Goal: Task Accomplishment & Management: Manage account settings

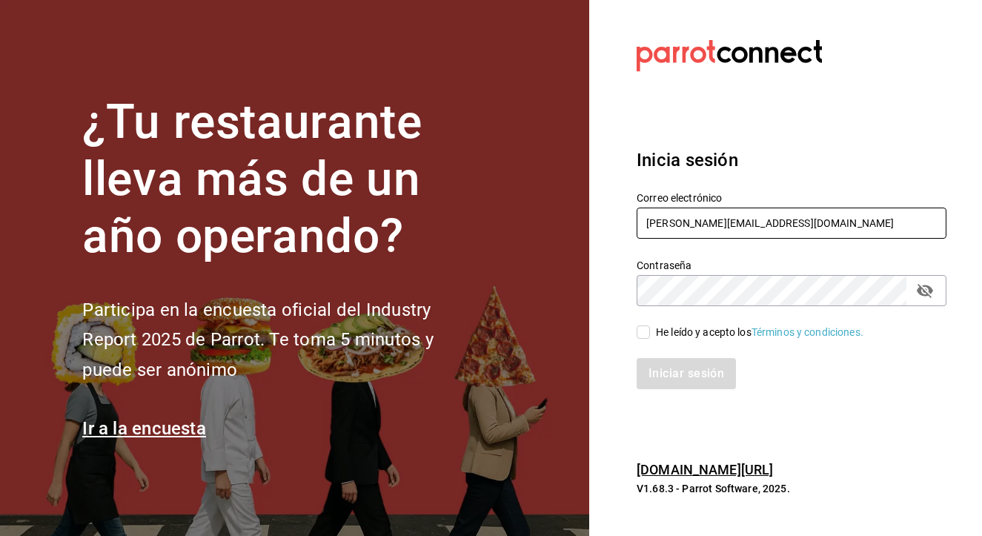
type input "[PERSON_NAME][EMAIL_ADDRESS][DOMAIN_NAME]"
click at [640, 336] on input "He leído y acepto los Términos y condiciones." at bounding box center [643, 331] width 13 height 13
checkbox input "true"
click at [677, 373] on button "Iniciar sesión" at bounding box center [687, 373] width 101 height 31
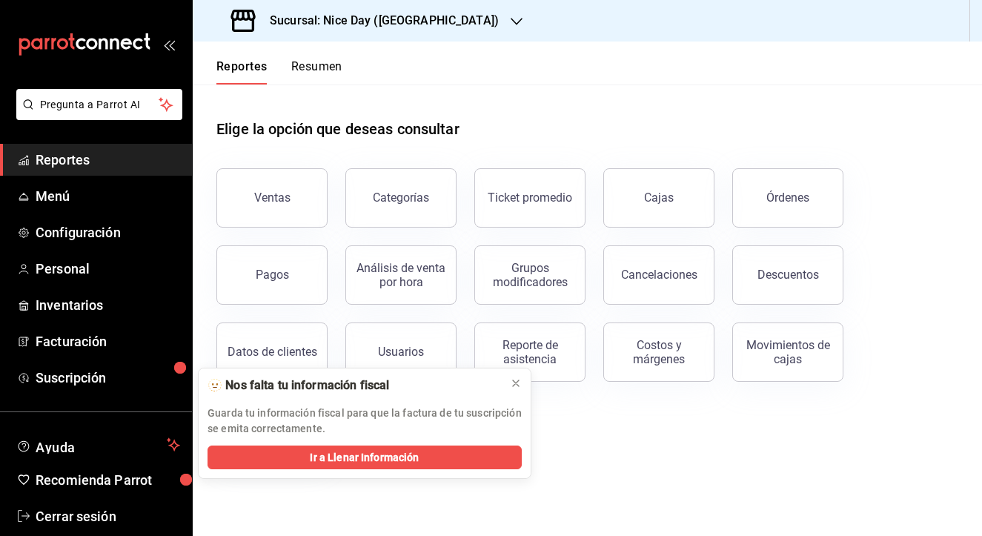
click at [331, 411] on p "Guarda tu información fiscal para que la factura de tu suscripción se emita cor…" at bounding box center [364, 420] width 314 height 31
click at [387, 20] on h3 "Sucursal: Nice Day ([GEOGRAPHIC_DATA])" at bounding box center [378, 21] width 241 height 18
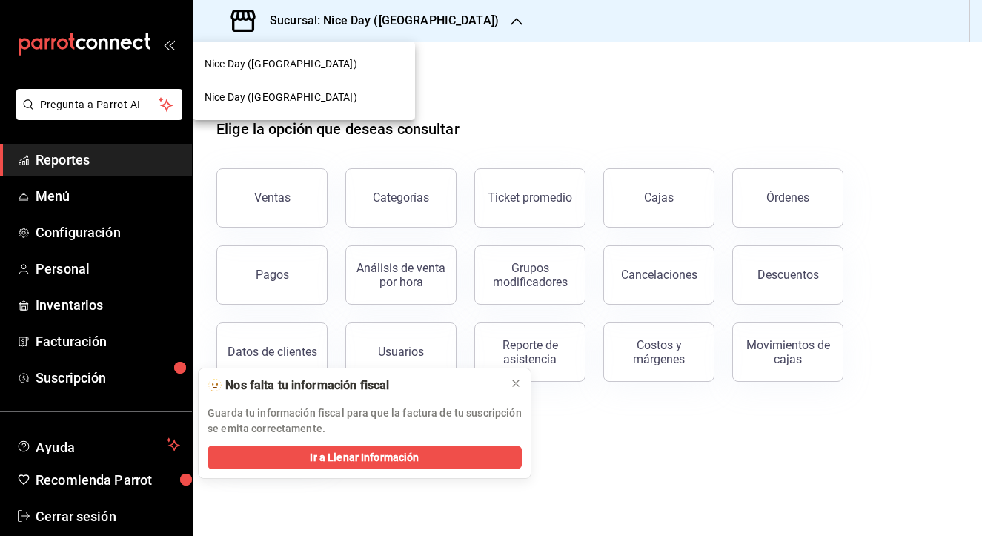
click at [285, 62] on span "Nice Day ([GEOGRAPHIC_DATA])" at bounding box center [281, 64] width 153 height 16
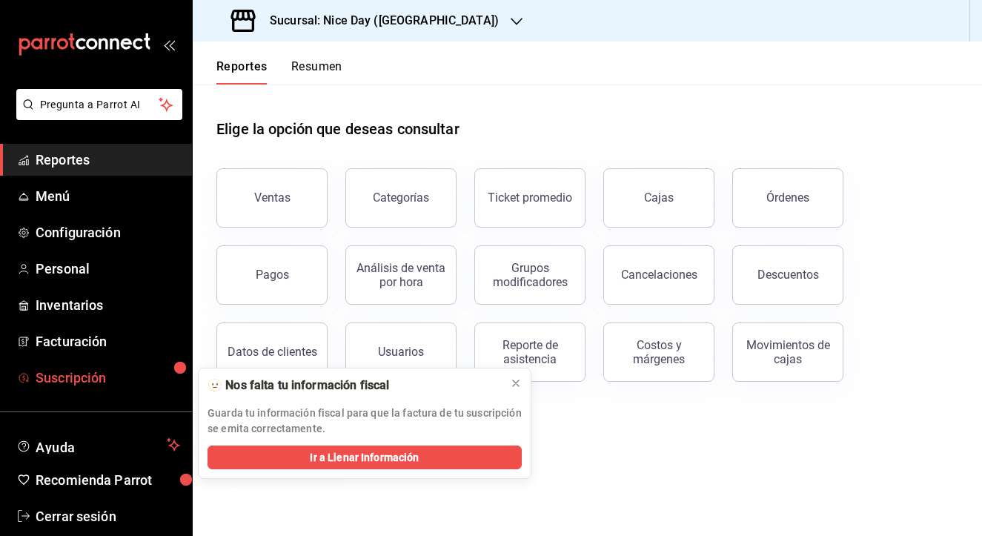
click at [110, 381] on span "Suscripción" at bounding box center [108, 378] width 145 height 20
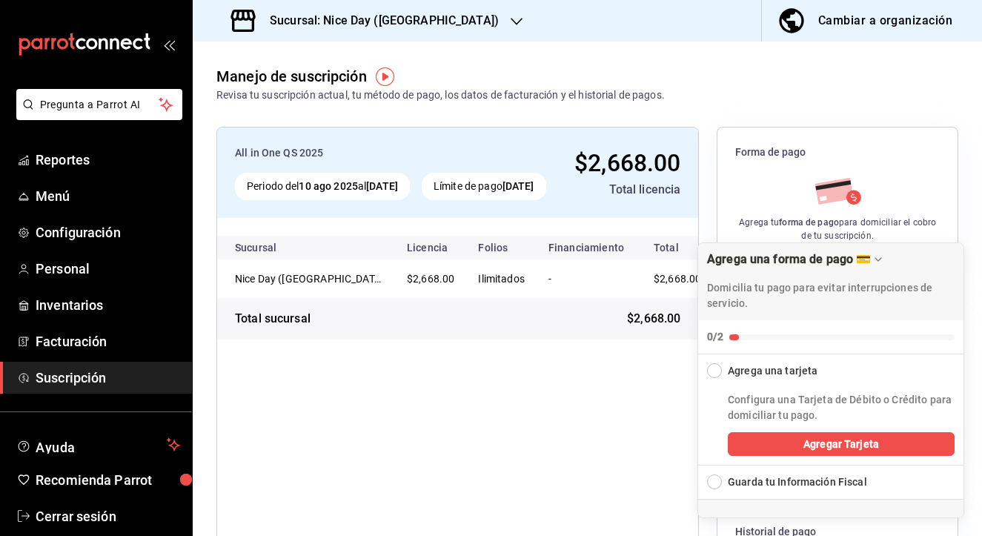
click at [492, 415] on div "All in One QS 2025 Periodo del [DATE] al [DATE] Límite de pago [DATE] $2,668.00…" at bounding box center [457, 402] width 482 height 551
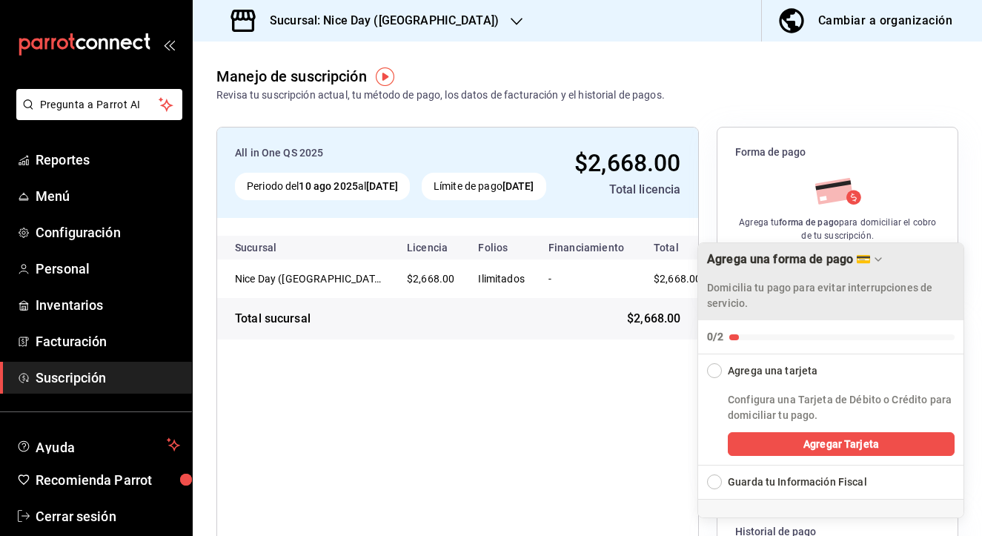
click at [881, 261] on icon "Drag to move checklist" at bounding box center [878, 259] width 6 height 3
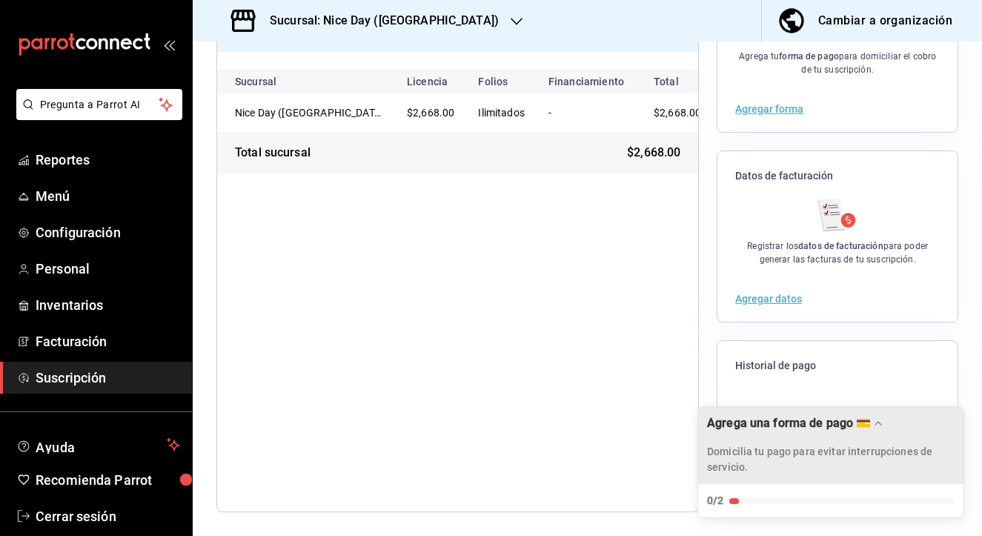
scroll to position [166, 0]
click at [797, 442] on div "Domicilia tu pago para evitar interrupciones de servicio." at bounding box center [831, 454] width 248 height 41
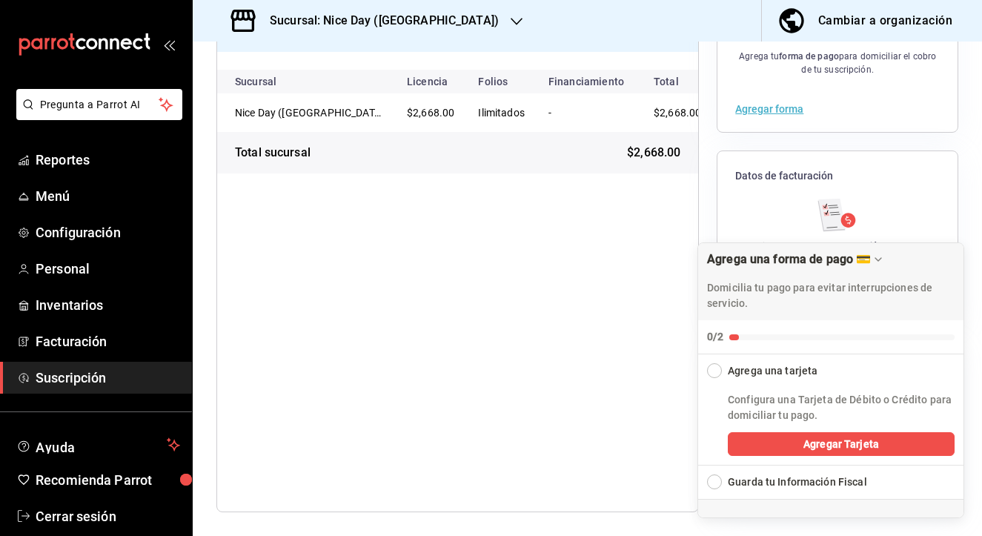
click at [717, 487] on div "Expand Checklist" at bounding box center [714, 481] width 15 height 15
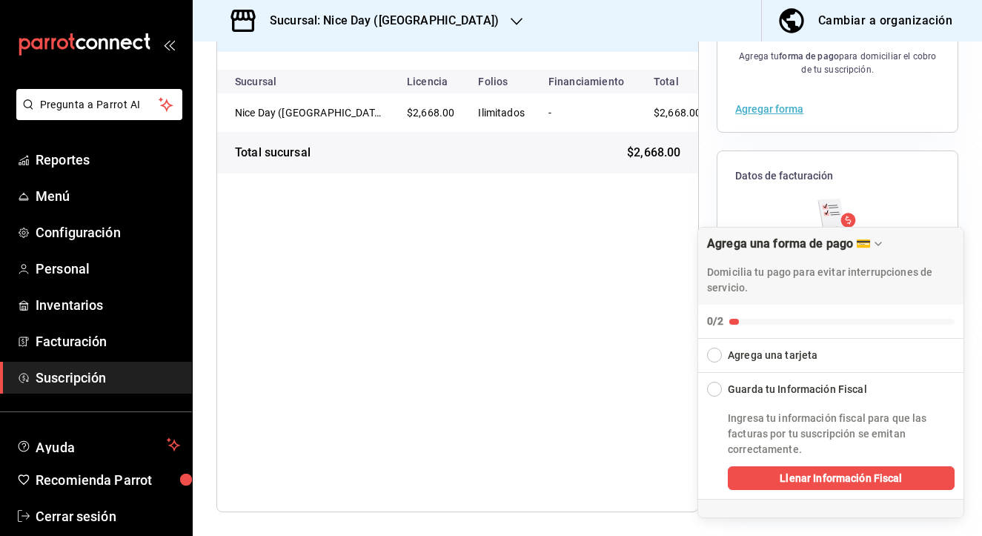
click at [649, 414] on div "All in One QS 2025 Periodo del [DATE] al [DATE] Límite de pago [DATE] $2,668.00…" at bounding box center [457, 236] width 482 height 551
click at [871, 245] on div "Agrega una forma de pago 💳" at bounding box center [789, 243] width 164 height 14
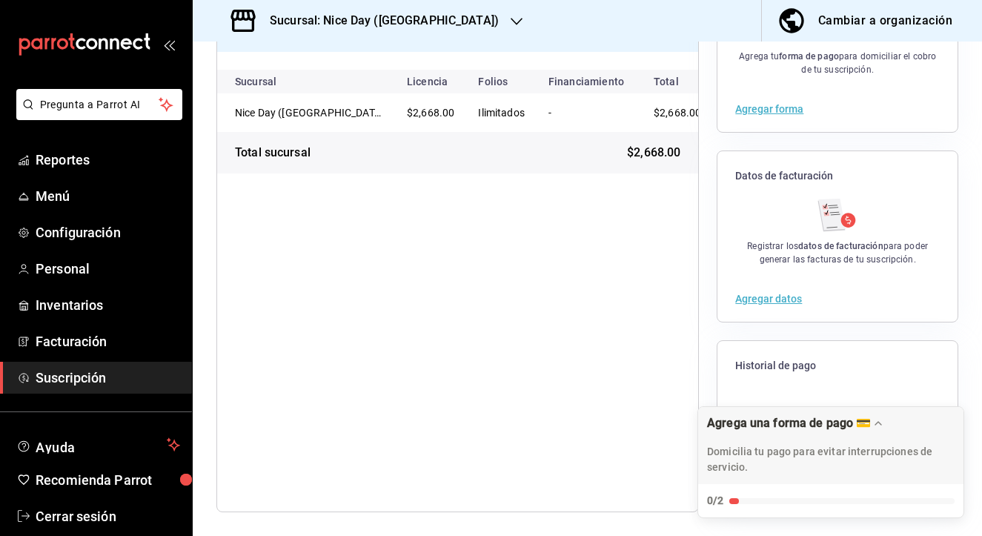
click at [636, 312] on div "All in One QS 2025 Periodo del [DATE] al [DATE] Límite de pago [DATE] $2,668.00…" at bounding box center [457, 236] width 482 height 551
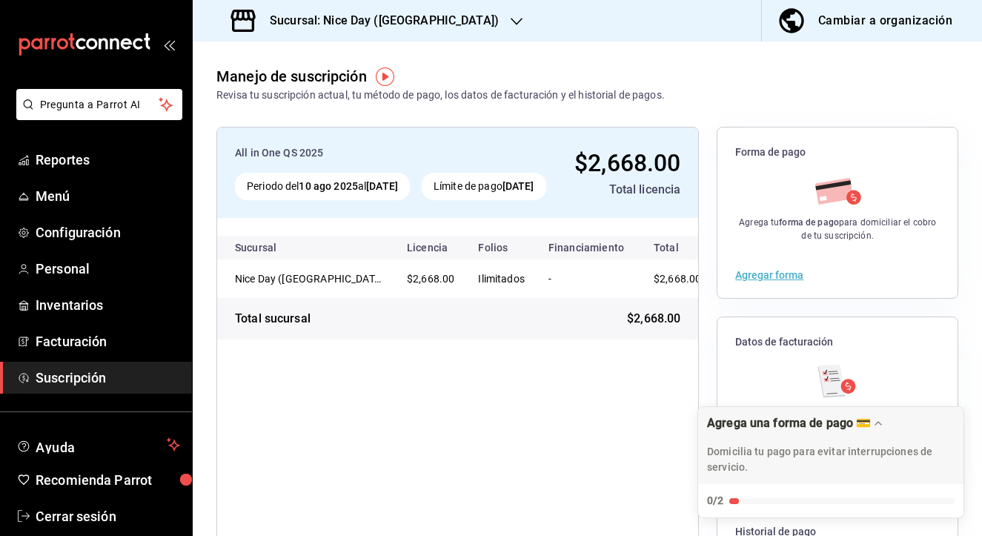
scroll to position [0, 0]
click at [87, 163] on span "Reportes" at bounding box center [108, 160] width 145 height 20
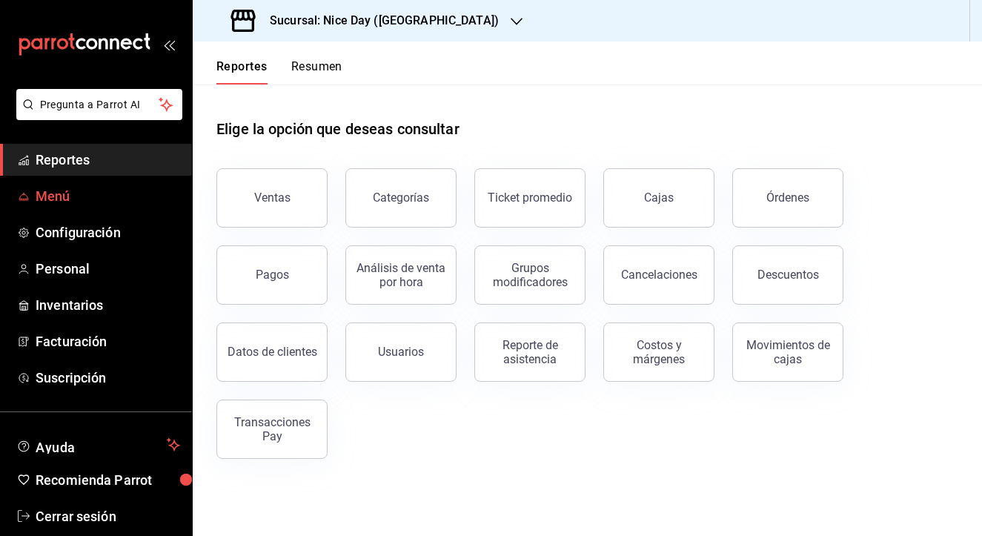
click at [48, 203] on span "Menú" at bounding box center [108, 196] width 145 height 20
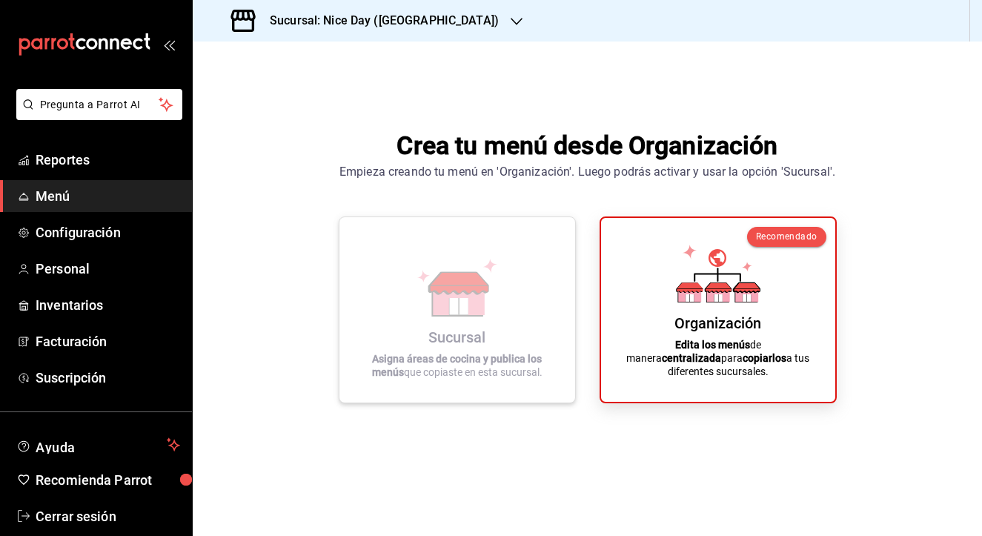
click at [454, 310] on icon at bounding box center [458, 306] width 19 height 16
click at [76, 242] on link "Configuración" at bounding box center [96, 232] width 192 height 32
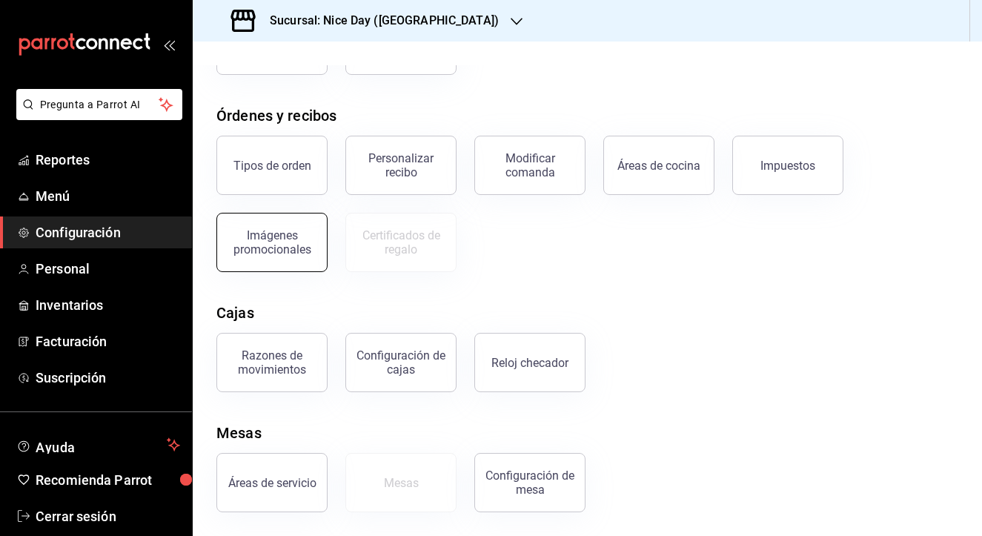
scroll to position [216, 0]
click at [69, 268] on span "Personal" at bounding box center [108, 269] width 145 height 20
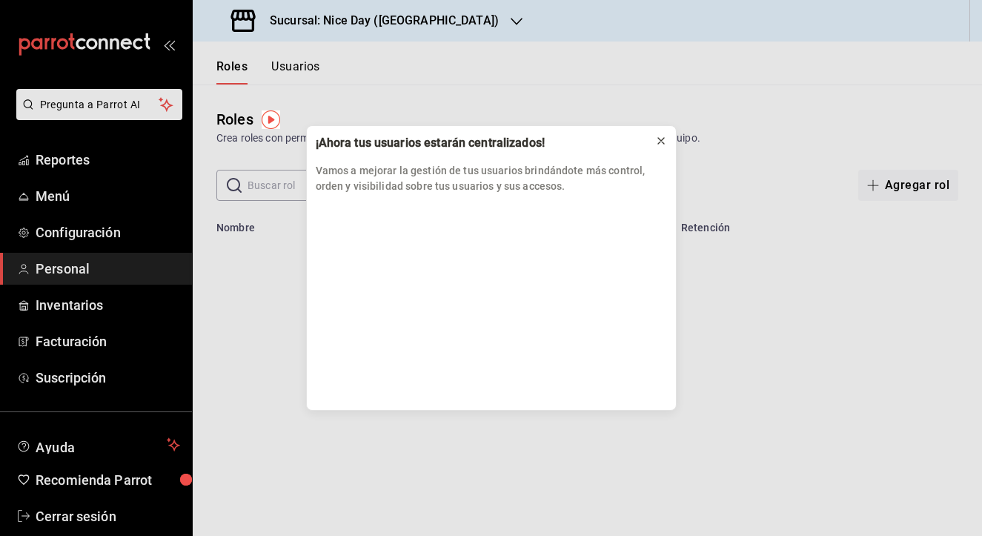
click at [665, 142] on icon at bounding box center [661, 141] width 12 height 12
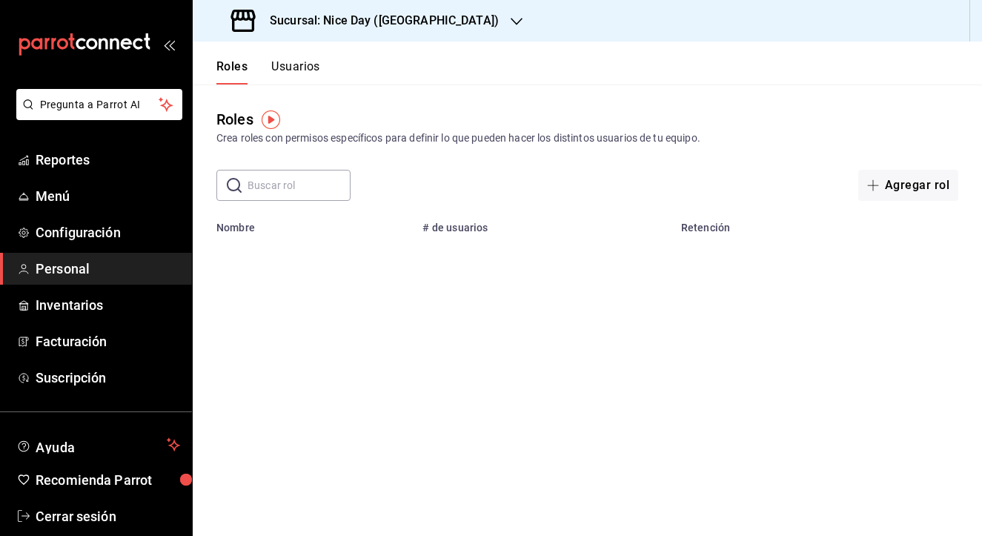
click at [275, 187] on input "text" at bounding box center [299, 185] width 103 height 30
click at [284, 66] on button "Usuarios" at bounding box center [295, 71] width 49 height 25
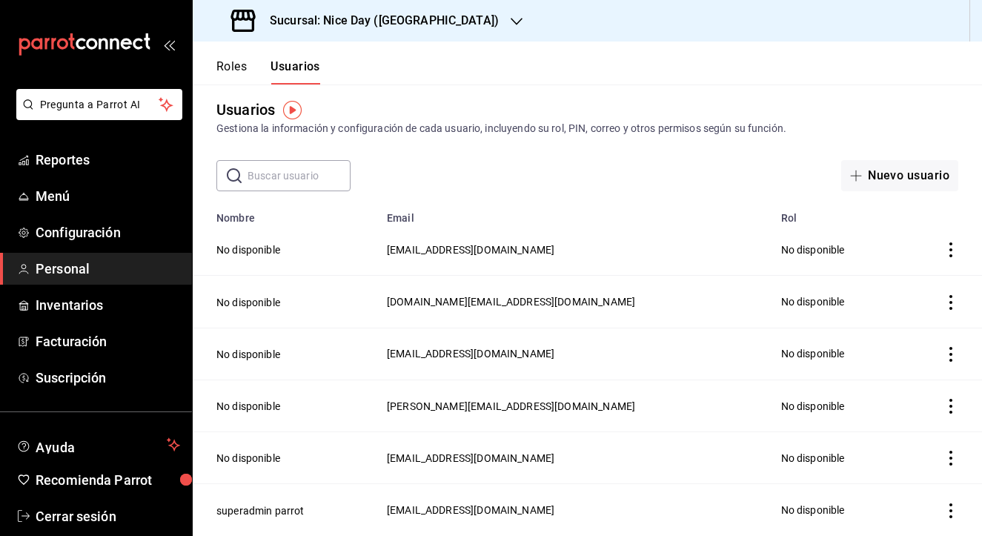
scroll to position [10, 0]
click at [479, 510] on span "[EMAIL_ADDRESS][DOMAIN_NAME]" at bounding box center [470, 510] width 167 height 12
click at [242, 73] on button "Roles" at bounding box center [231, 71] width 30 height 25
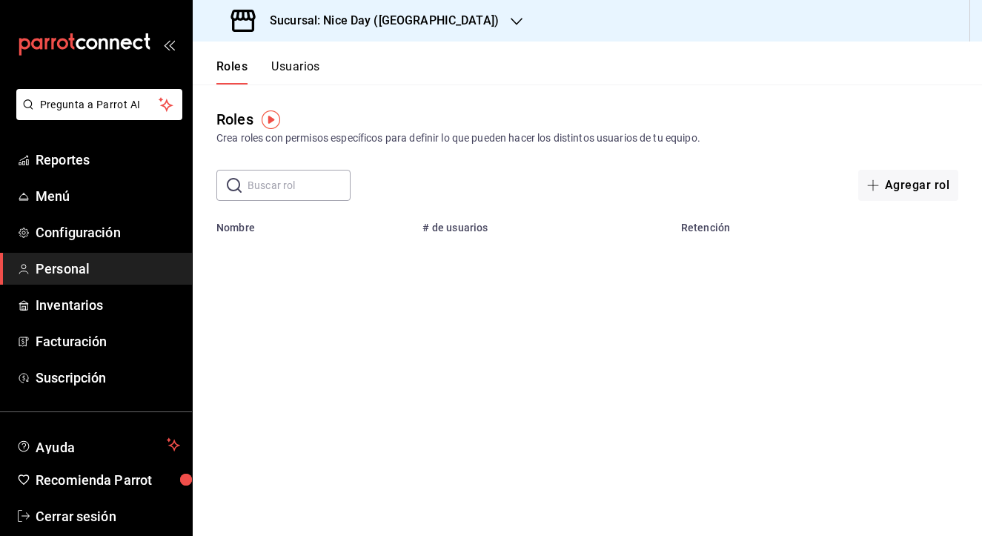
click at [291, 185] on input "text" at bounding box center [299, 185] width 103 height 30
click at [891, 190] on button "Agregar rol" at bounding box center [908, 185] width 100 height 31
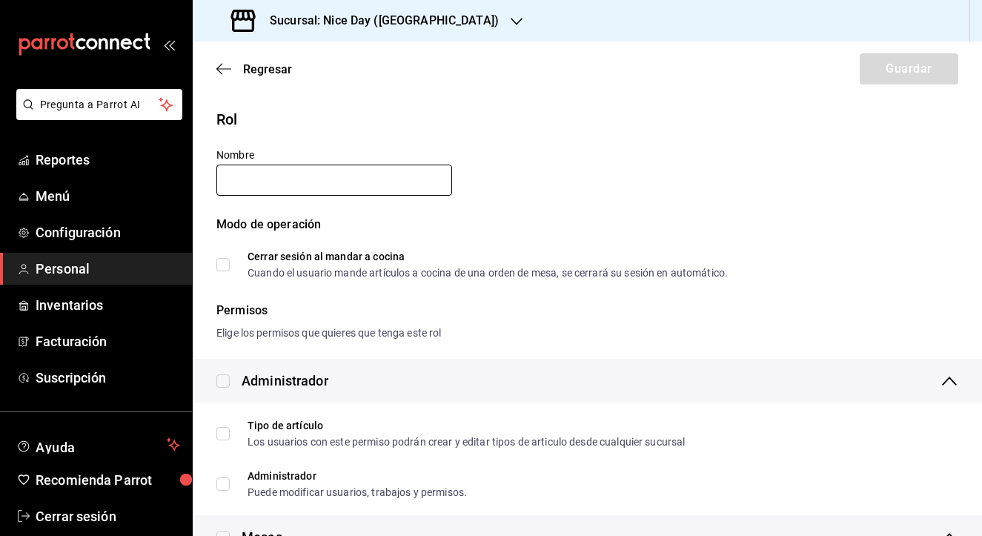
click at [303, 186] on input "text" at bounding box center [334, 180] width 236 height 31
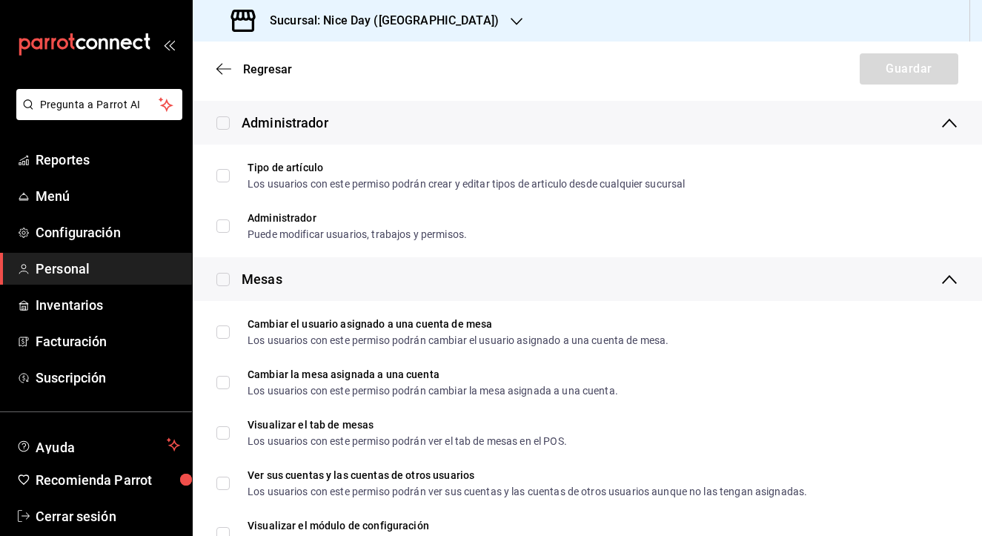
scroll to position [262, 0]
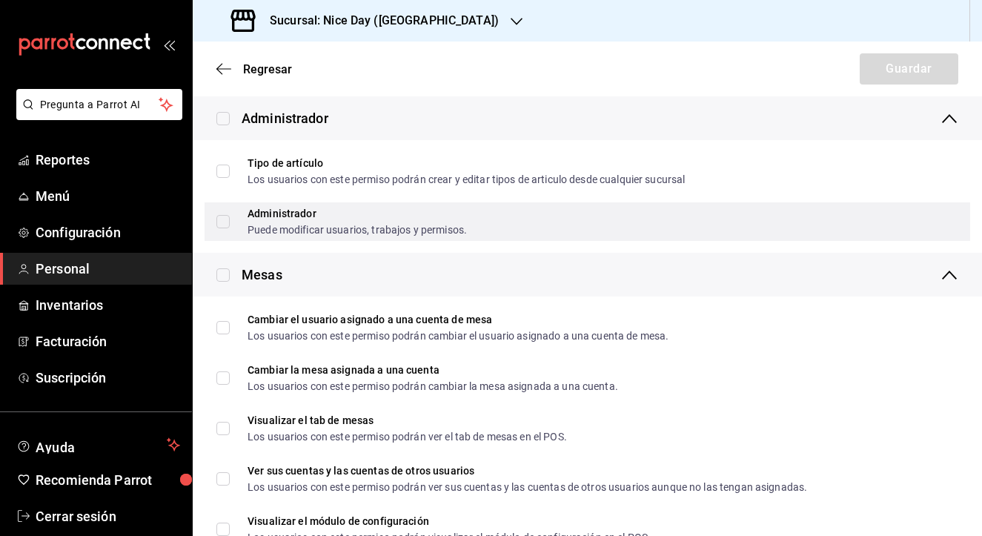
click at [222, 225] on input "Administrador Puede modificar usuarios, trabajos y permisos." at bounding box center [222, 221] width 13 height 13
checkbox input "true"
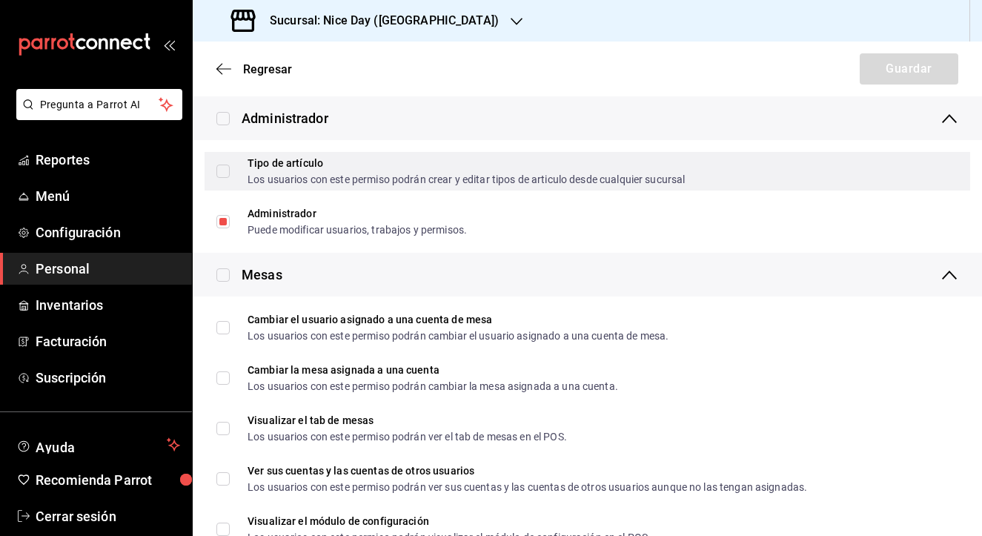
click at [225, 177] on input "Tipo de artículo Los usuarios con este permiso podrán crear y editar tipos de a…" at bounding box center [222, 171] width 13 height 13
checkbox input "true"
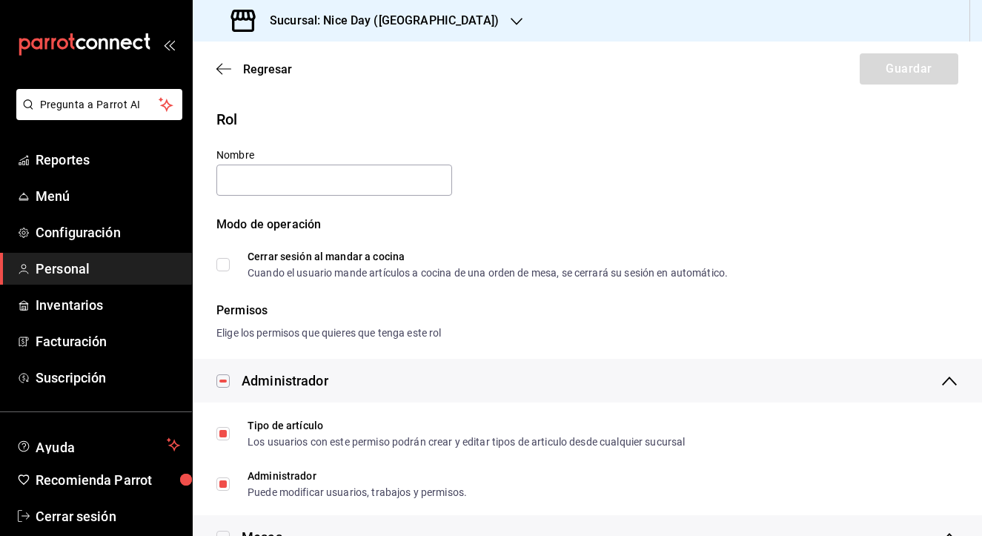
scroll to position [0, 0]
click at [222, 50] on div "Regresar Guardar" at bounding box center [587, 68] width 789 height 55
click at [222, 75] on icon "button" at bounding box center [223, 68] width 15 height 13
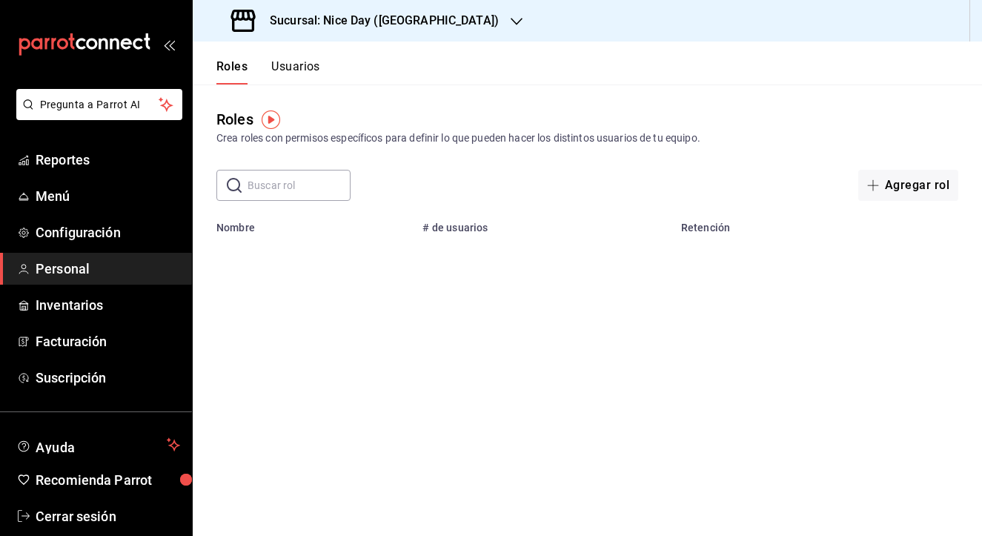
click at [283, 64] on button "Usuarios" at bounding box center [295, 71] width 49 height 25
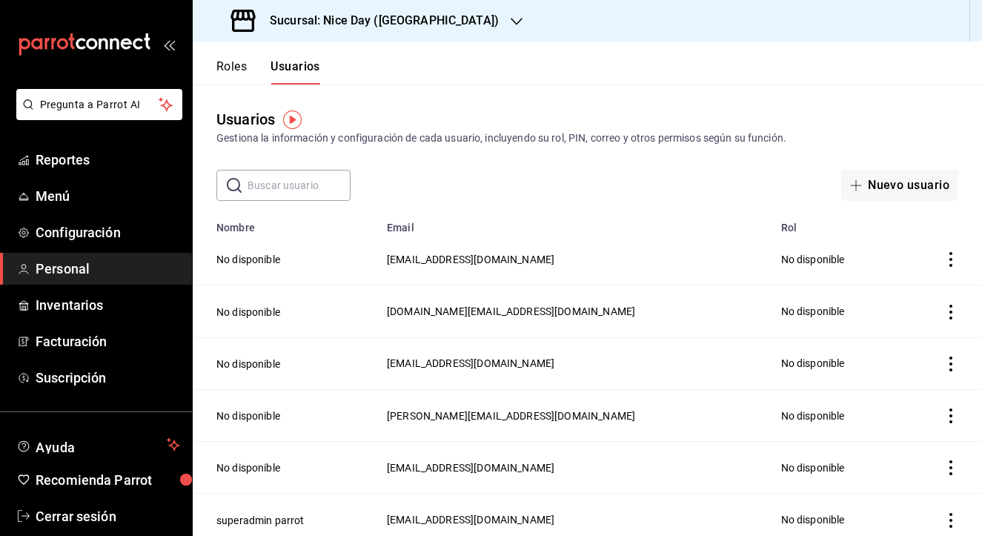
click at [774, 259] on td "No disponible" at bounding box center [837, 259] width 130 height 52
click at [954, 258] on icon "actions" at bounding box center [950, 259] width 15 height 15
click at [740, 187] on div at bounding box center [491, 268] width 982 height 536
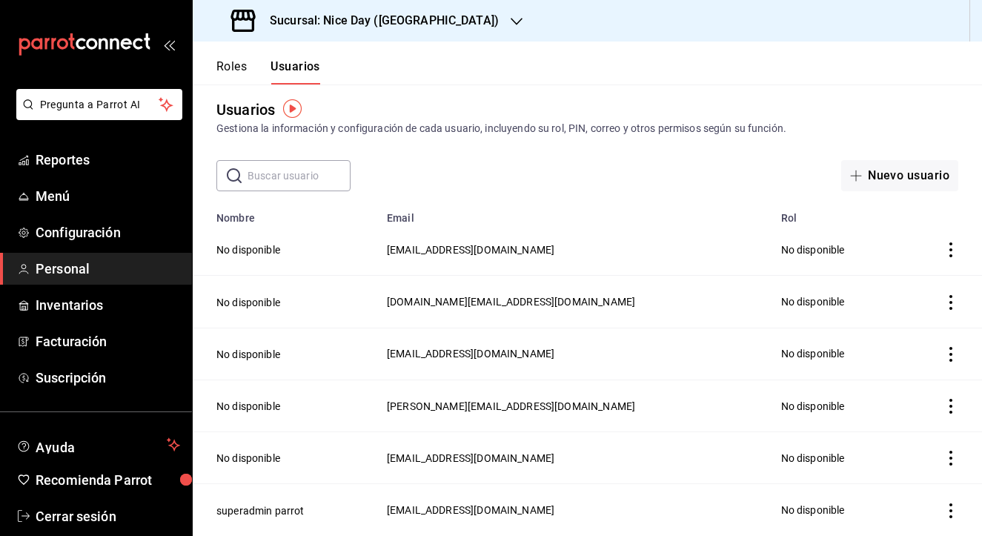
scroll to position [10, 0]
click at [951, 510] on icon "actions" at bounding box center [950, 510] width 3 height 15
click at [697, 511] on div at bounding box center [491, 268] width 982 height 536
click at [378, 505] on td "superadmin parrot" at bounding box center [285, 510] width 185 height 52
click at [472, 507] on span "[EMAIL_ADDRESS][DOMAIN_NAME]" at bounding box center [470, 510] width 167 height 12
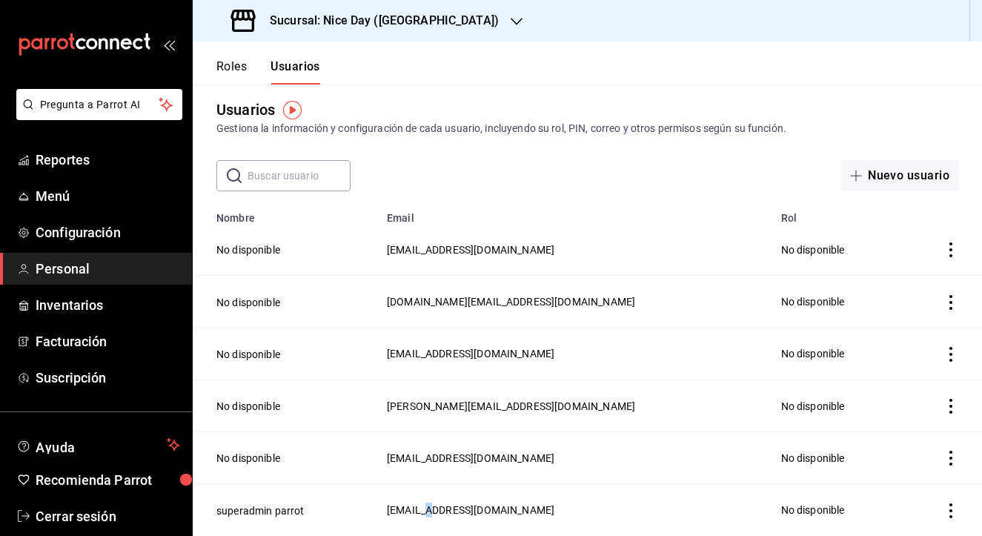
click at [472, 507] on span "[EMAIL_ADDRESS][DOMAIN_NAME]" at bounding box center [470, 510] width 167 height 12
click at [124, 352] on link "Facturación" at bounding box center [96, 341] width 192 height 32
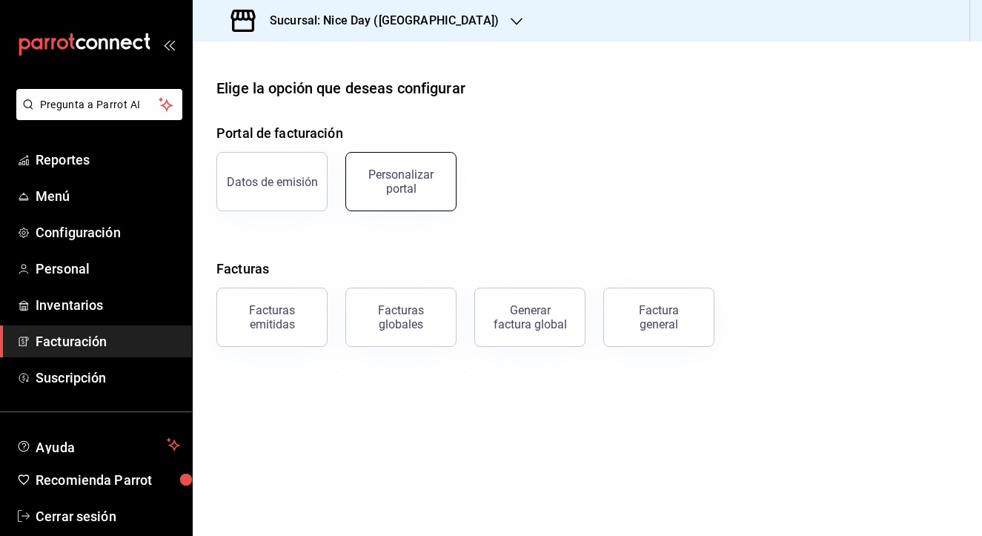
click at [399, 182] on div "Personalizar portal" at bounding box center [401, 181] width 92 height 28
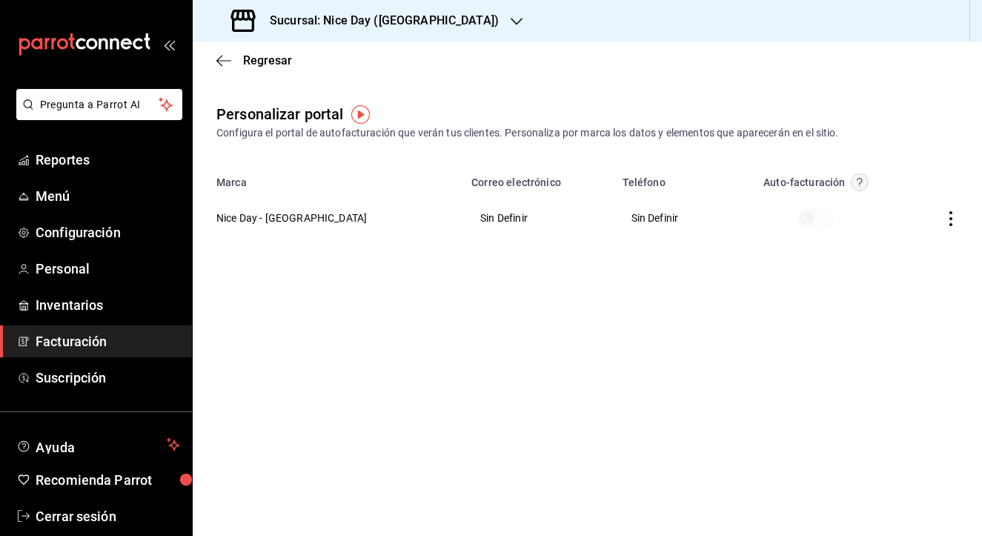
click at [216, 61] on div "Regresar" at bounding box center [587, 60] width 789 height 38
click at [222, 60] on icon "button" at bounding box center [223, 60] width 15 height 1
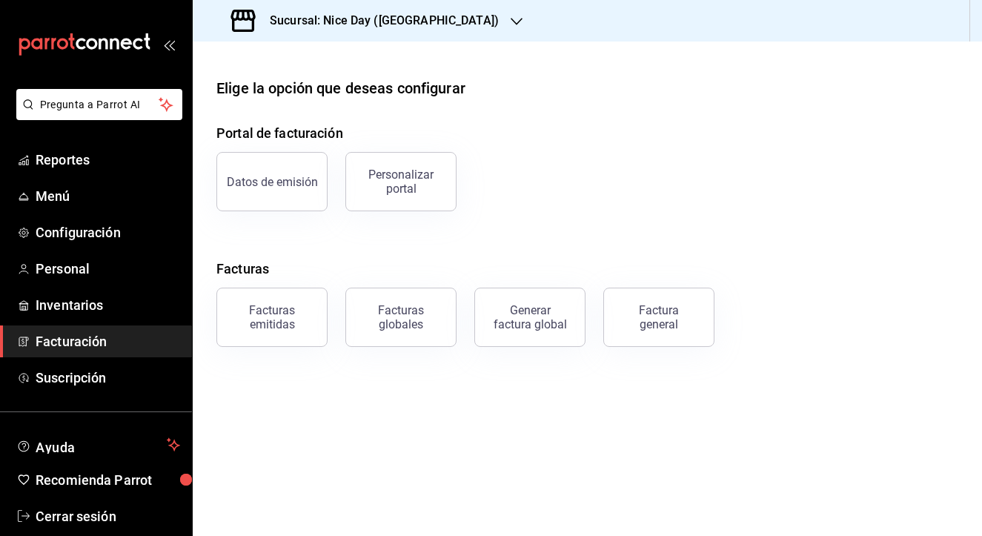
click at [169, 45] on icon "open_drawer_menu" at bounding box center [169, 45] width 12 height 12
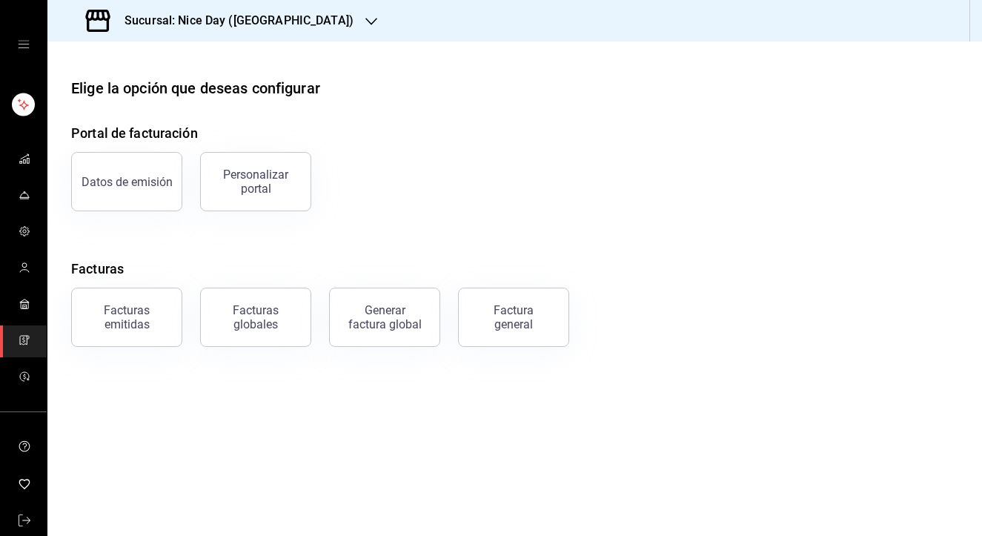
click at [25, 51] on div "mailbox folders" at bounding box center [23, 44] width 47 height 89
click at [25, 46] on icon "open drawer" at bounding box center [24, 45] width 12 height 12
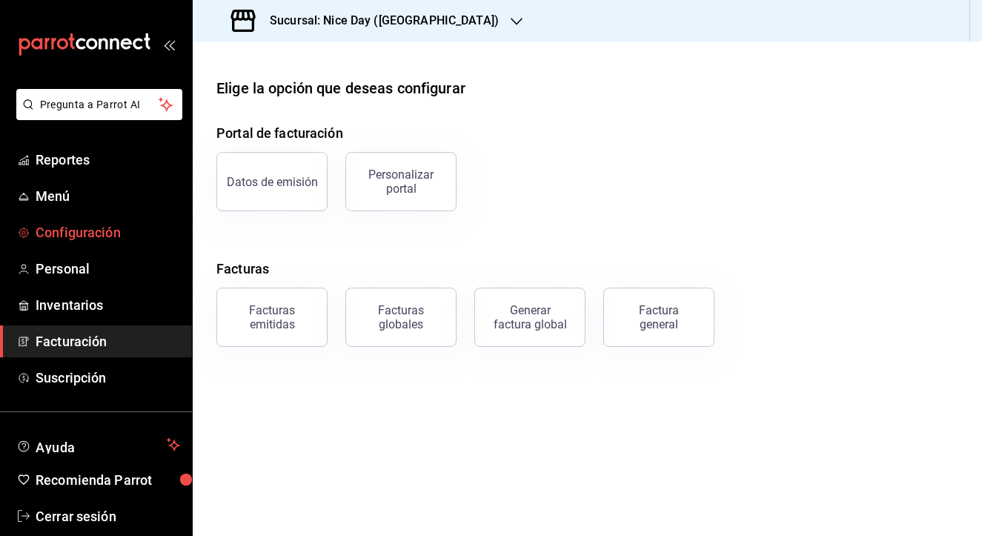
click at [53, 237] on span "Configuración" at bounding box center [108, 232] width 145 height 20
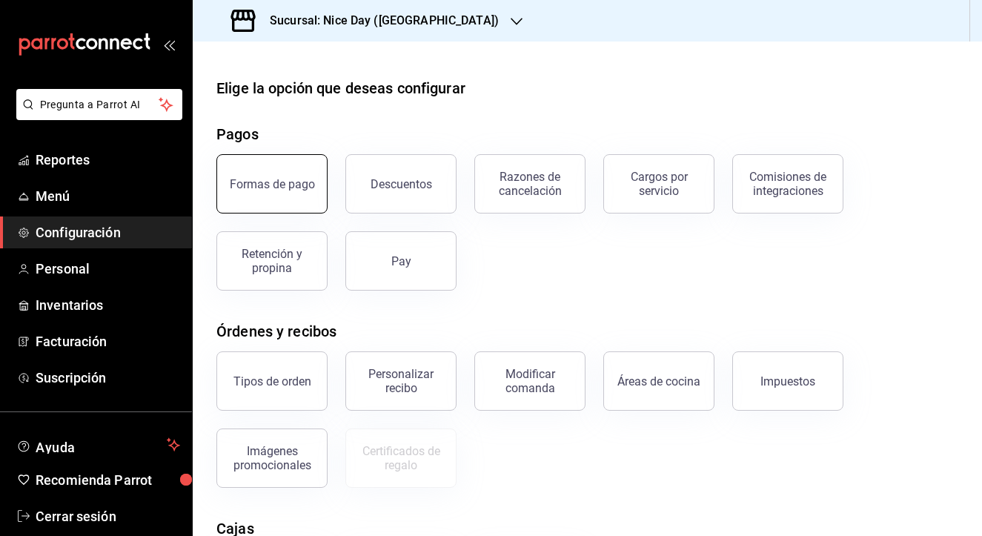
click at [269, 199] on button "Formas de pago" at bounding box center [271, 183] width 111 height 59
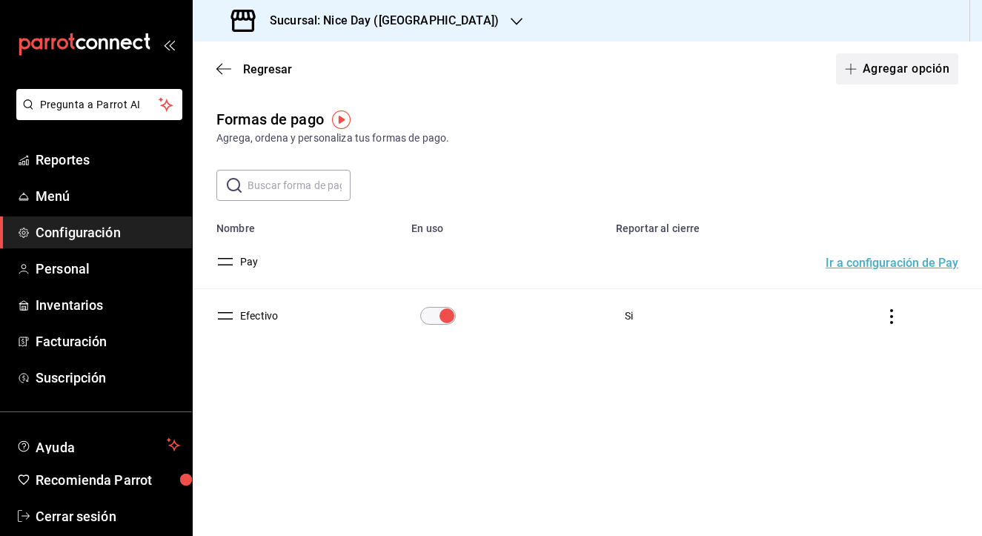
click at [853, 70] on icon "button" at bounding box center [851, 69] width 12 height 12
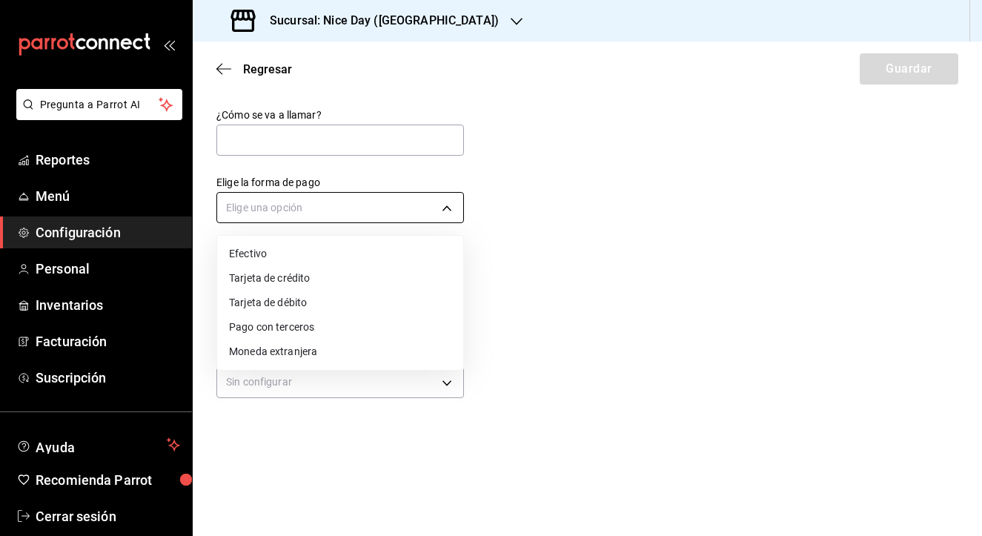
click at [451, 199] on body "Pregunta a Parrot AI Reportes Menú Configuración Personal Inventarios Facturaci…" at bounding box center [491, 268] width 982 height 536
click at [293, 327] on li "Pago con terceros" at bounding box center [340, 327] width 246 height 24
type input "THIRD_PARTY"
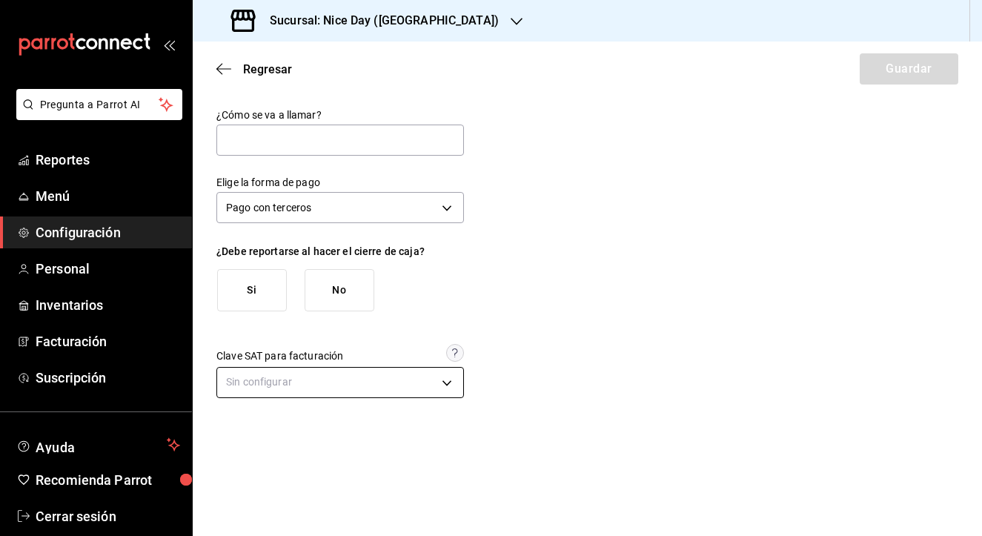
click at [448, 383] on body "Pregunta a Parrot AI Reportes Menú Configuración Personal Inventarios Facturaci…" at bounding box center [491, 268] width 982 height 536
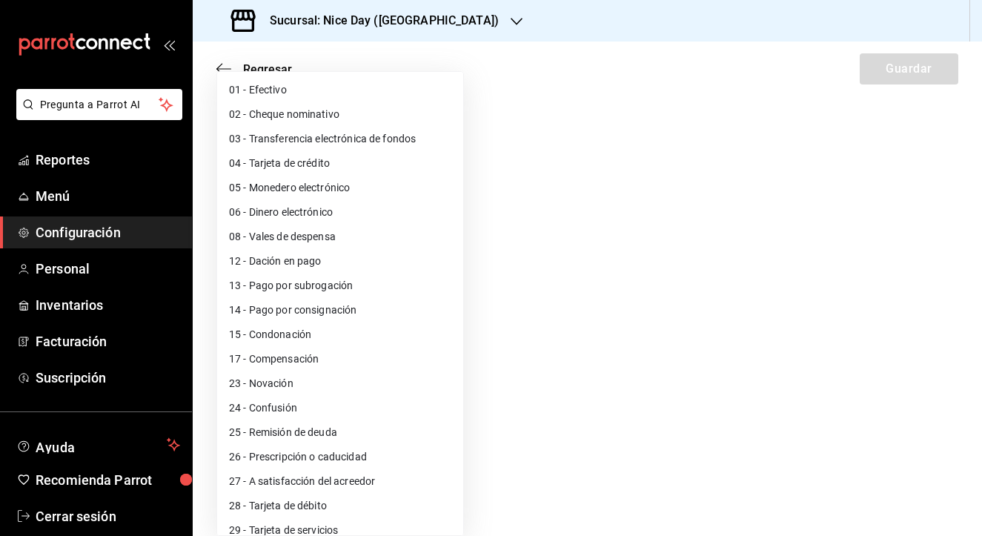
click at [336, 142] on li "03 - Transferencia electrónica de fondos" at bounding box center [340, 139] width 246 height 24
type input "03"
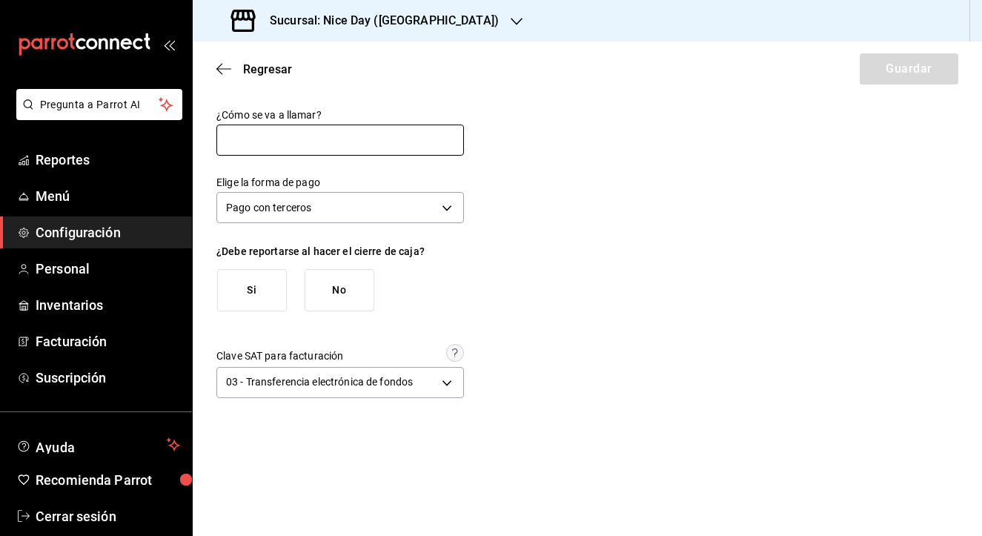
click at [284, 130] on input "text" at bounding box center [340, 139] width 248 height 31
type input "Transferencia"
click at [577, 290] on div "¿Cómo se va a llamar? Transferencia Elige la forma de pago Pago con terceros TH…" at bounding box center [587, 255] width 742 height 294
click at [262, 287] on button "Si" at bounding box center [252, 290] width 70 height 42
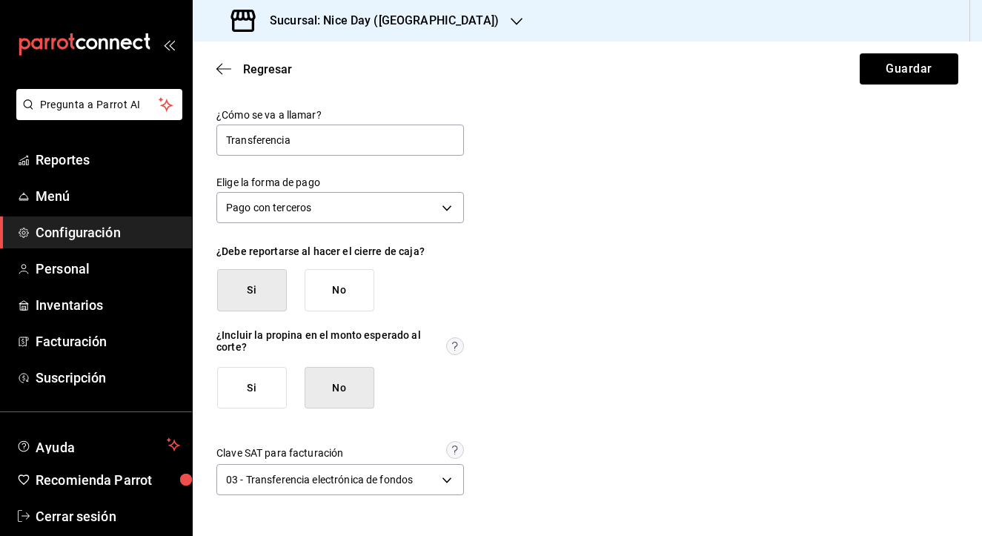
click at [271, 390] on button "Si" at bounding box center [252, 388] width 70 height 42
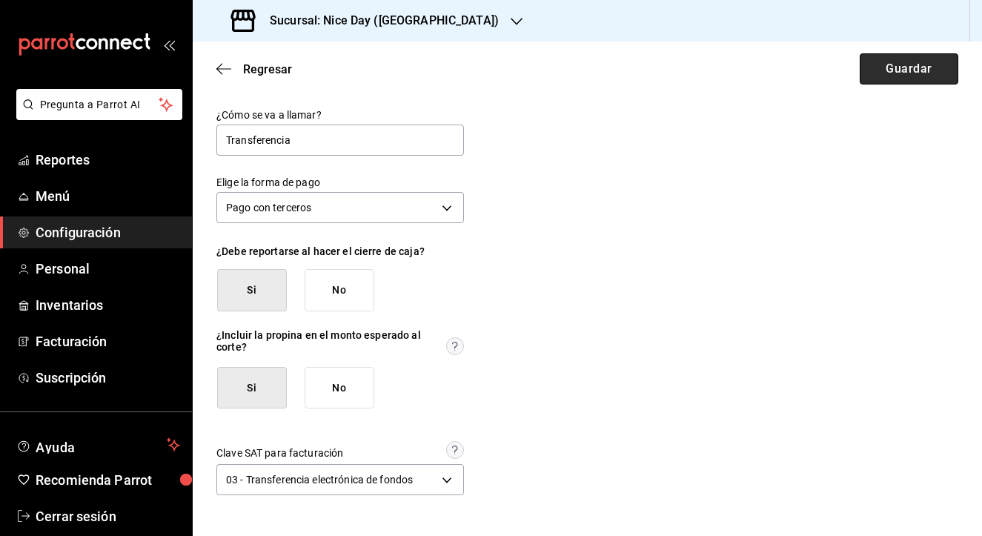
click at [894, 76] on button "Guardar" at bounding box center [909, 68] width 99 height 31
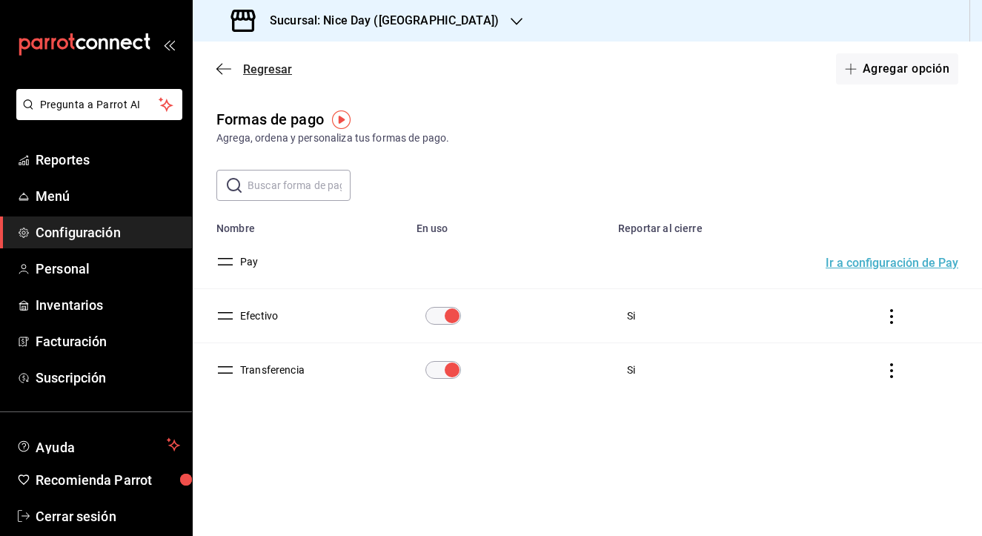
click at [220, 76] on span "Regresar" at bounding box center [254, 69] width 76 height 14
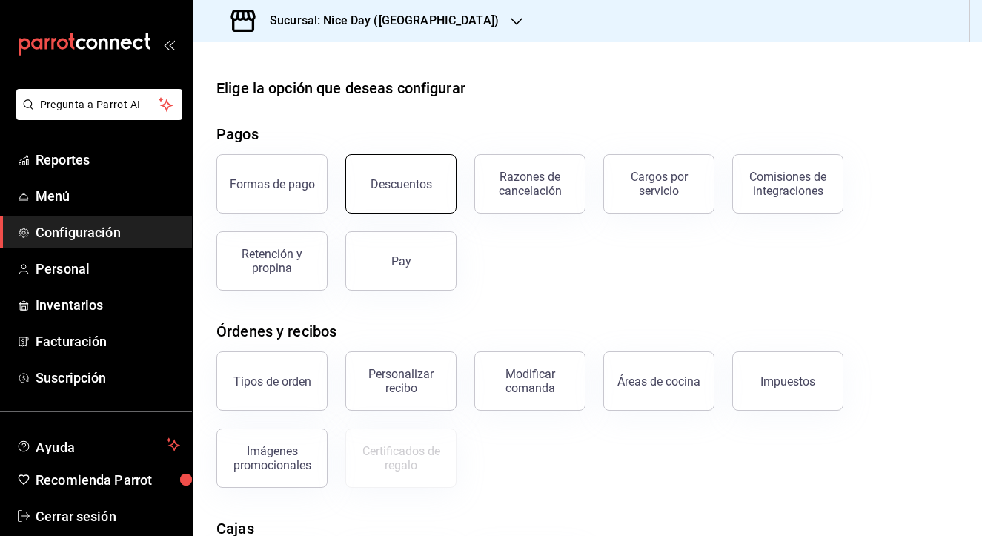
click at [398, 198] on button "Descuentos" at bounding box center [400, 183] width 111 height 59
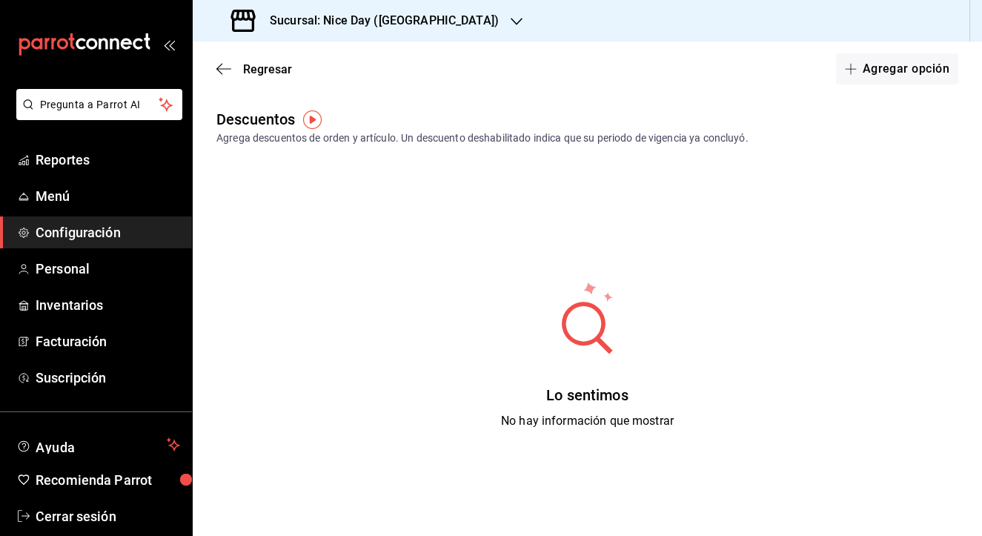
click at [620, 365] on div "Lo sentimos No hay información que mostrar" at bounding box center [587, 355] width 789 height 371
click at [861, 65] on span "button" at bounding box center [854, 69] width 18 height 12
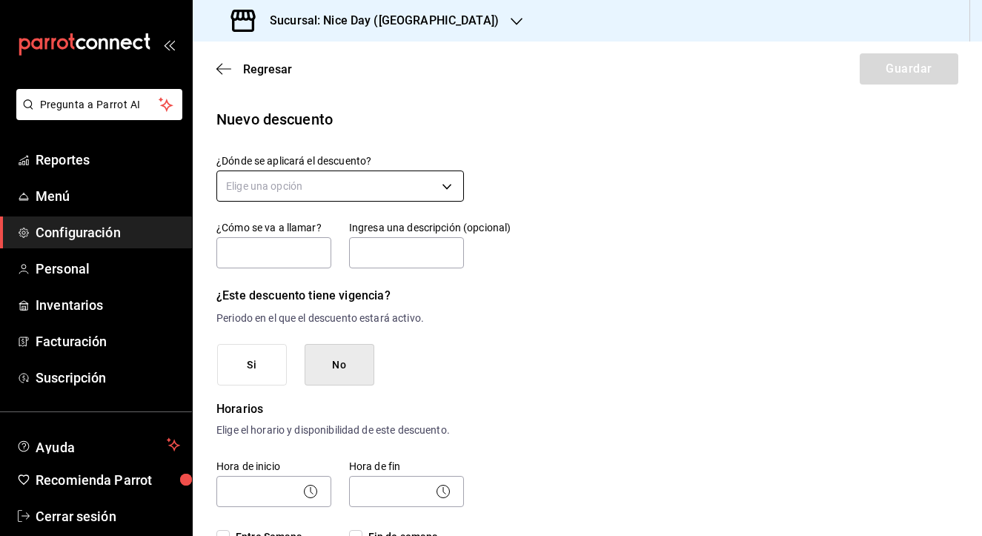
click at [402, 189] on body "Pregunta a Parrot AI Reportes Menú Configuración Personal Inventarios Facturaci…" at bounding box center [491, 268] width 982 height 536
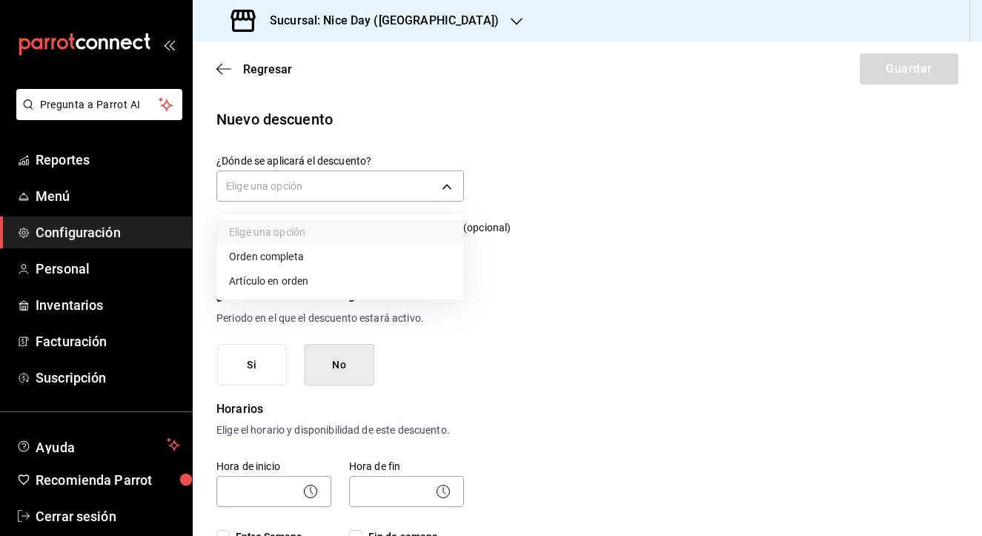
click at [304, 258] on li "Orden completa" at bounding box center [340, 257] width 246 height 24
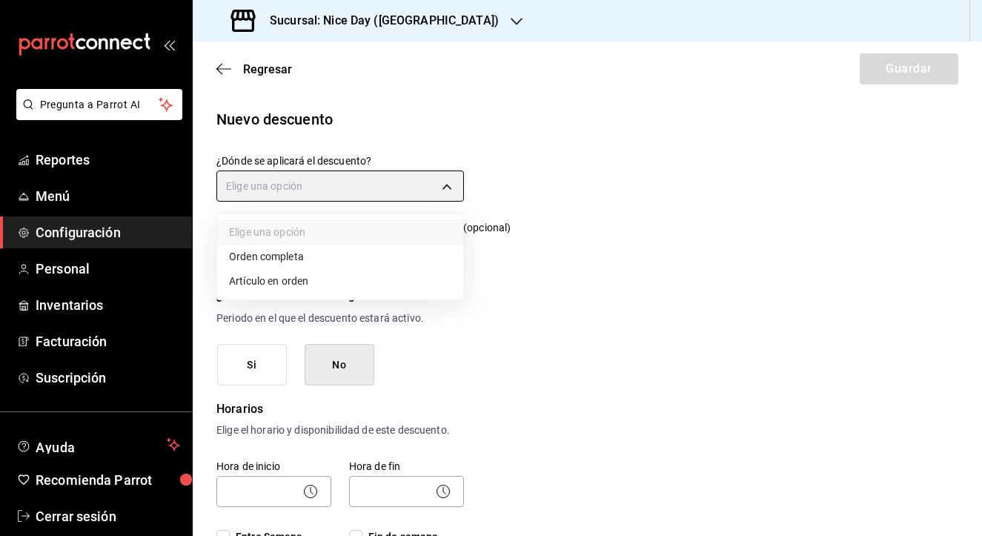
type input "ORDER"
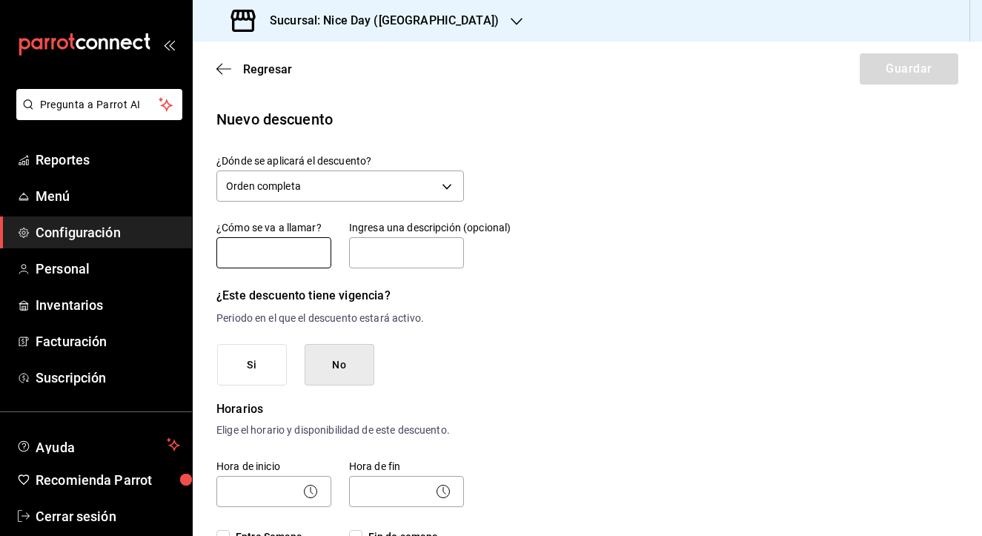
click at [285, 253] on input "text" at bounding box center [273, 252] width 115 height 31
type input "Empleado"
click at [425, 256] on input "text" at bounding box center [406, 252] width 115 height 31
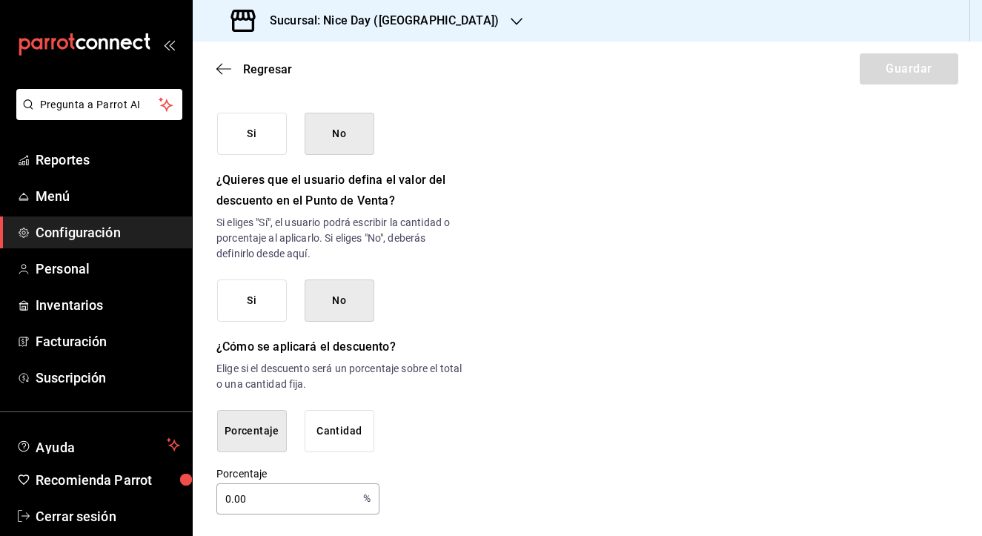
click at [281, 510] on input "0.00" at bounding box center [286, 499] width 141 height 30
click at [417, 436] on div "Porcentaje Cantidad" at bounding box center [340, 431] width 247 height 42
click at [336, 428] on button "Cantidad" at bounding box center [340, 431] width 70 height 42
click at [273, 424] on button "Porcentaje" at bounding box center [252, 431] width 70 height 42
click at [243, 487] on input "0.00" at bounding box center [286, 499] width 141 height 30
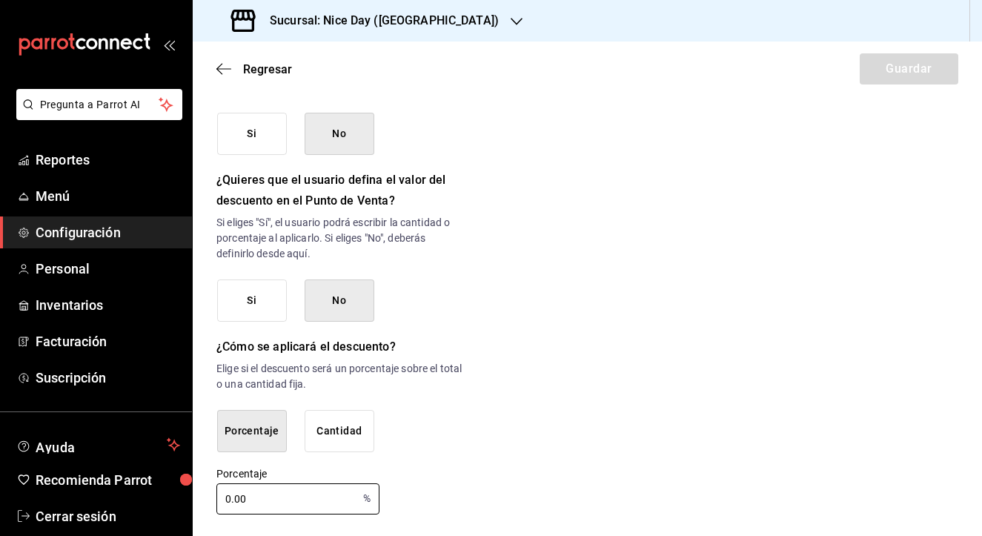
drag, startPoint x: 254, startPoint y: 494, endPoint x: 208, endPoint y: 494, distance: 46.0
type input "20"
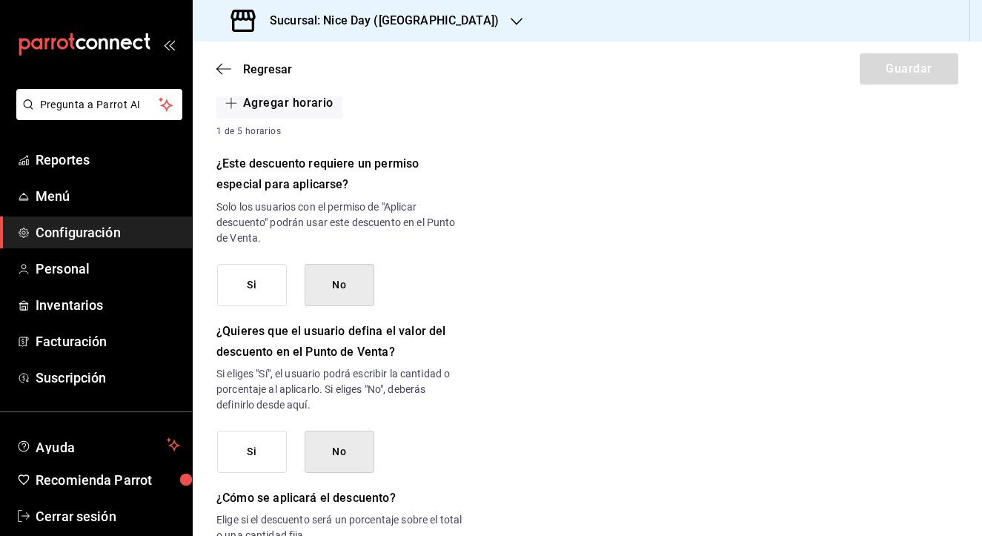
scroll to position [575, 0]
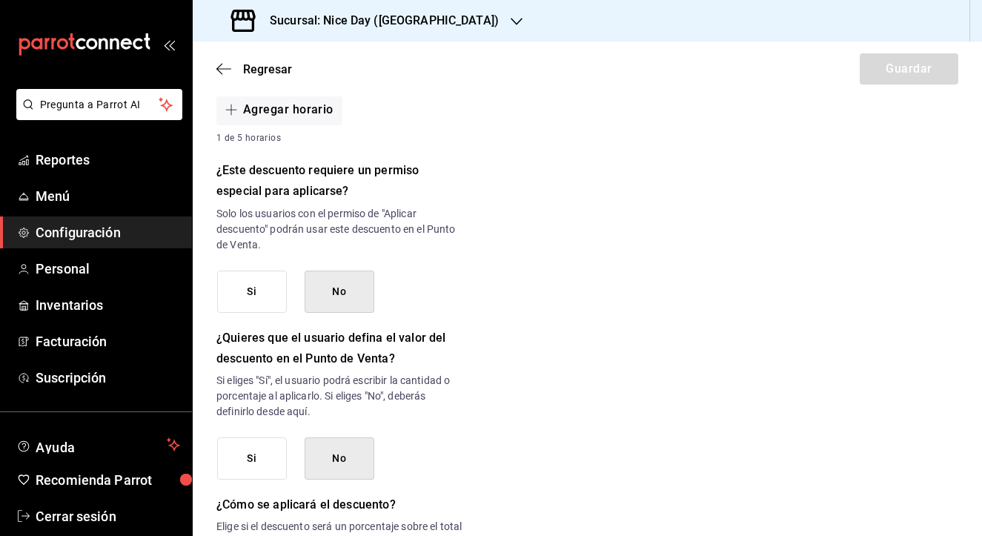
click at [259, 288] on button "Si" at bounding box center [252, 291] width 70 height 42
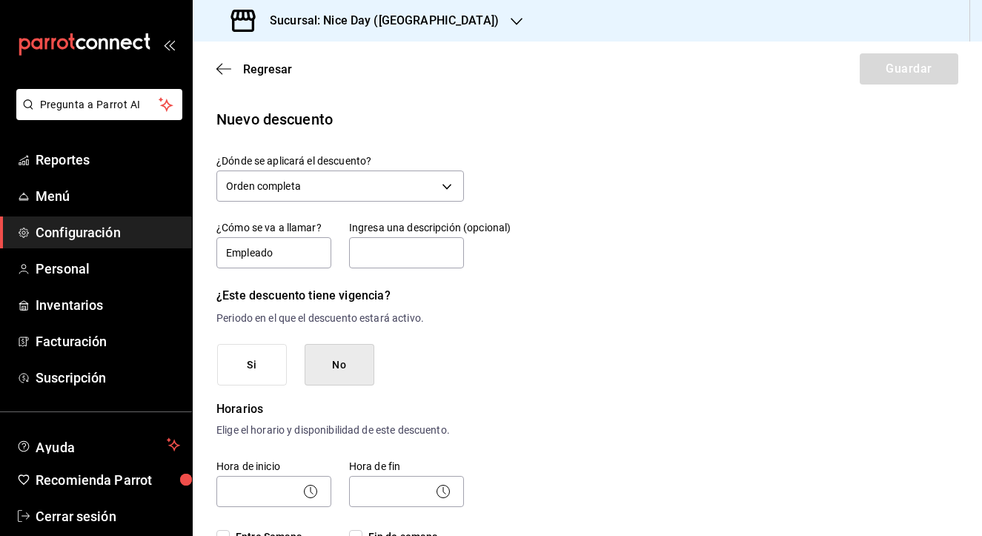
scroll to position [0, 0]
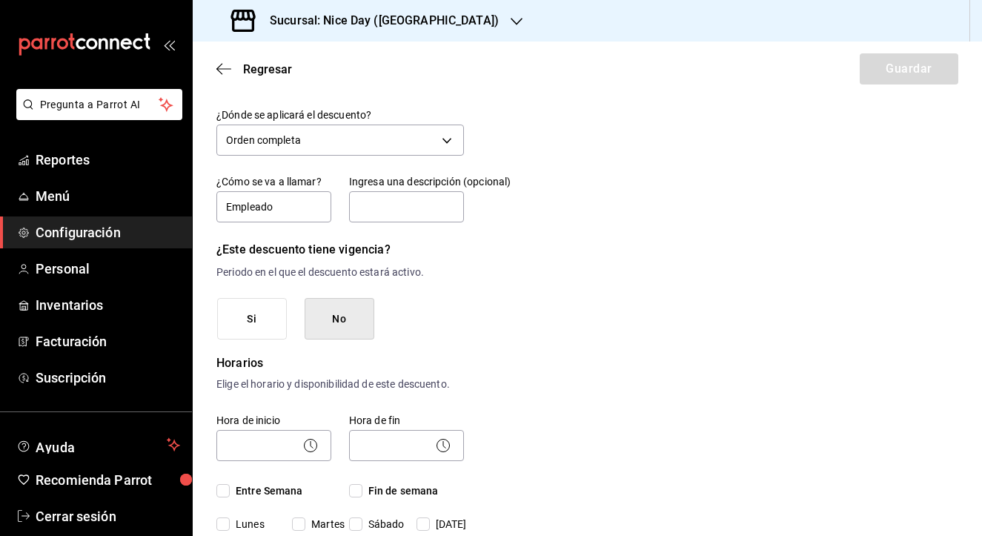
scroll to position [45, 0]
click at [333, 335] on button "No" at bounding box center [340, 320] width 70 height 42
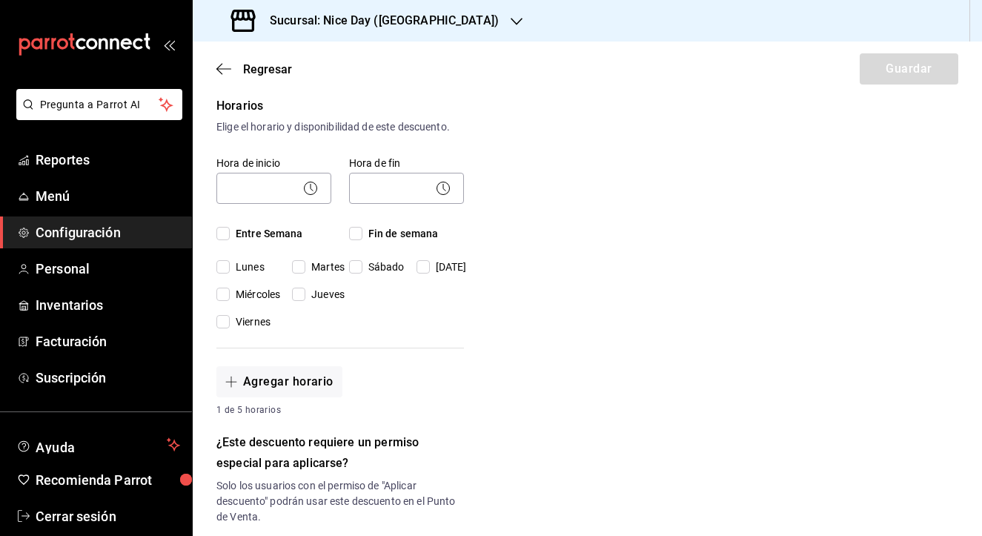
scroll to position [305, 0]
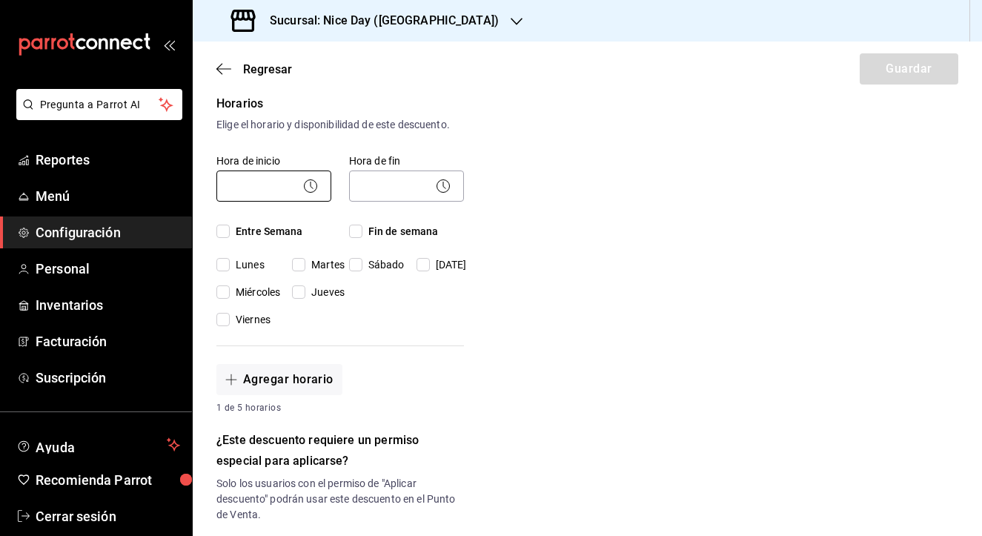
click at [287, 188] on body "Pregunta a Parrot AI Reportes Menú Configuración Personal Inventarios Facturaci…" at bounding box center [491, 268] width 982 height 536
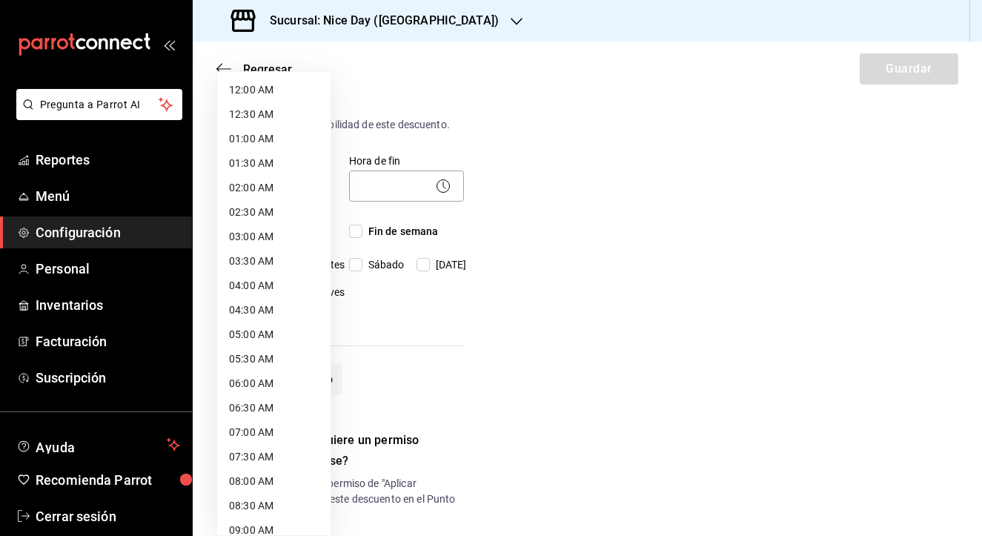
click at [575, 179] on div at bounding box center [491, 268] width 982 height 536
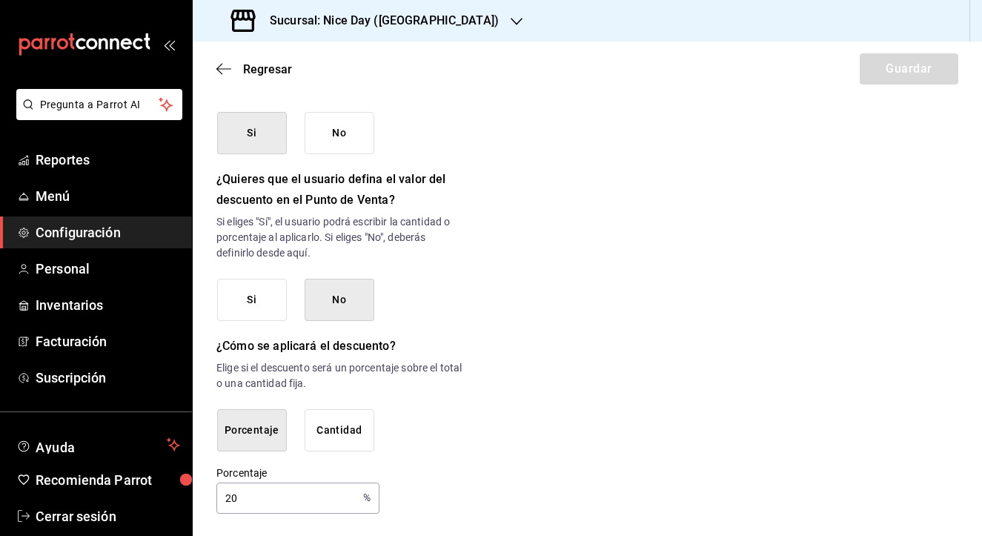
scroll to position [733, 0]
click at [434, 431] on div "Porcentaje Cantidad" at bounding box center [340, 431] width 247 height 42
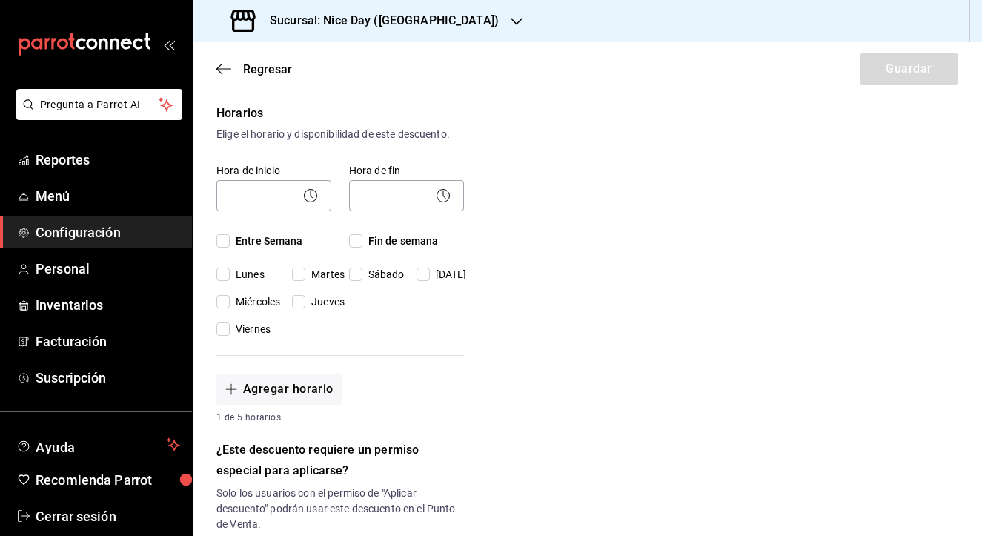
scroll to position [298, 0]
click at [227, 270] on input "Lunes" at bounding box center [222, 271] width 13 height 13
checkbox input "true"
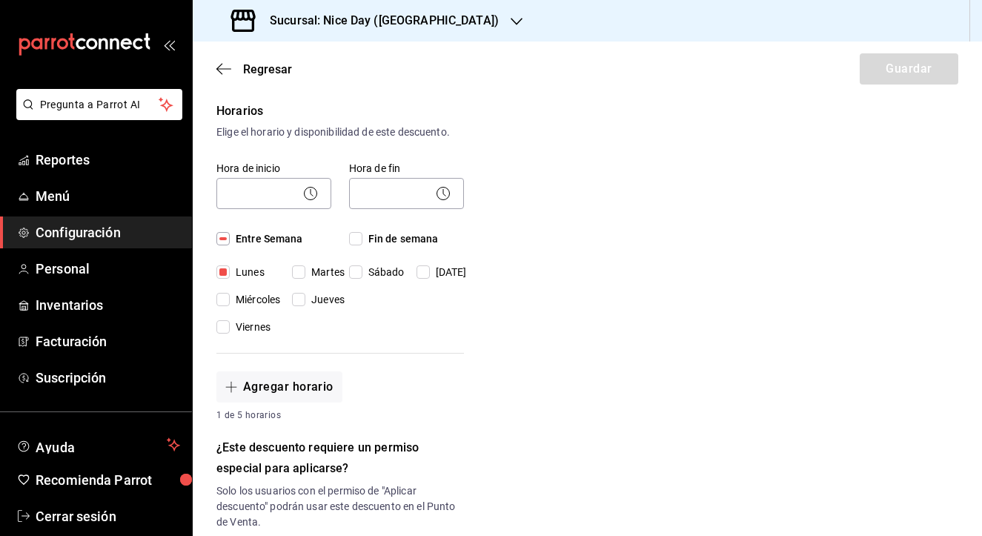
click at [300, 275] on input "Martes" at bounding box center [298, 271] width 13 height 13
checkbox input "true"
click at [356, 273] on input "Sábado" at bounding box center [355, 271] width 13 height 13
checkbox input "true"
click at [359, 241] on input "Fin de semana" at bounding box center [355, 238] width 13 height 13
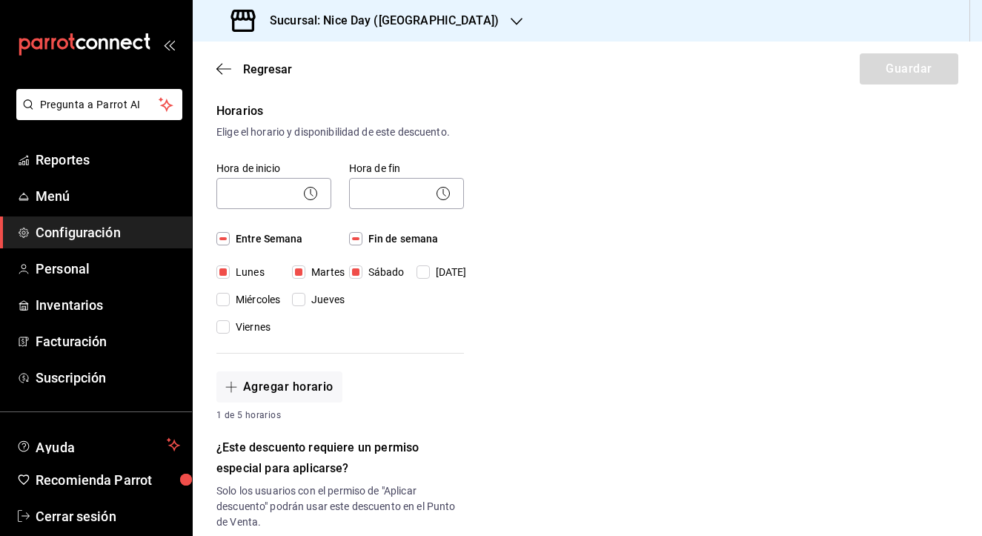
checkbox input "true"
click at [359, 241] on input "Fin de semana" at bounding box center [355, 238] width 13 height 13
checkbox input "false"
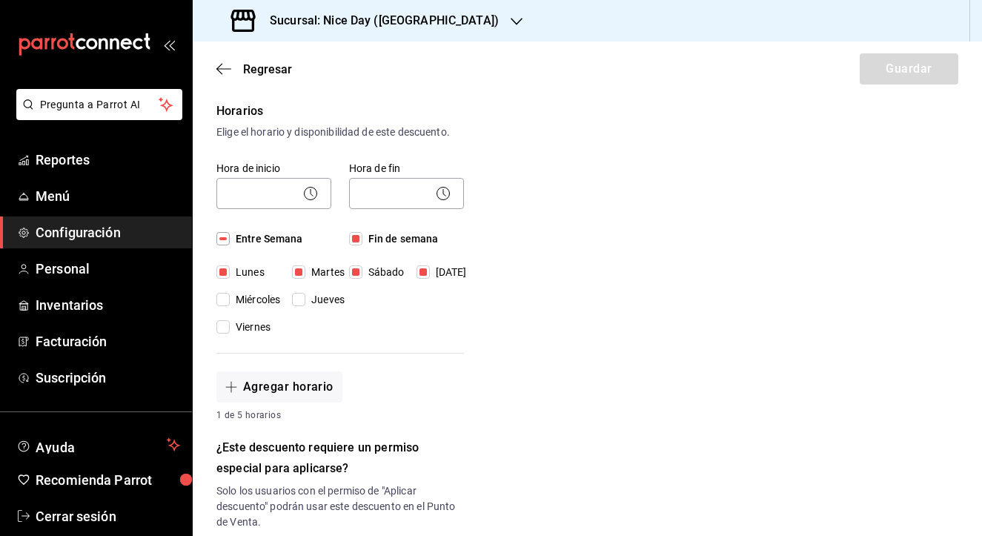
checkbox input "false"
click at [359, 241] on input "Fin de semana" at bounding box center [355, 238] width 13 height 13
checkbox input "true"
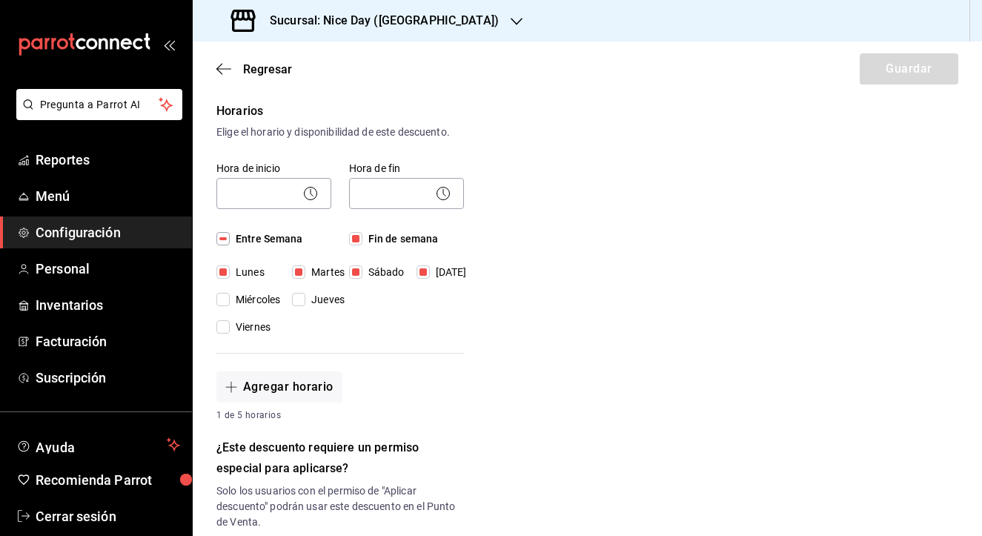
click at [225, 234] on input "Entre Semana" at bounding box center [222, 238] width 13 height 13
checkbox input "true"
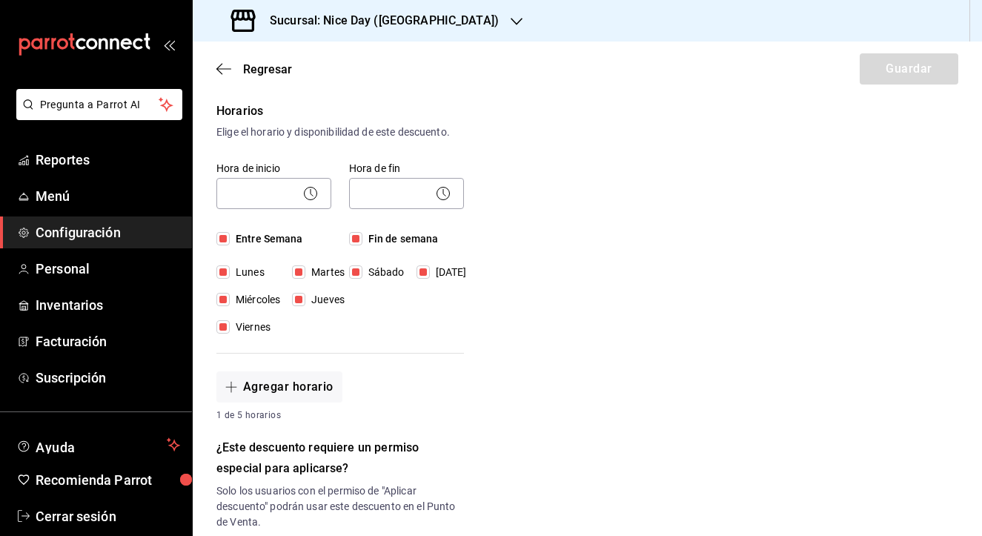
click at [596, 316] on div "Nuevo descuento ¿Dónde se aplicará el descuento? Orden completa ORDER ¿Cómo se …" at bounding box center [587, 379] width 789 height 1139
click at [267, 191] on body "Pregunta a Parrot AI Reportes Menú Configuración Personal Inventarios Facturaci…" at bounding box center [491, 268] width 982 height 536
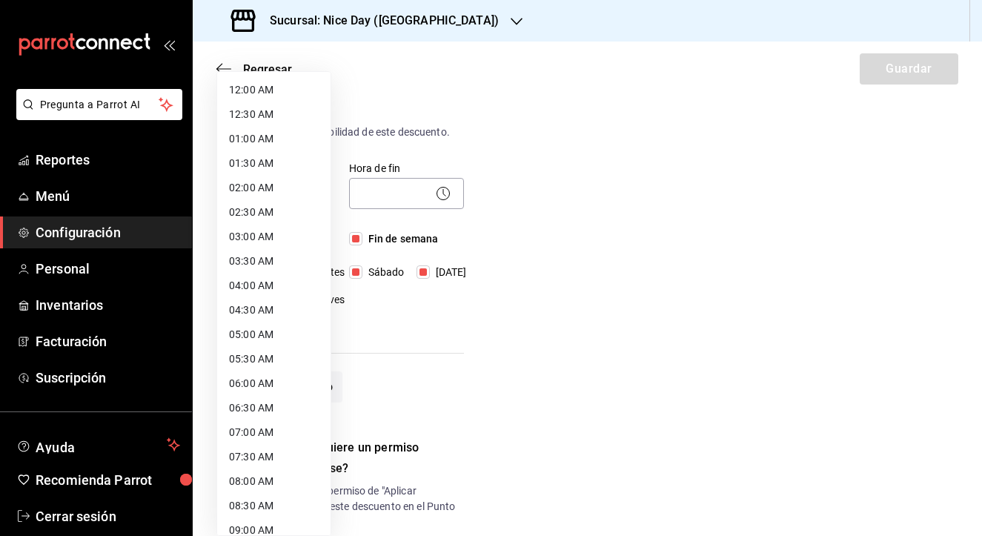
click at [263, 92] on li "12:00 AM" at bounding box center [273, 90] width 113 height 24
type input "00:00"
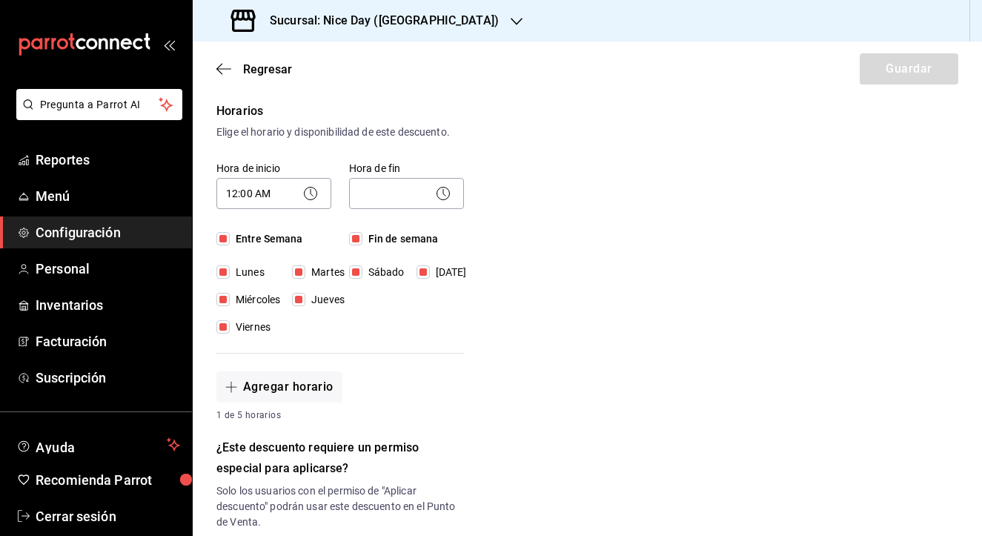
click at [434, 196] on icon at bounding box center [443, 194] width 18 height 18
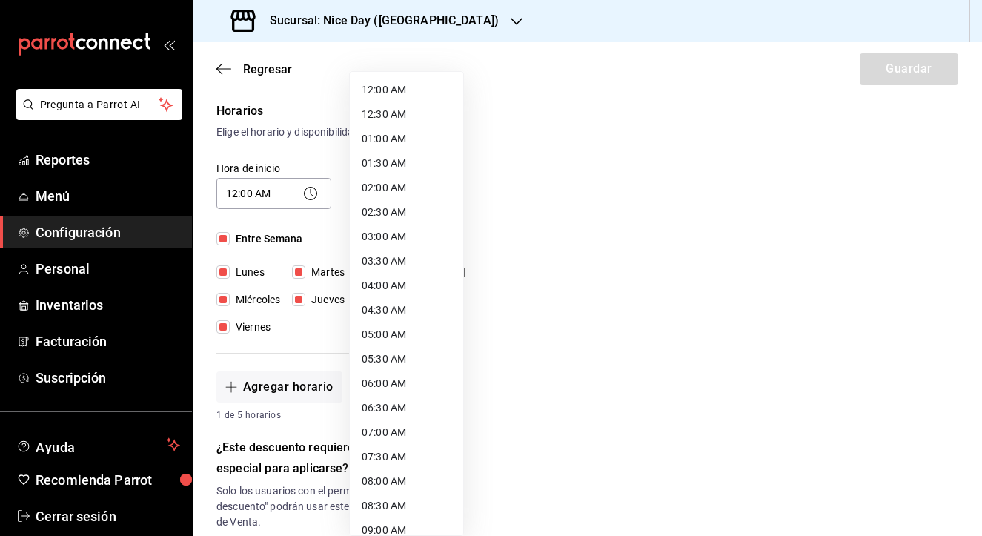
click at [453, 192] on body "Pregunta a Parrot AI Reportes Menú Configuración Personal Inventarios Facturaci…" at bounding box center [491, 268] width 982 height 536
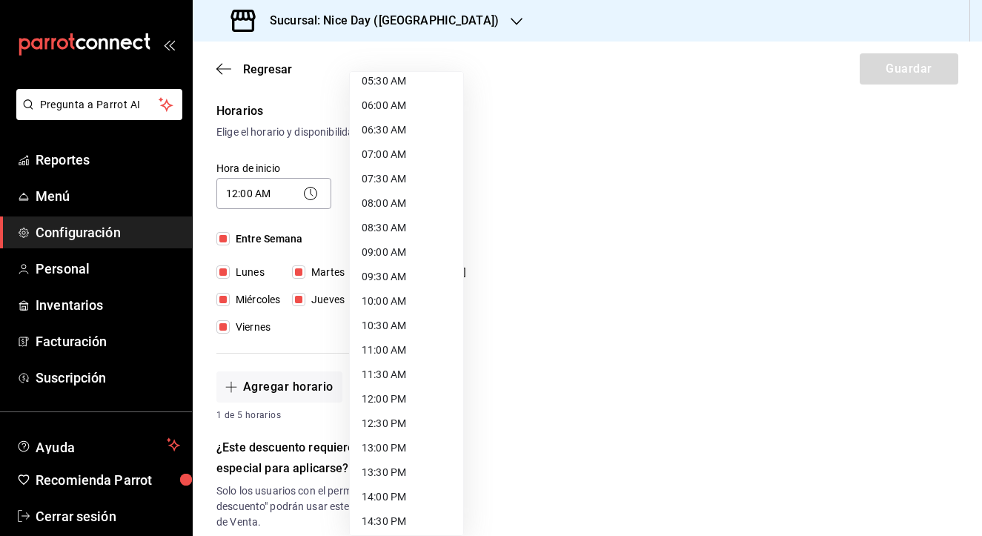
scroll to position [279, 0]
click at [393, 398] on li "12:00 PM" at bounding box center [406, 398] width 113 height 24
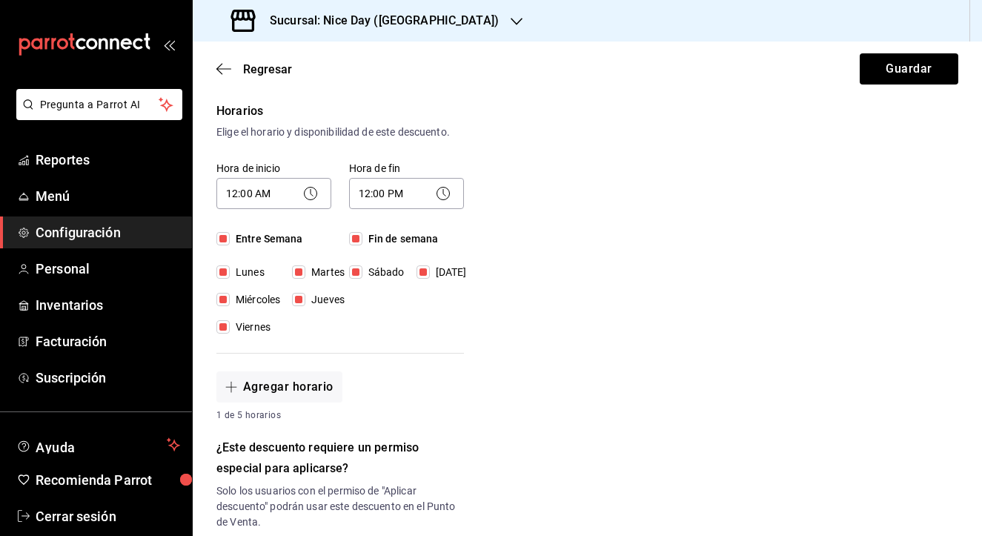
click at [597, 324] on div "Nuevo descuento ¿Dónde se aplicará el descuento? Orden completa ORDER ¿Cómo se …" at bounding box center [587, 379] width 789 height 1139
click at [891, 70] on button "Guardar" at bounding box center [909, 68] width 99 height 31
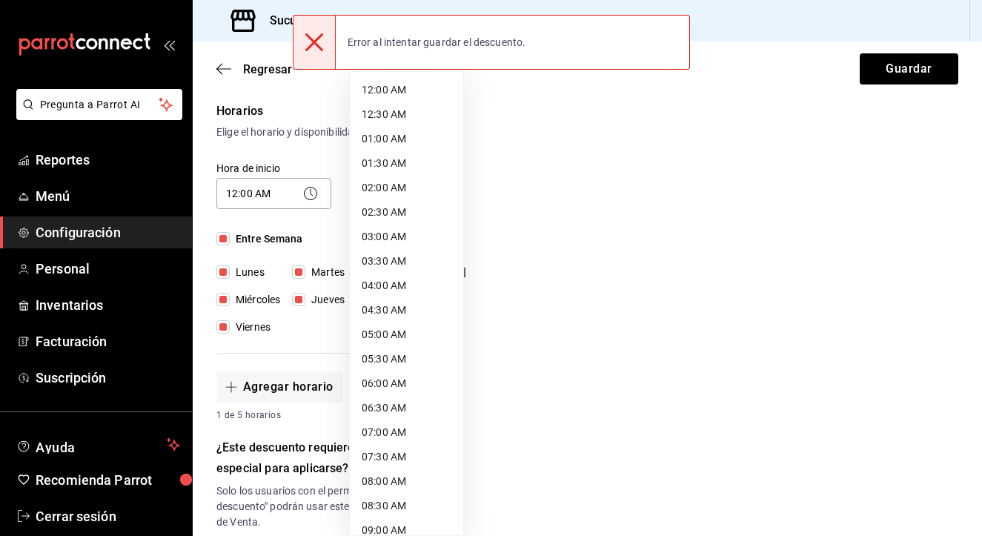
click at [445, 203] on body "Pregunta a Parrot AI Reportes Menú Configuración Personal Inventarios Facturaci…" at bounding box center [491, 268] width 982 height 536
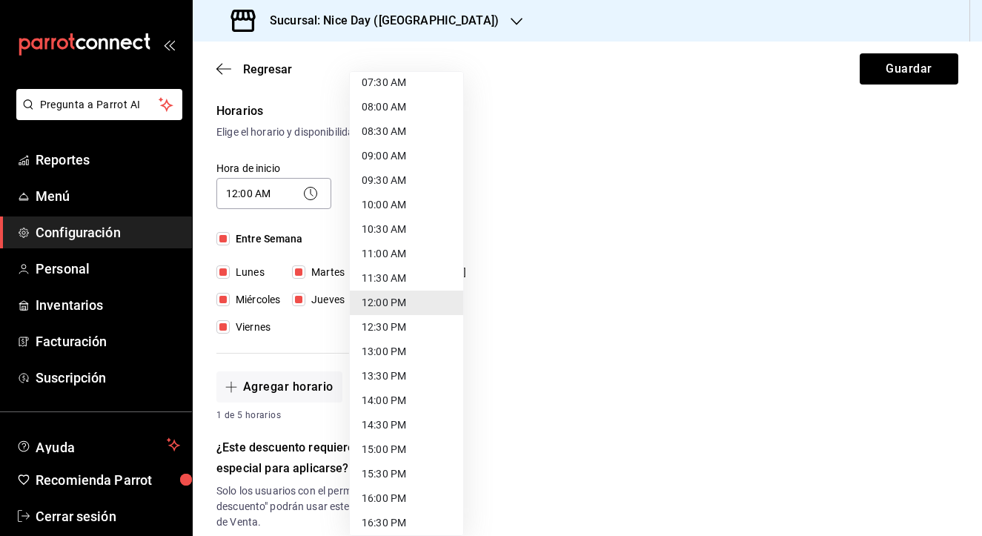
click at [394, 281] on li "11:30 AM" at bounding box center [406, 278] width 113 height 24
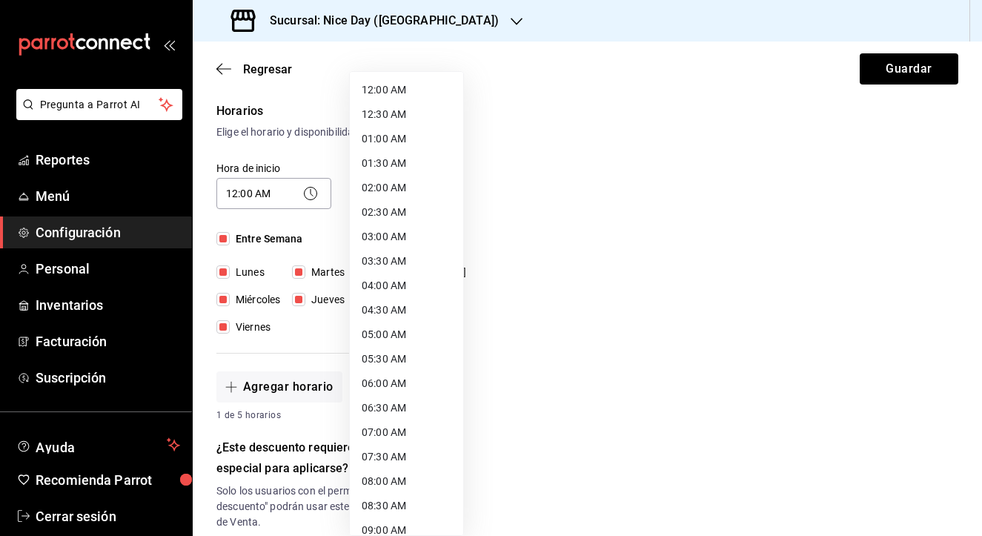
click at [446, 182] on body "Pregunta a Parrot AI Reportes Menú Configuración Personal Inventarios Facturaci…" at bounding box center [491, 268] width 982 height 536
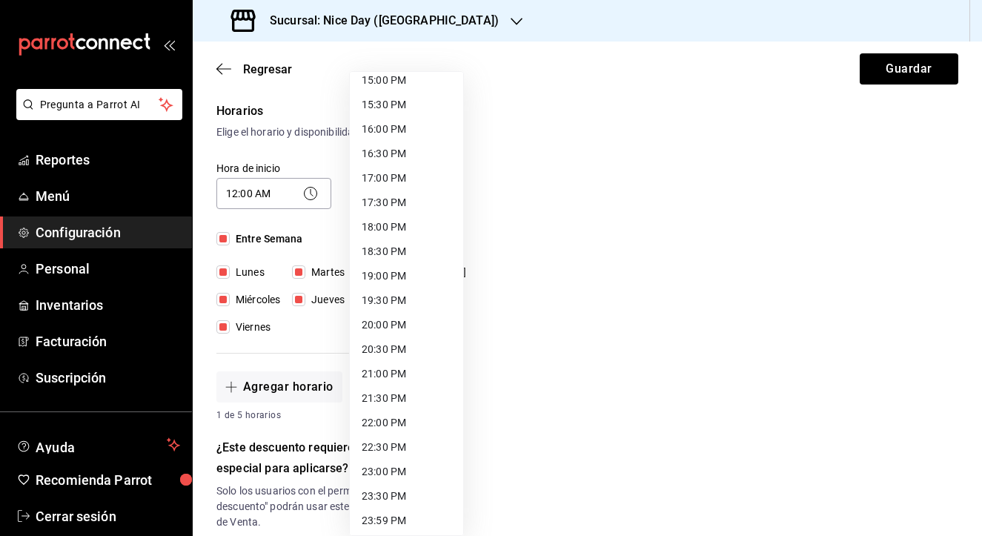
click at [399, 514] on li "23:59 PM" at bounding box center [406, 520] width 113 height 24
type input "23:59"
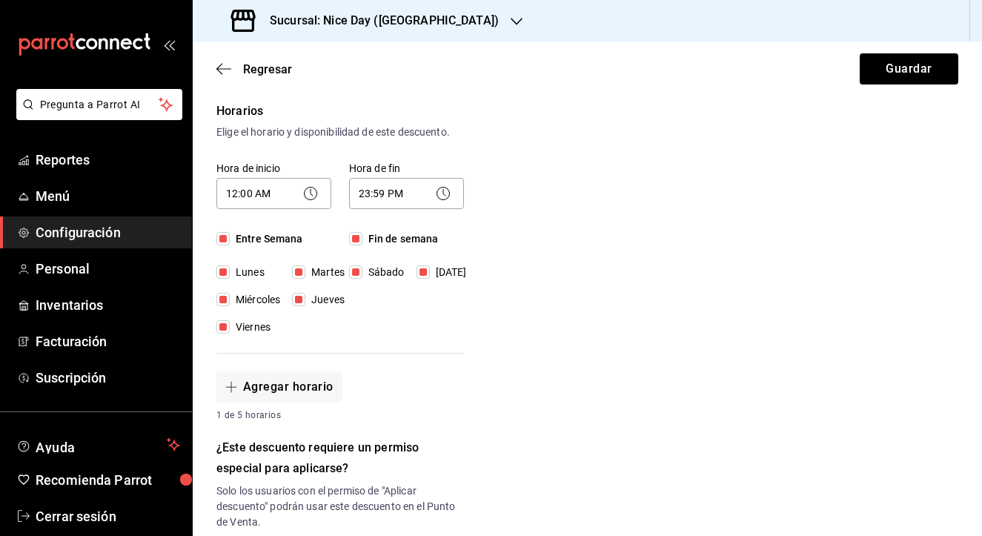
click at [611, 204] on div "Nuevo descuento ¿Dónde se aplicará el descuento? Orden completa ORDER ¿Cómo se …" at bounding box center [587, 379] width 789 height 1139
click at [891, 76] on button "Guardar" at bounding box center [909, 68] width 99 height 31
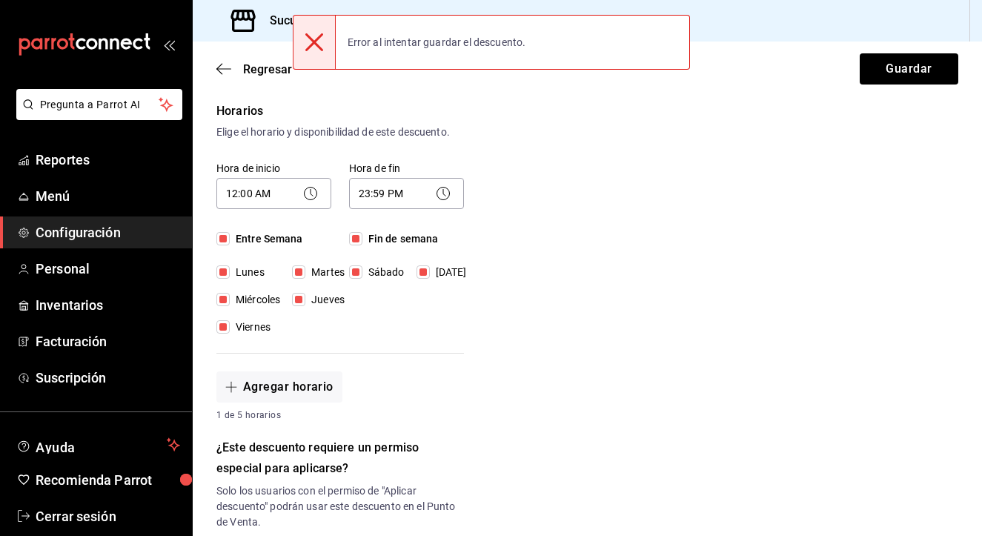
click at [309, 193] on icon at bounding box center [311, 194] width 18 height 18
click at [278, 198] on body "Pregunta a Parrot AI Reportes Menú Configuración Personal Inventarios Facturaci…" at bounding box center [491, 268] width 982 height 536
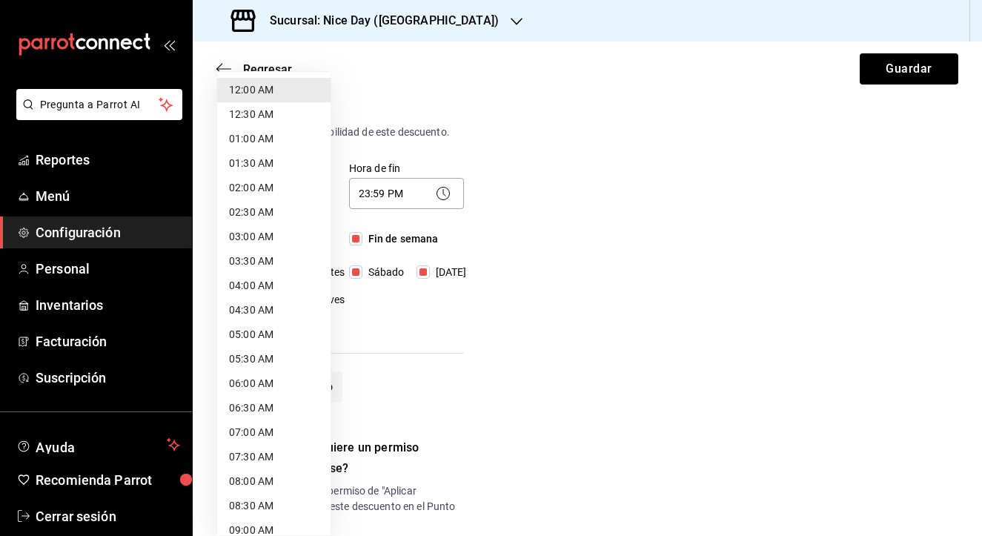
click at [252, 110] on li "12:30 AM" at bounding box center [273, 114] width 113 height 24
type input "00:30"
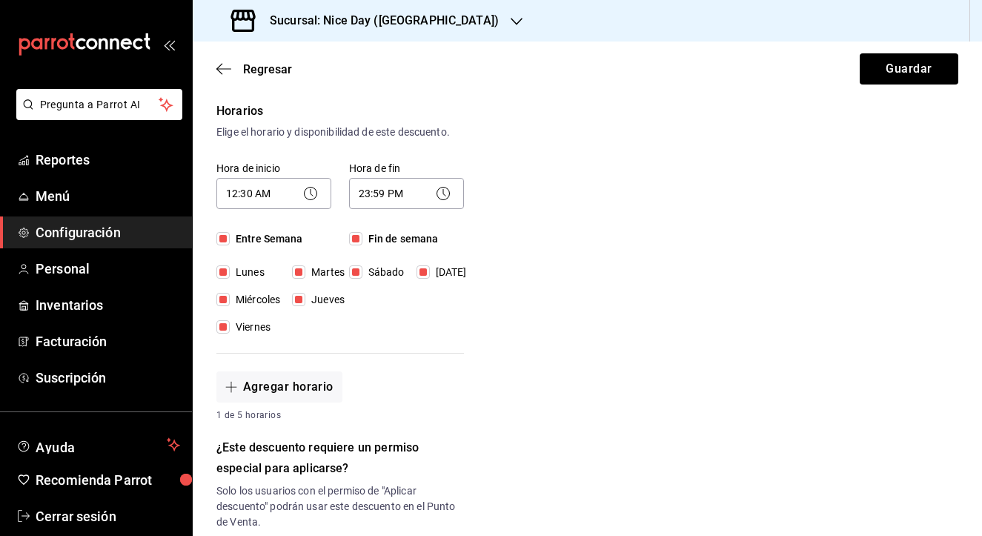
click at [673, 156] on div "Nuevo descuento ¿Dónde se aplicará el descuento? Orden completa ORDER ¿Cómo se …" at bounding box center [587, 379] width 789 height 1139
click at [914, 67] on button "Guardar" at bounding box center [909, 68] width 99 height 31
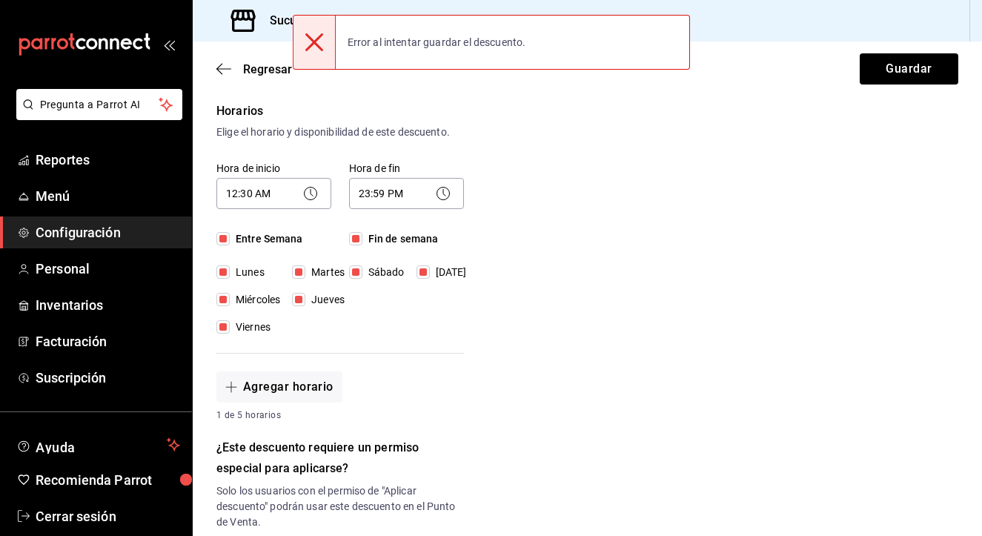
click at [645, 236] on div "Nuevo descuento ¿Dónde se aplicará el descuento? Orden completa ORDER ¿Cómo se …" at bounding box center [587, 379] width 789 height 1139
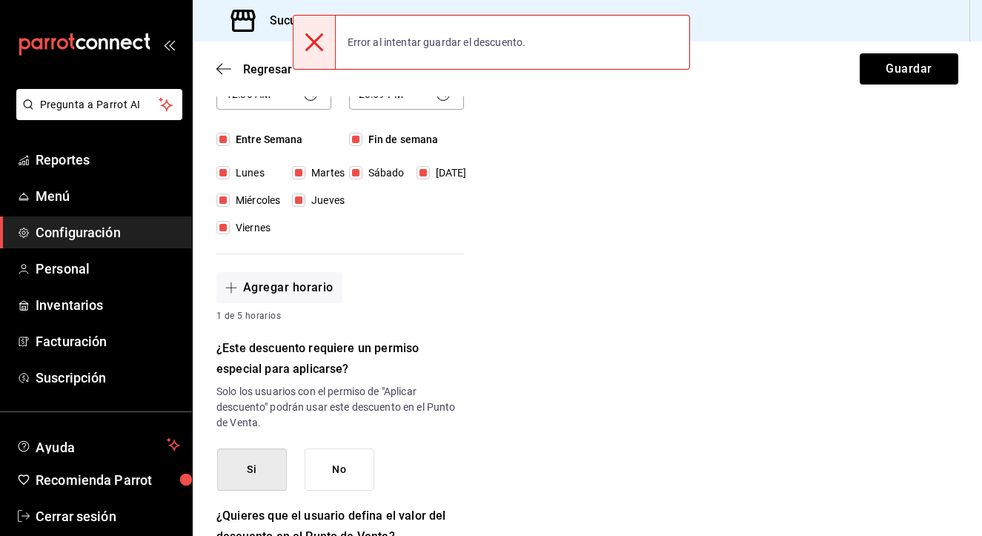
scroll to position [385, 0]
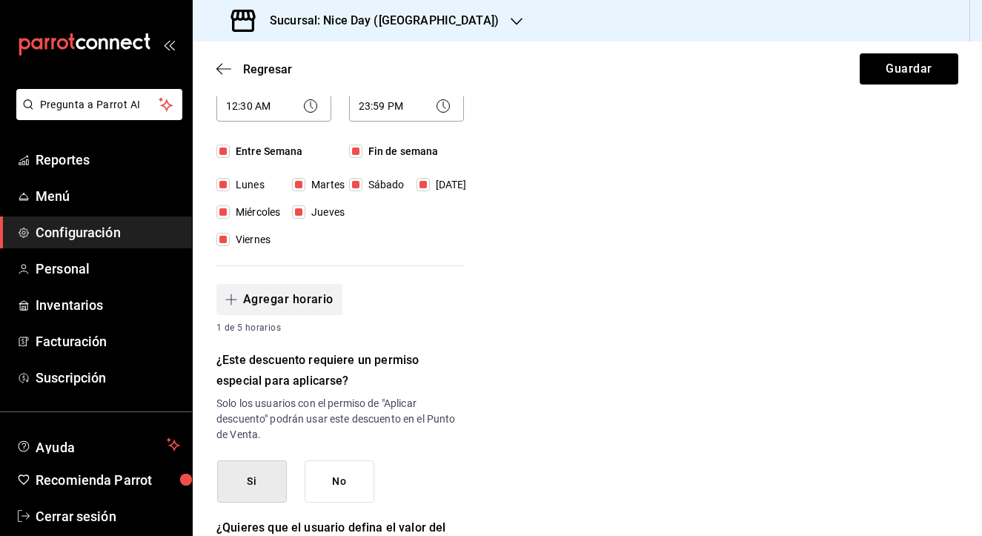
click at [252, 301] on button "Agregar horario" at bounding box center [279, 299] width 126 height 31
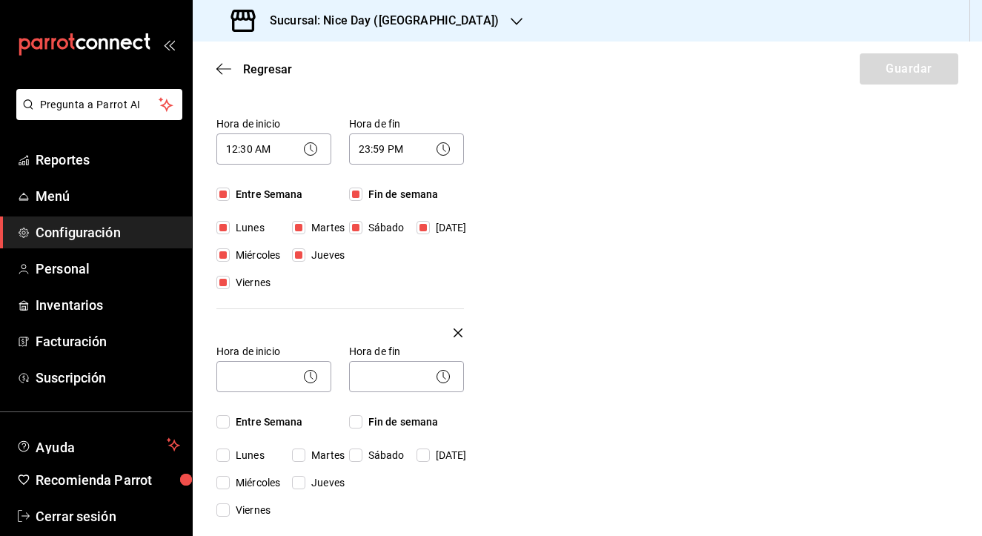
scroll to position [331, 0]
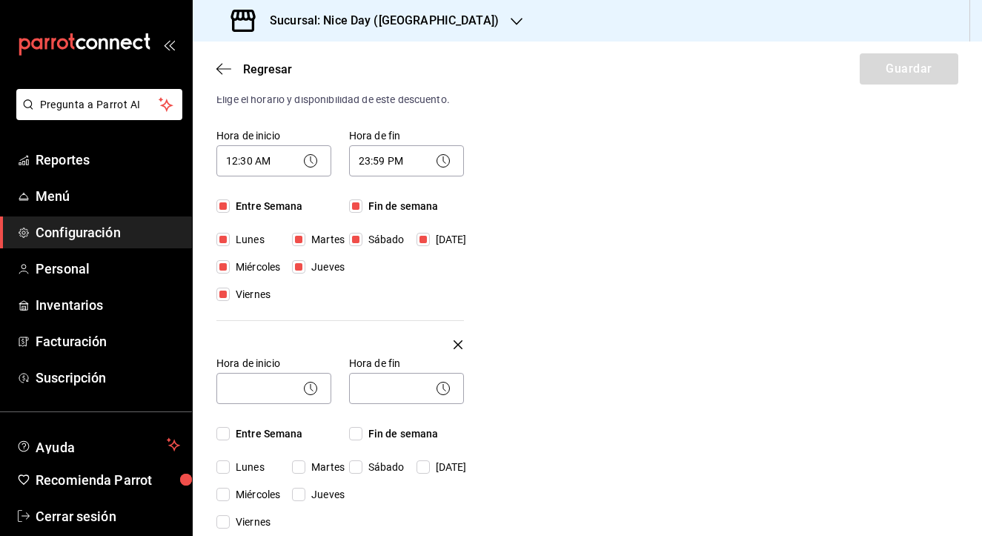
click at [452, 345] on button "button" at bounding box center [458, 345] width 12 height 12
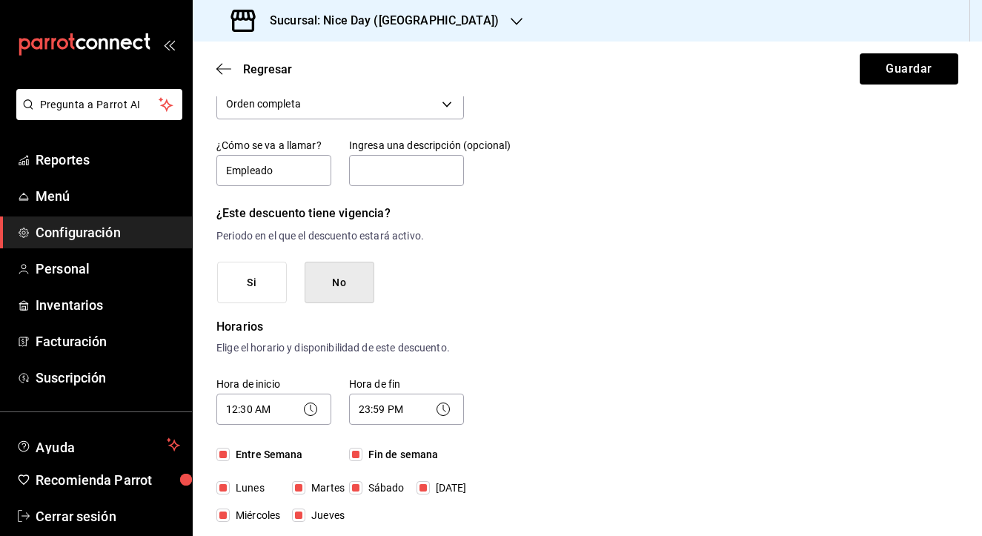
scroll to position [82, 0]
click at [341, 290] on button "No" at bounding box center [340, 283] width 70 height 42
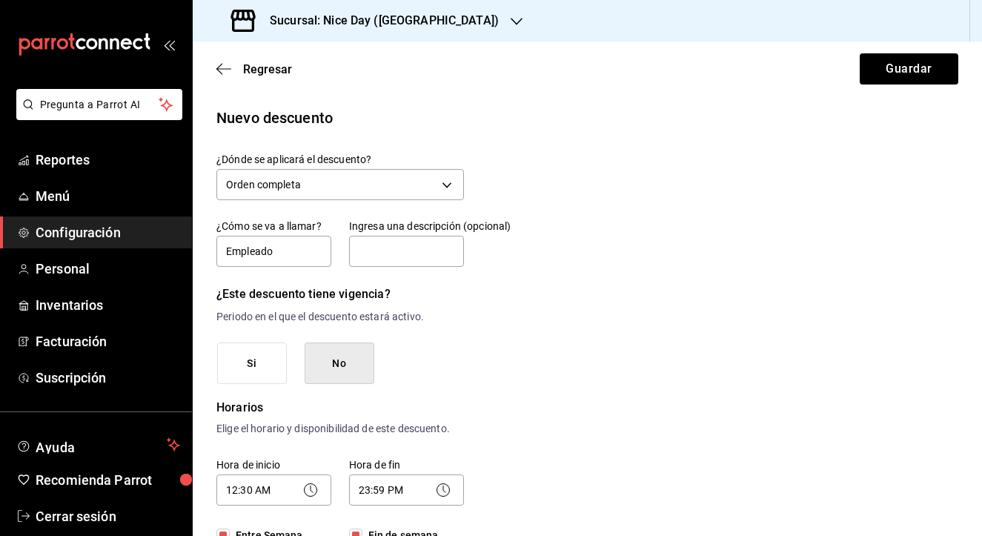
scroll to position [0, 0]
click at [909, 77] on button "Guardar" at bounding box center [909, 68] width 99 height 31
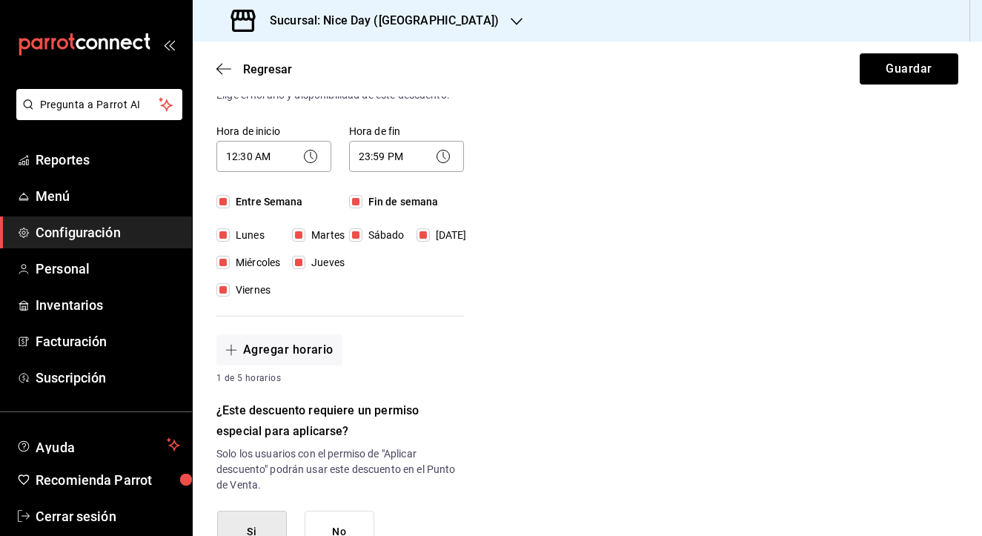
scroll to position [56, 0]
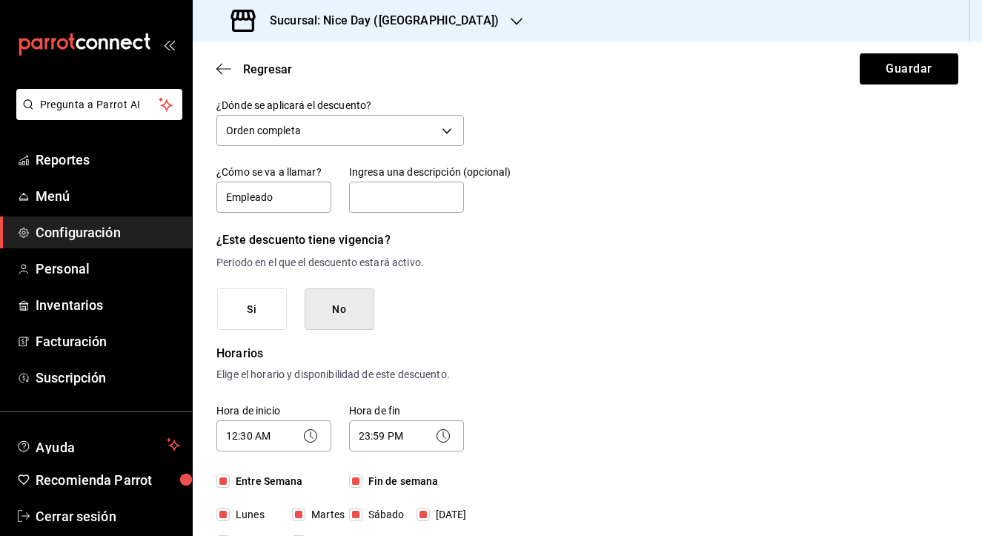
click at [221, 482] on input "Entre Semana" at bounding box center [222, 480] width 13 height 13
checkbox input "false"
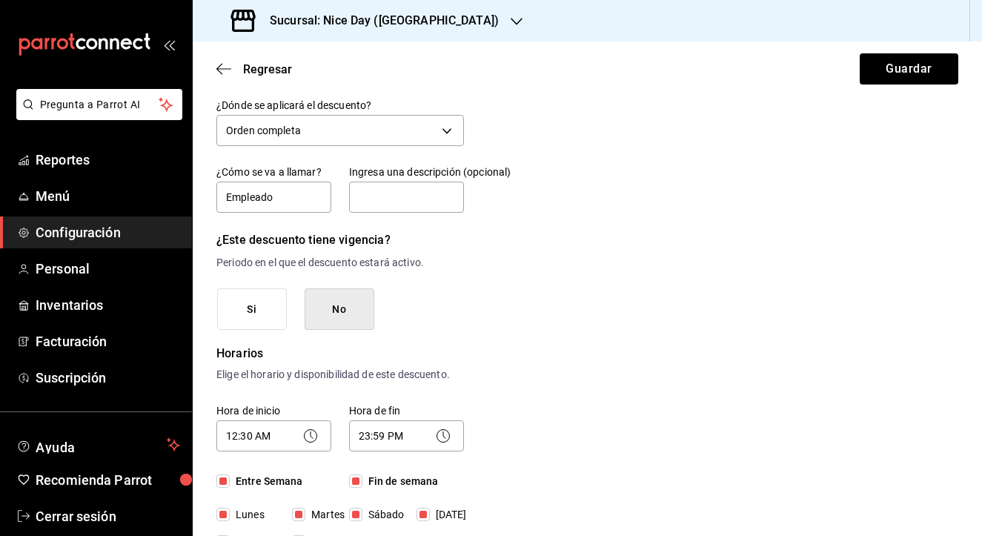
checkbox input "false"
click at [355, 479] on input "Fin de semana" at bounding box center [355, 480] width 13 height 13
checkbox input "false"
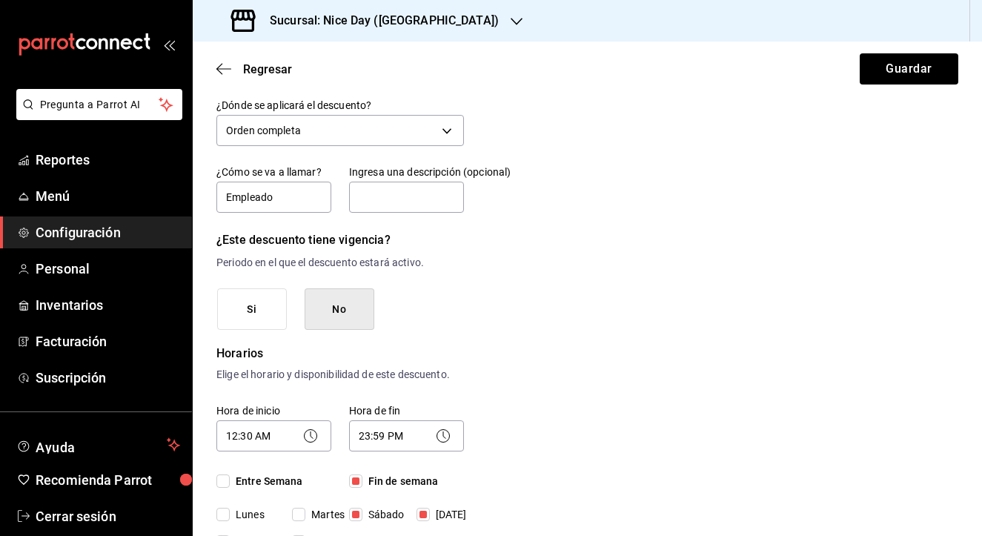
checkbox input "false"
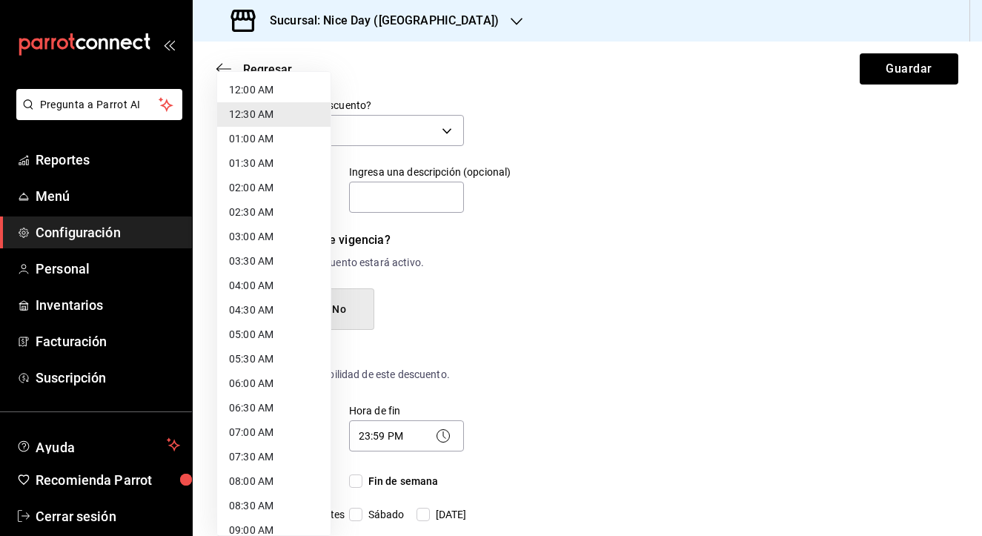
click at [282, 431] on body "Pregunta a Parrot AI Reportes Menú Configuración Personal Inventarios Facturaci…" at bounding box center [491, 268] width 982 height 536
click at [262, 119] on li "12:30 AM" at bounding box center [273, 114] width 113 height 24
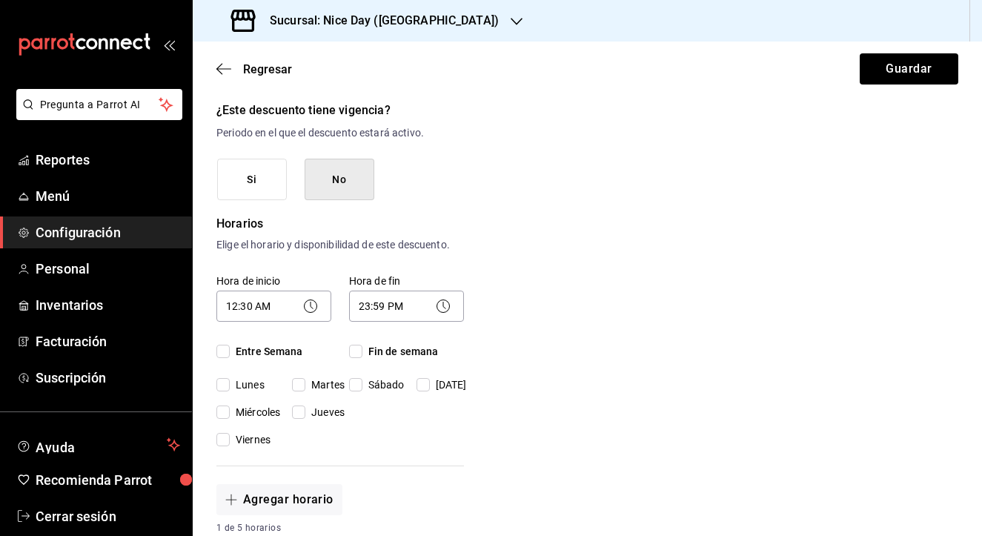
scroll to position [195, 0]
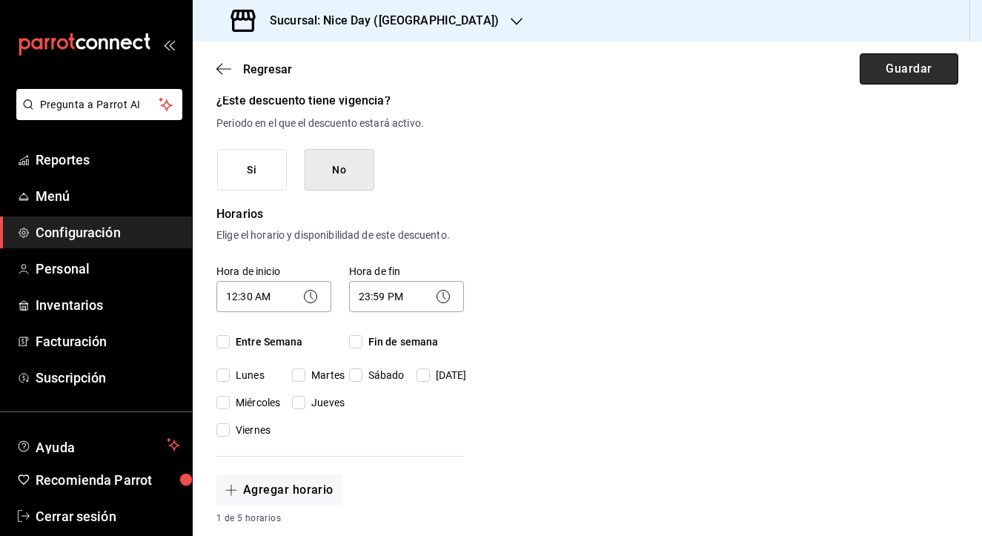
click at [888, 78] on button "Guardar" at bounding box center [909, 68] width 99 height 31
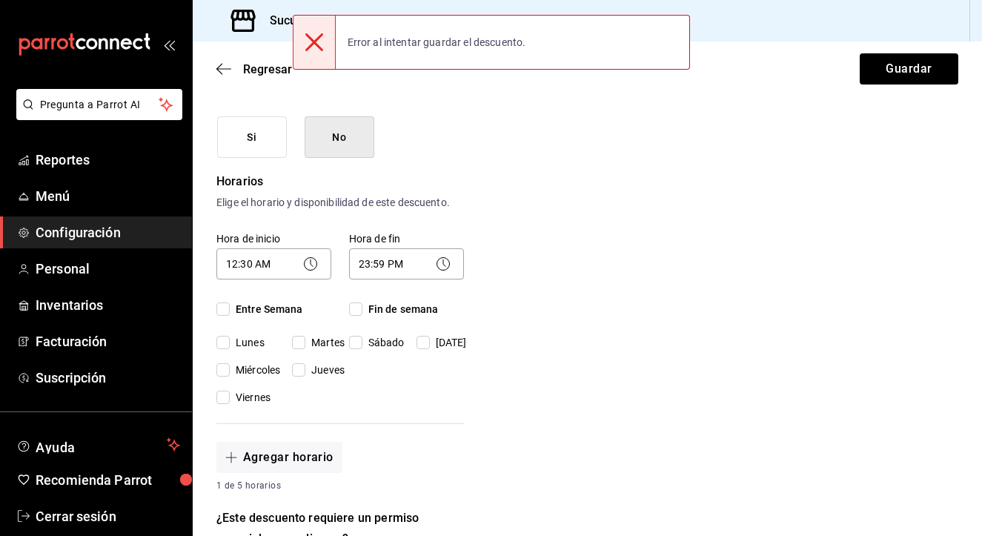
scroll to position [235, 0]
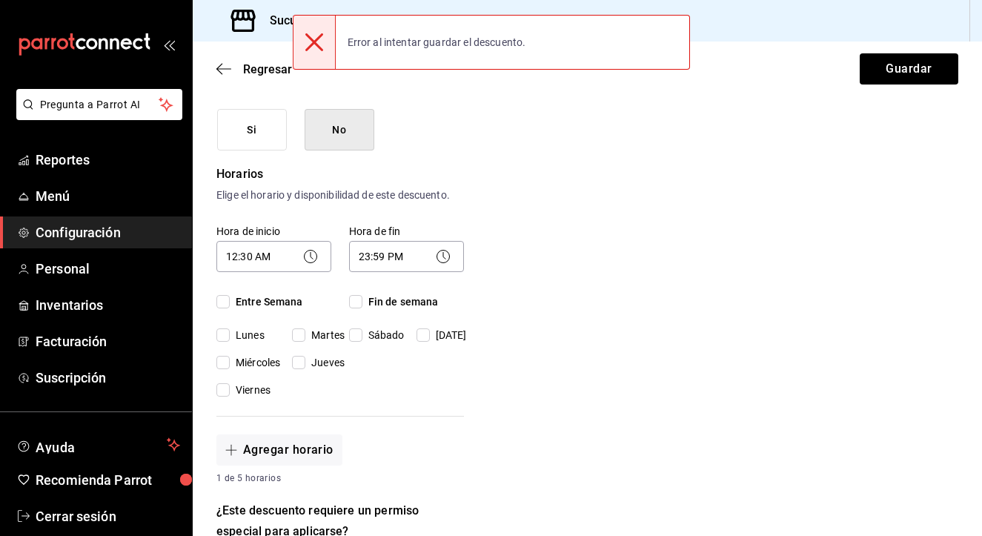
click at [224, 305] on input "Entre Semana" at bounding box center [222, 301] width 13 height 13
checkbox input "true"
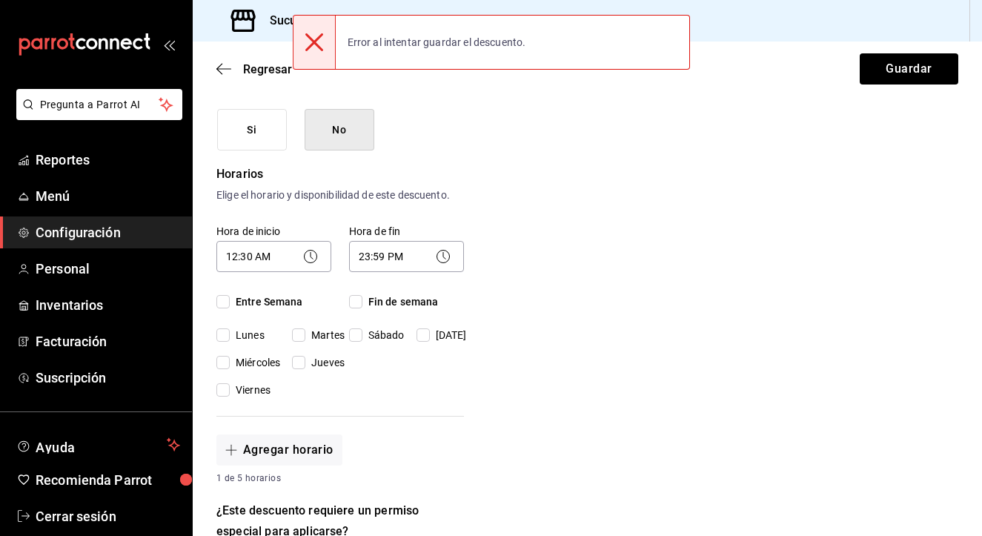
checkbox input "true"
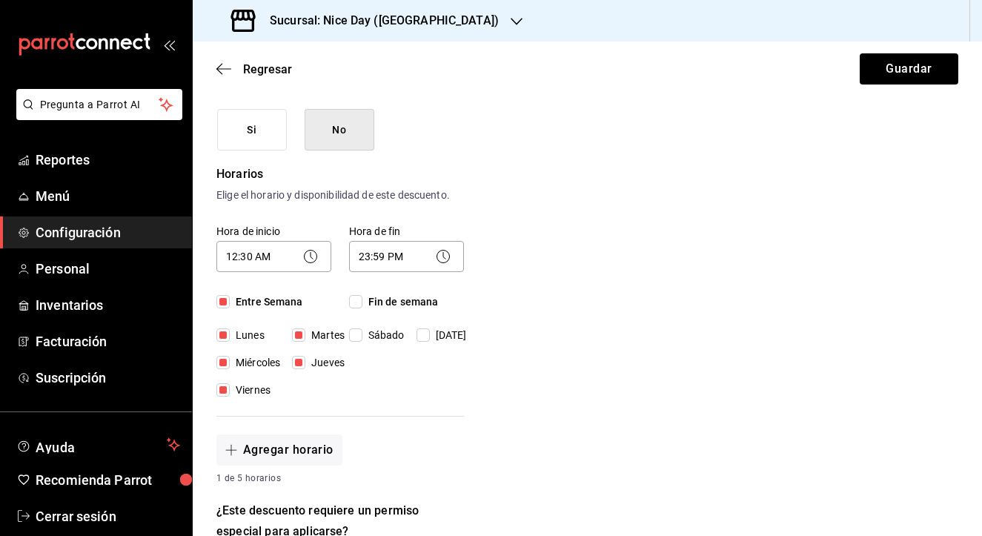
click at [362, 299] on input "Fin de semana" at bounding box center [355, 301] width 13 height 13
checkbox input "true"
click at [899, 62] on button "Guardar" at bounding box center [909, 68] width 99 height 31
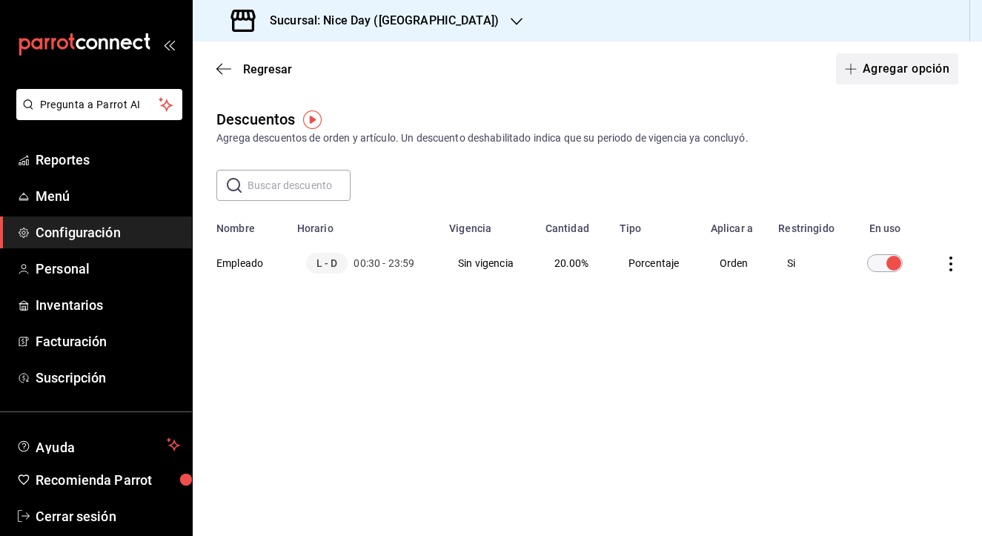
click at [871, 67] on button "Agregar opción" at bounding box center [897, 68] width 122 height 31
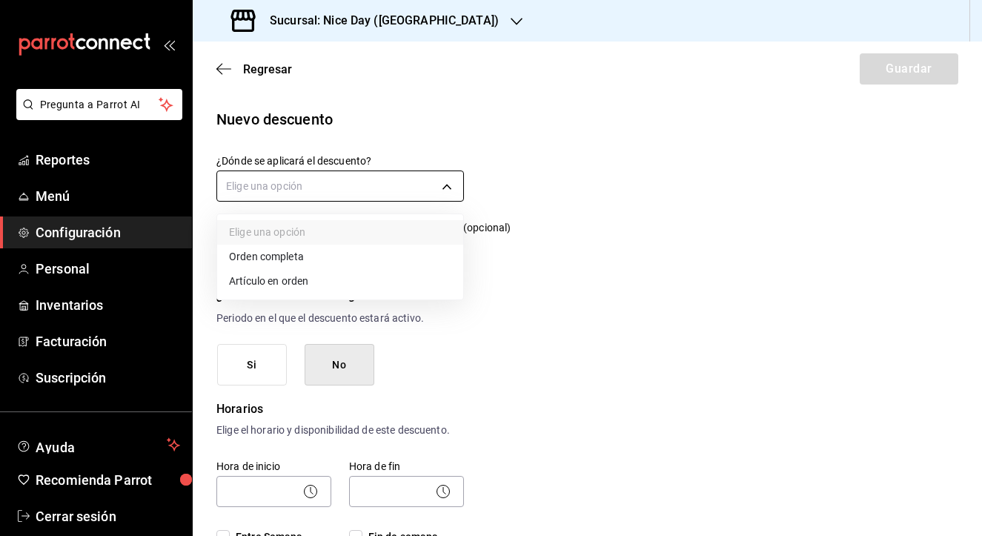
click at [444, 188] on body "Pregunta a Parrot AI Reportes Menú Configuración Personal Inventarios Facturaci…" at bounding box center [491, 268] width 982 height 536
click at [301, 262] on li "Orden completa" at bounding box center [340, 257] width 246 height 24
type input "ORDER"
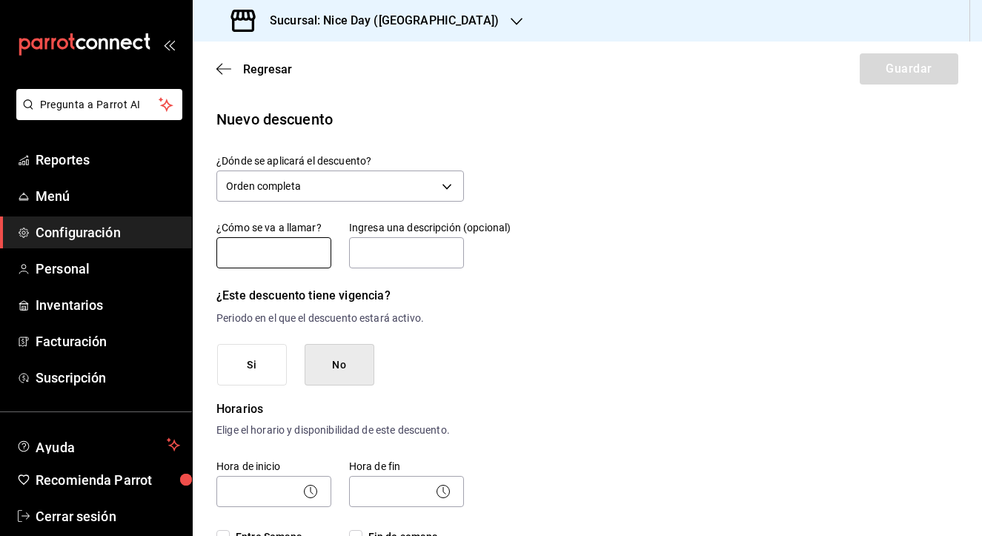
click at [280, 251] on input "text" at bounding box center [273, 252] width 115 height 31
type input "Comida Personal"
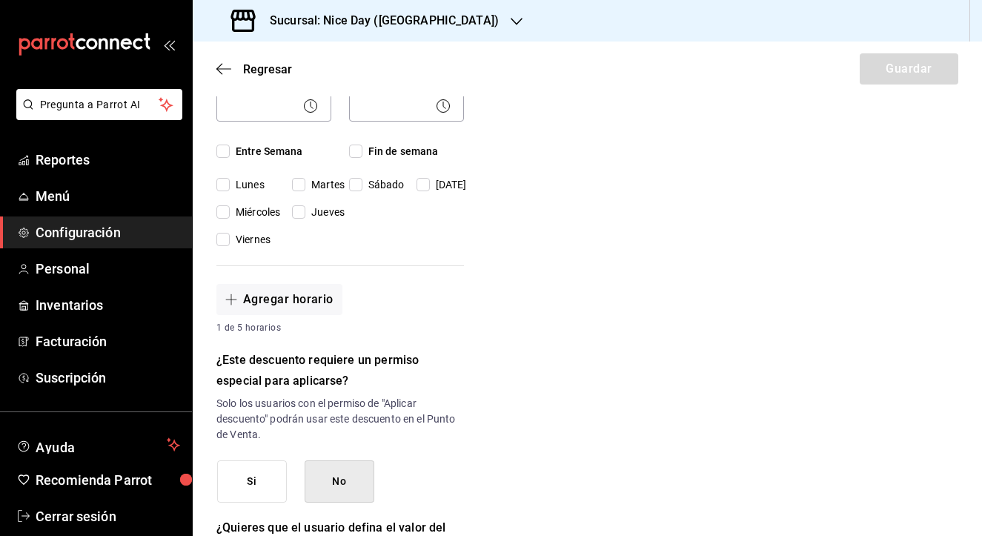
scroll to position [359, 0]
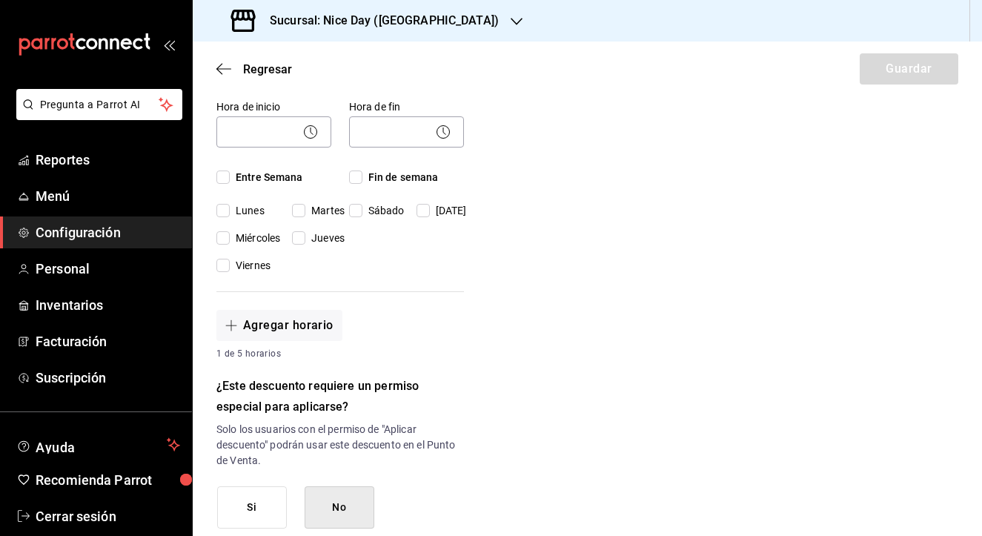
click at [310, 128] on icon at bounding box center [311, 132] width 18 height 18
click at [307, 140] on icon at bounding box center [311, 132] width 18 height 18
click at [270, 142] on body "Pregunta a Parrot AI Reportes Menú Configuración Personal Inventarios Facturaci…" at bounding box center [491, 268] width 982 height 536
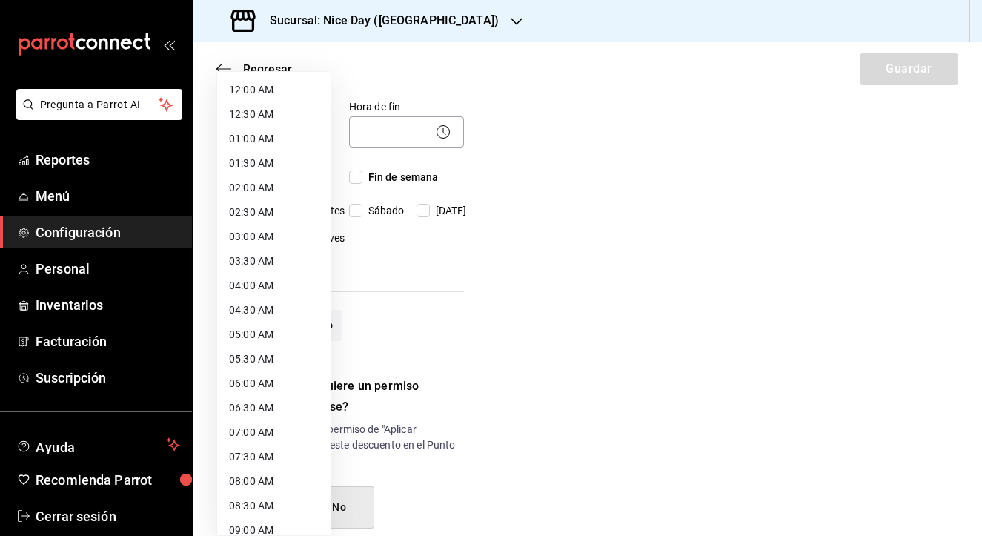
click at [254, 96] on li "12:00 AM" at bounding box center [273, 90] width 113 height 24
type input "00:00"
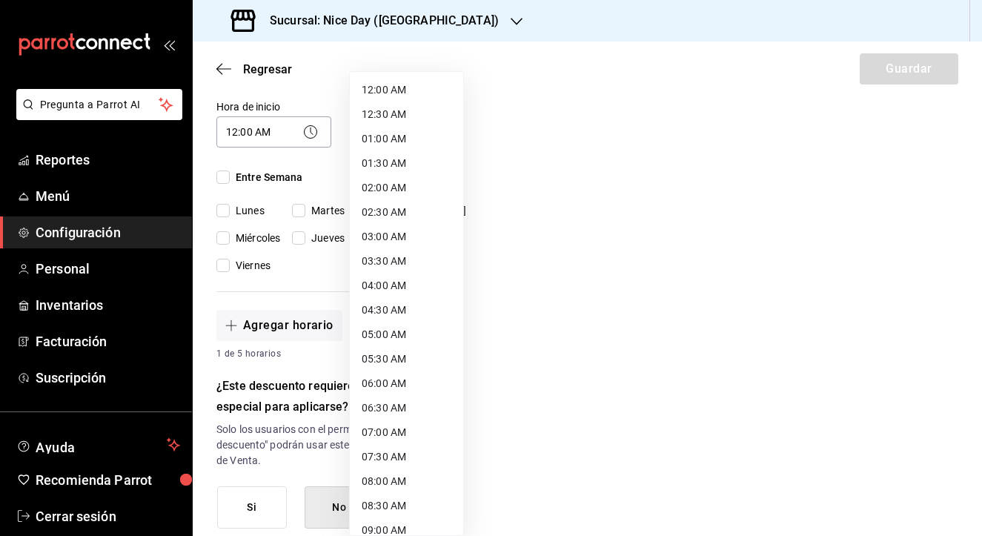
click at [424, 140] on body "Pregunta a Parrot AI Reportes Menú Configuración Personal Inventarios Facturaci…" at bounding box center [491, 268] width 982 height 536
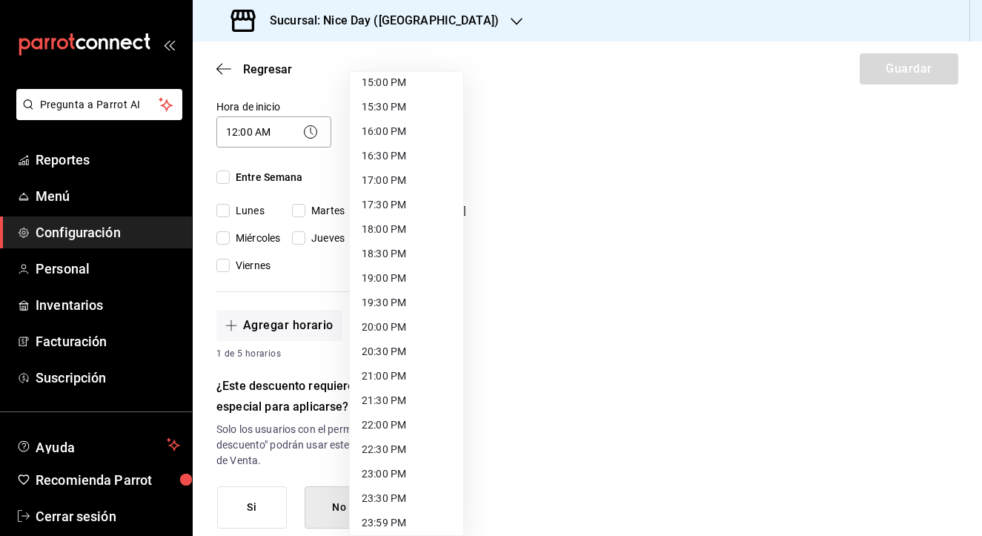
scroll to position [742, 0]
click at [392, 479] on li "23:00 PM" at bounding box center [406, 473] width 113 height 24
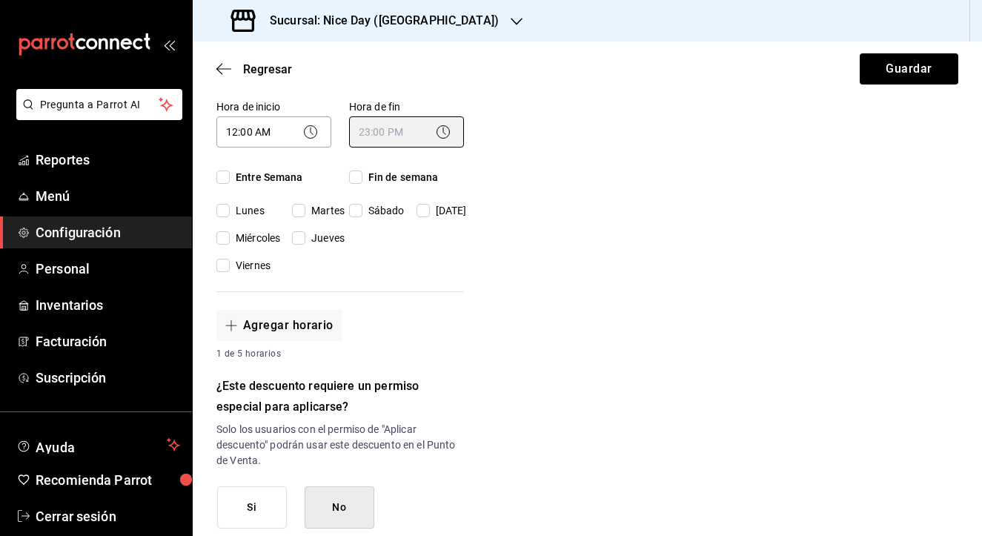
type input "23:00"
click at [311, 127] on icon at bounding box center [311, 132] width 18 height 18
click at [303, 129] on icon at bounding box center [311, 132] width 18 height 18
click at [310, 137] on icon at bounding box center [311, 132] width 18 height 18
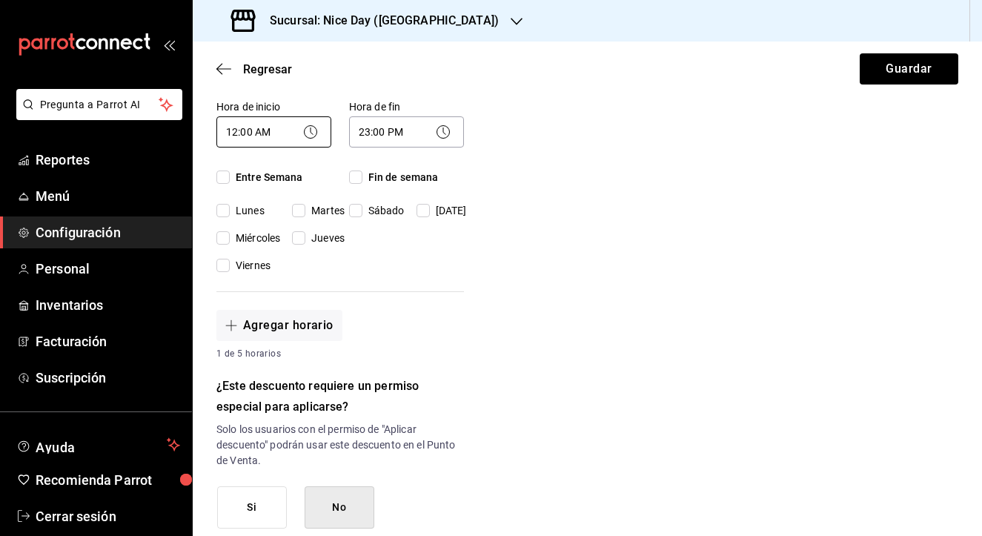
click at [268, 133] on body "Pregunta a Parrot AI Reportes Menú Configuración Personal Inventarios Facturaci…" at bounding box center [491, 268] width 982 height 536
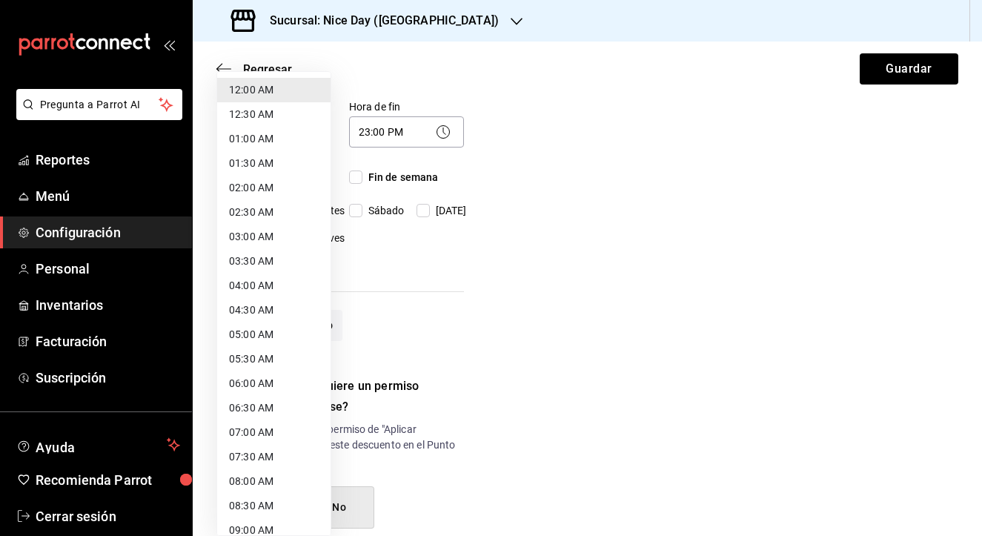
click at [259, 386] on li "06:00 AM" at bounding box center [273, 383] width 113 height 24
type input "06:00"
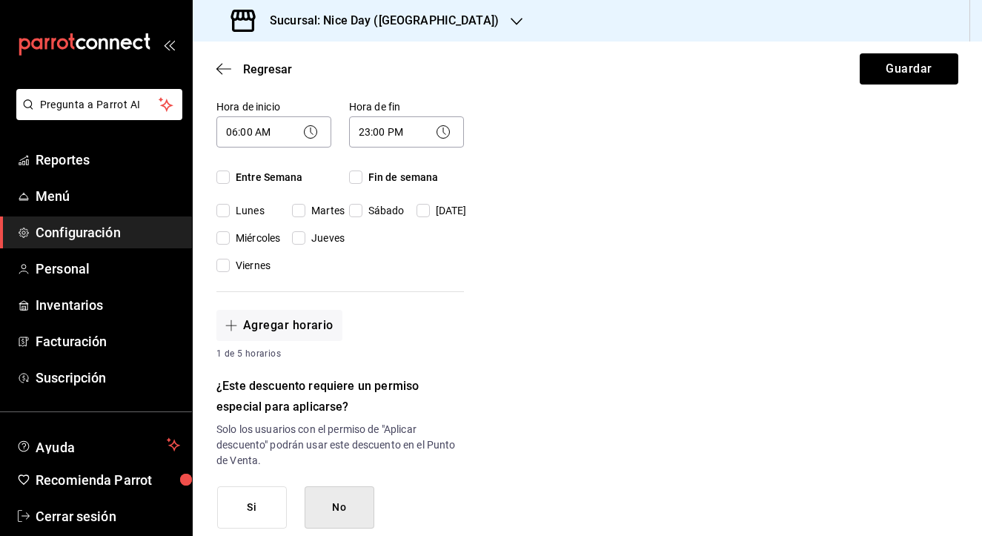
click at [577, 272] on div "Nuevo descuento ¿Dónde se aplicará el descuento? Orden completa ORDER ¿Cómo se …" at bounding box center [587, 318] width 789 height 1139
click at [227, 173] on input "Entre Semana" at bounding box center [222, 176] width 13 height 13
checkbox input "true"
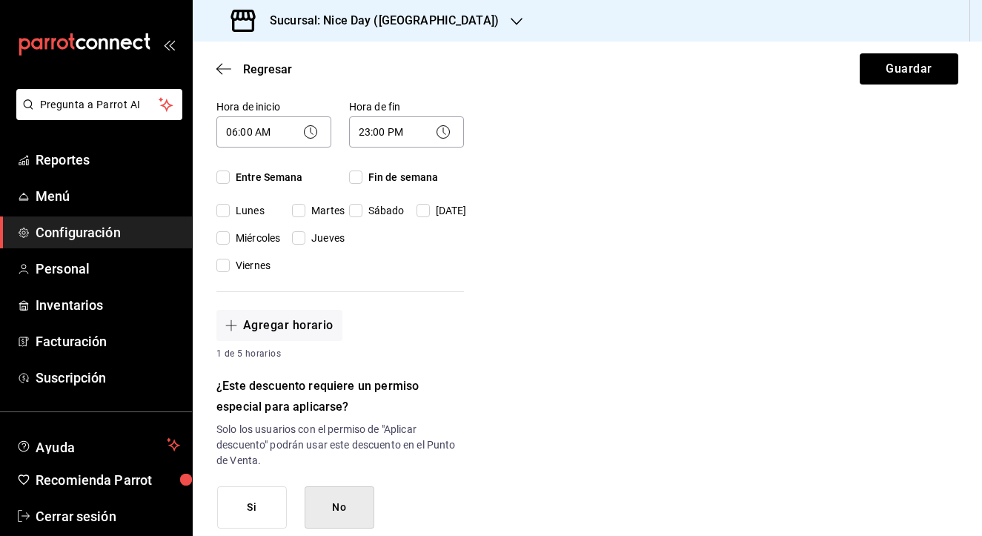
checkbox input "true"
click at [357, 174] on input "Fin de semana" at bounding box center [355, 176] width 13 height 13
checkbox input "true"
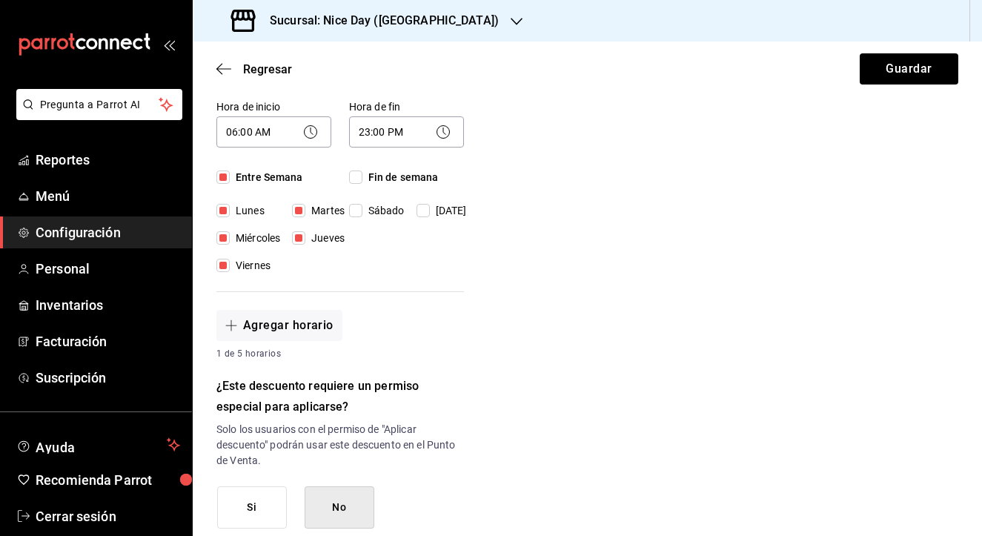
checkbox input "true"
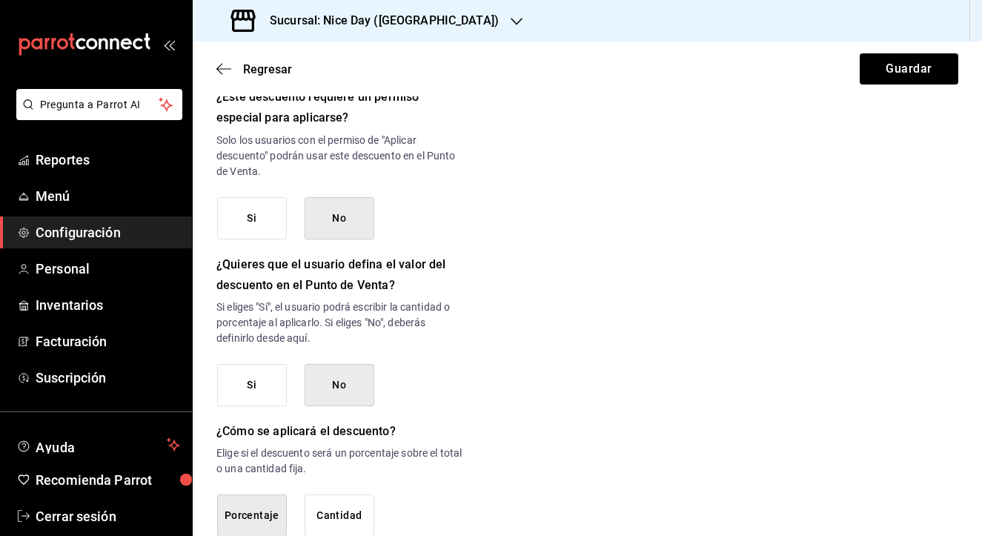
scroll to position [651, 0]
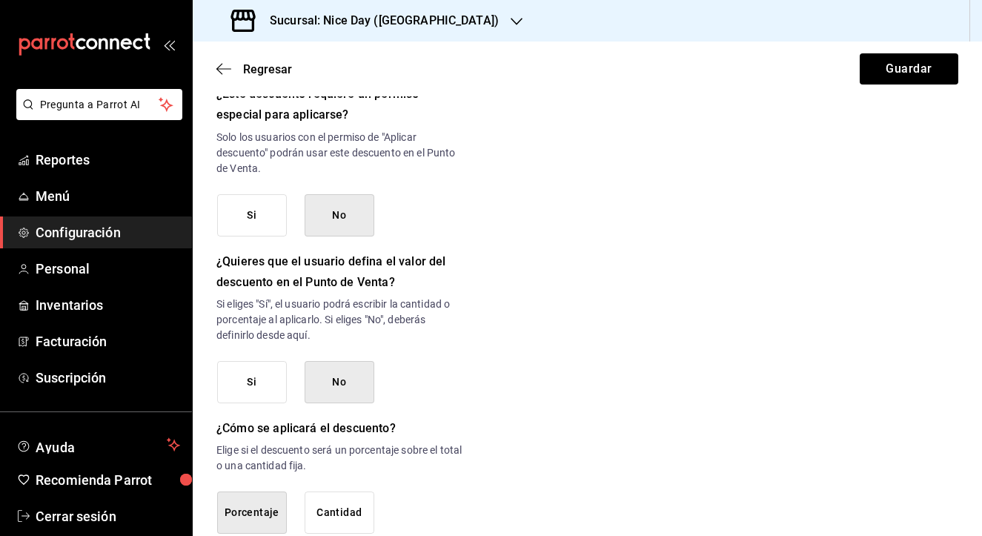
click at [268, 207] on button "Si" at bounding box center [252, 215] width 70 height 42
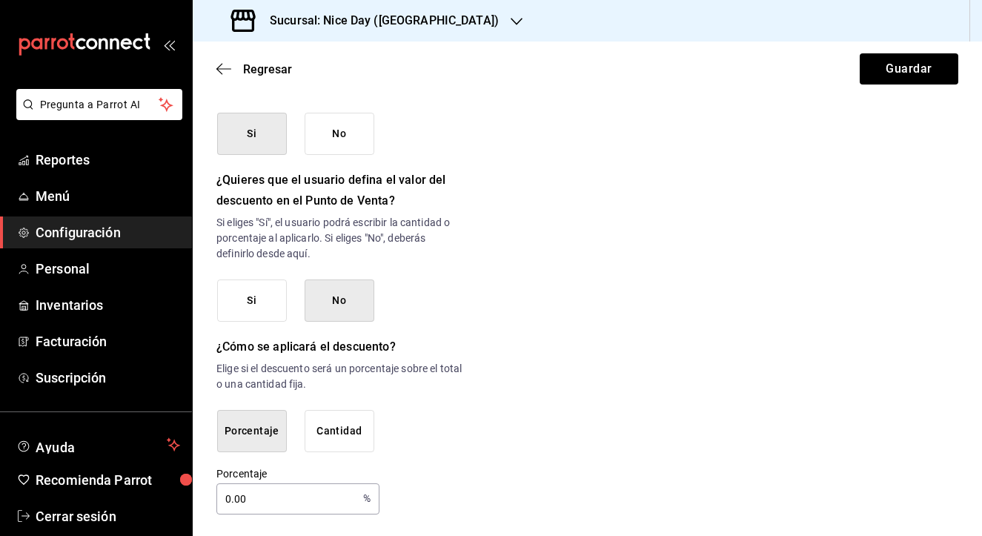
scroll to position [0, 0]
click at [255, 497] on input "0.00" at bounding box center [286, 499] width 141 height 30
drag, startPoint x: 251, startPoint y: 497, endPoint x: 193, endPoint y: 497, distance: 58.5
click at [193, 497] on body "Pregunta a Parrot AI Reportes Menú Configuración Personal Inventarios Facturaci…" at bounding box center [491, 268] width 982 height 536
type input "100"
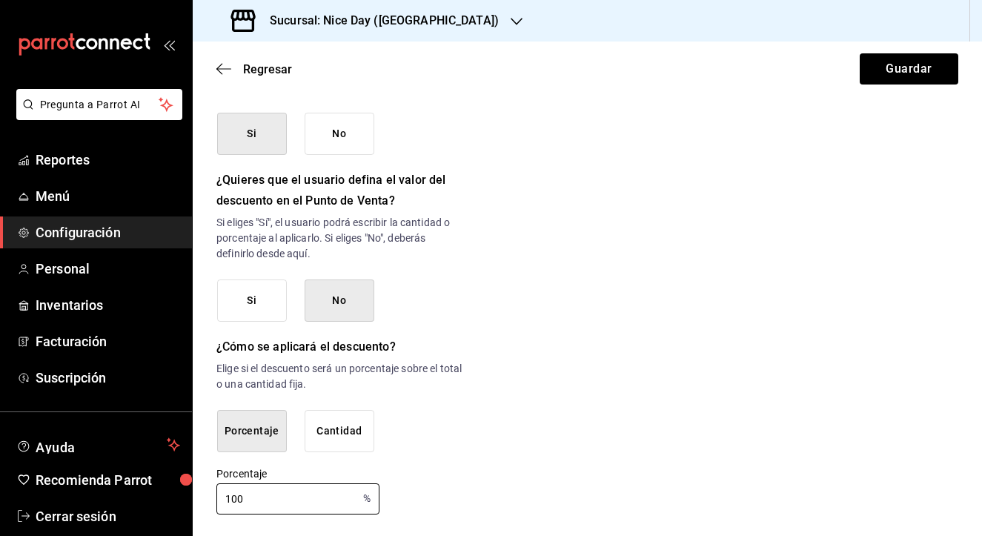
click at [891, 71] on button "Guardar" at bounding box center [909, 68] width 99 height 31
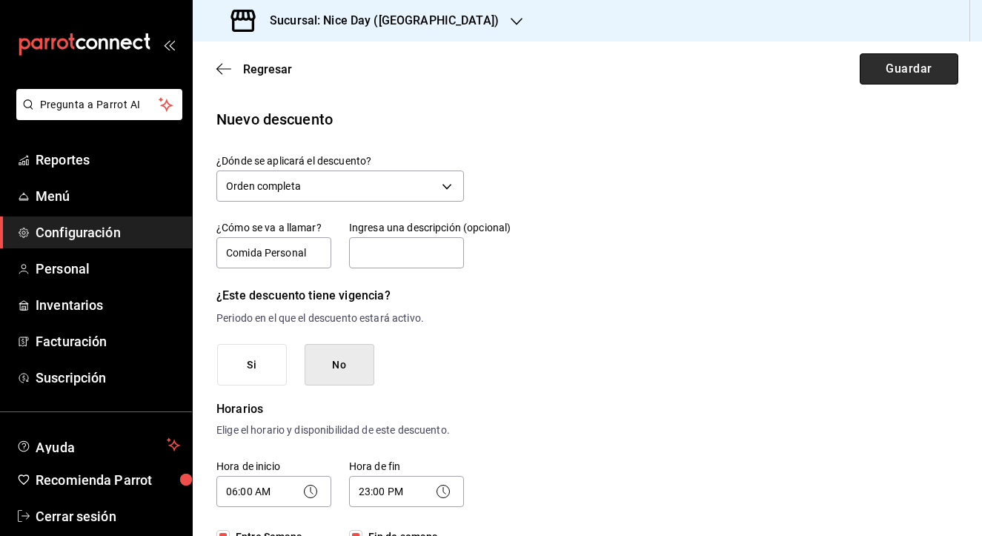
click at [906, 75] on button "Guardar" at bounding box center [909, 68] width 99 height 31
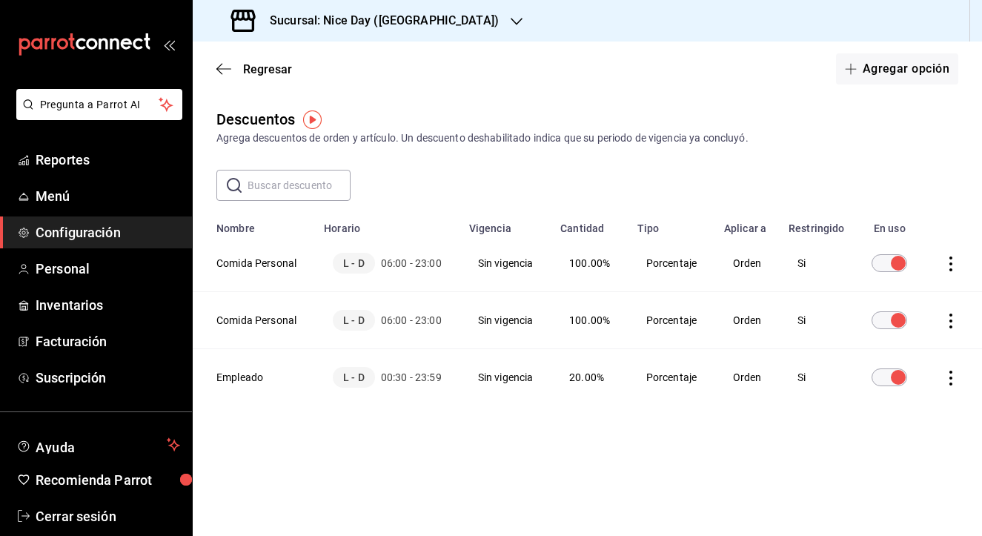
click at [953, 318] on icon "actions" at bounding box center [950, 320] width 15 height 15
click at [884, 343] on span "Eliminar" at bounding box center [897, 342] width 38 height 12
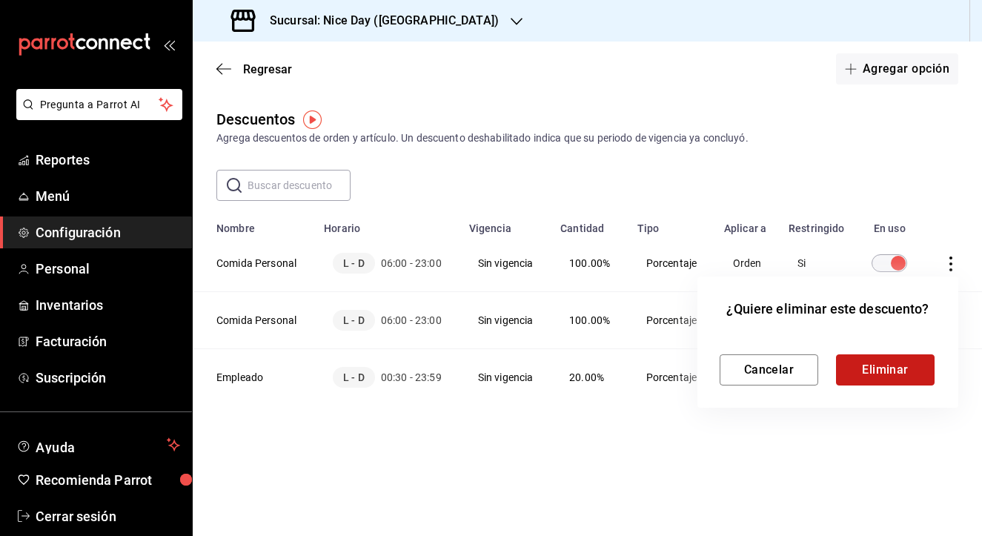
click at [885, 376] on button "Eliminar" at bounding box center [885, 369] width 99 height 31
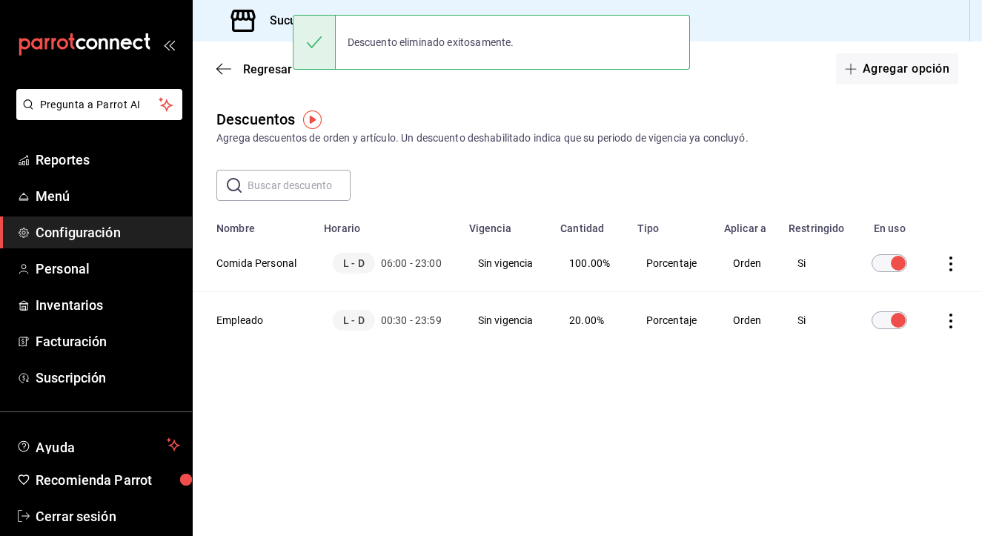
click at [716, 415] on main "Regresar Agregar opción Descuentos Agrega descuentos de orden y artículo. Un de…" at bounding box center [587, 288] width 789 height 494
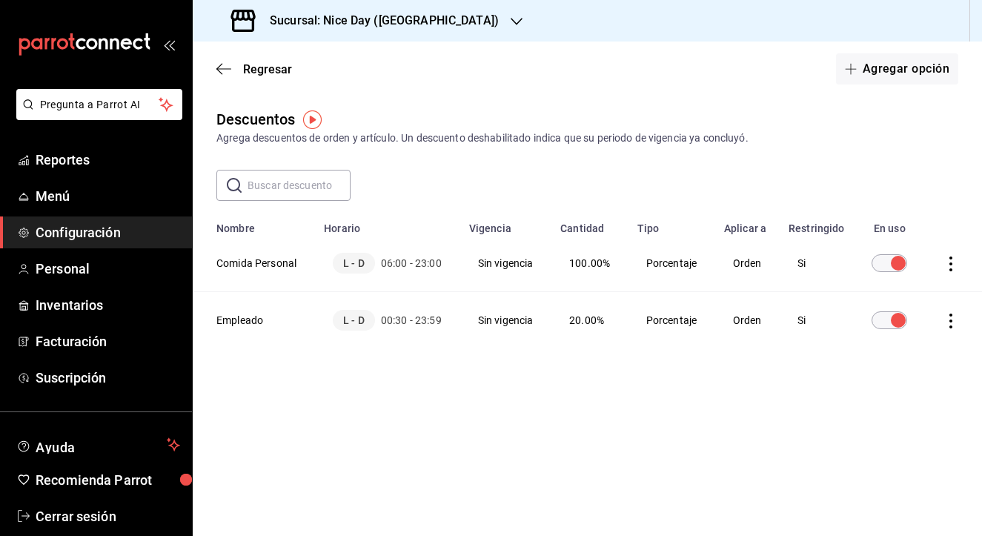
click at [624, 391] on div "Descuentos Agrega descuentos de orden y artículo. Un descuento deshabilitado in…" at bounding box center [587, 254] width 789 height 293
click at [65, 205] on span "Menú" at bounding box center [108, 196] width 145 height 20
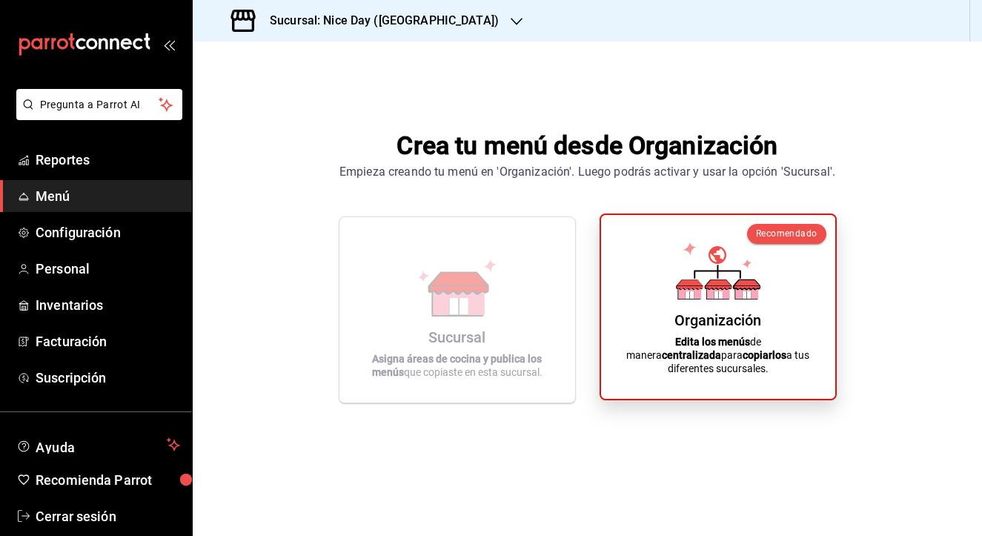
click at [653, 319] on div "Organización Edita los menús de manera centralizada para copiarlos a tus difere…" at bounding box center [718, 307] width 199 height 160
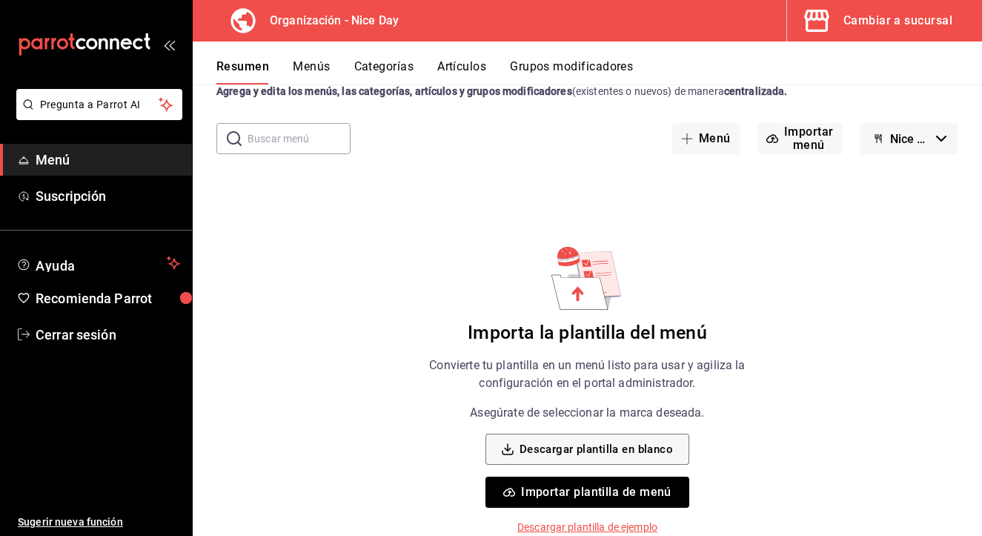
scroll to position [46, 0]
click at [934, 143] on button "Nice Day - Borrador" at bounding box center [909, 139] width 98 height 31
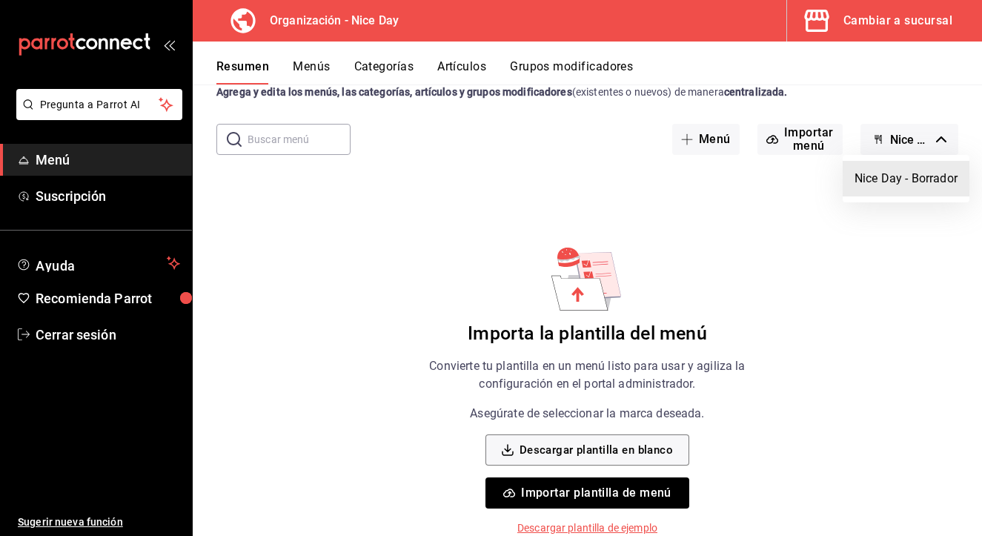
click at [934, 143] on div at bounding box center [491, 268] width 982 height 536
click at [702, 133] on button "Menú" at bounding box center [705, 139] width 67 height 31
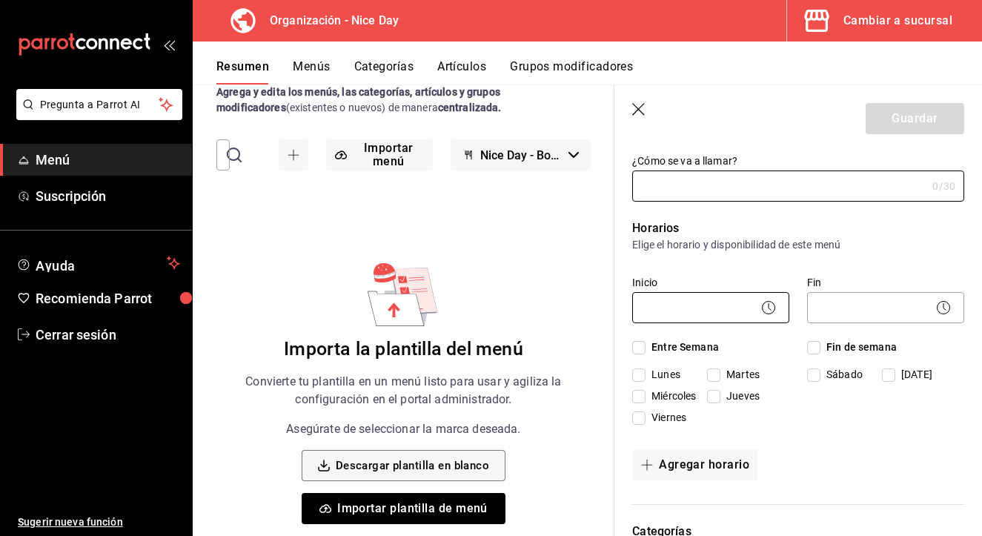
scroll to position [41, 0]
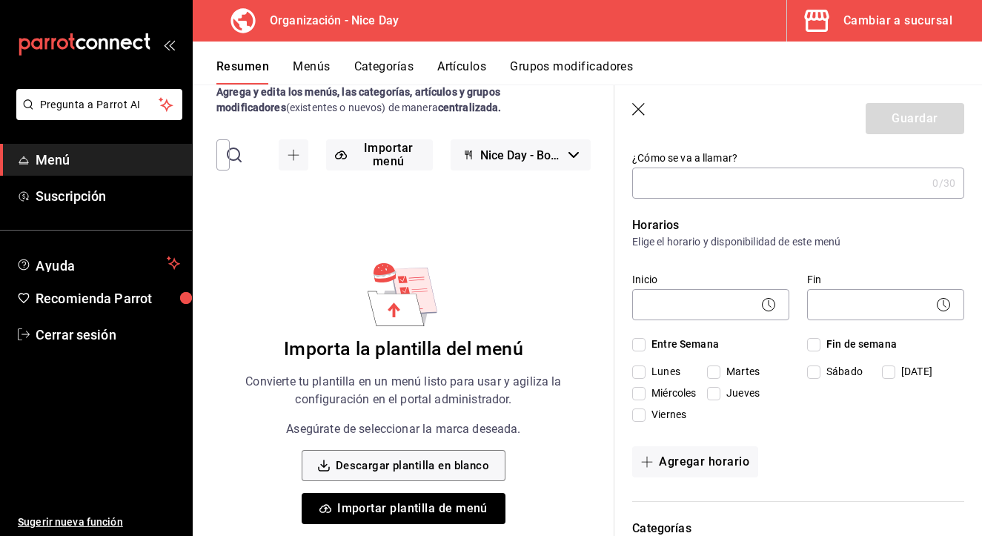
click at [708, 187] on input "¿Cómo se va a llamar?" at bounding box center [779, 183] width 294 height 30
type input "M"
type input "Menu"
click at [889, 250] on div "Horarios Elige el horario y disponibilidad de este menú Inicio ​ Fin ​ Entre Se…" at bounding box center [789, 350] width 350 height 303
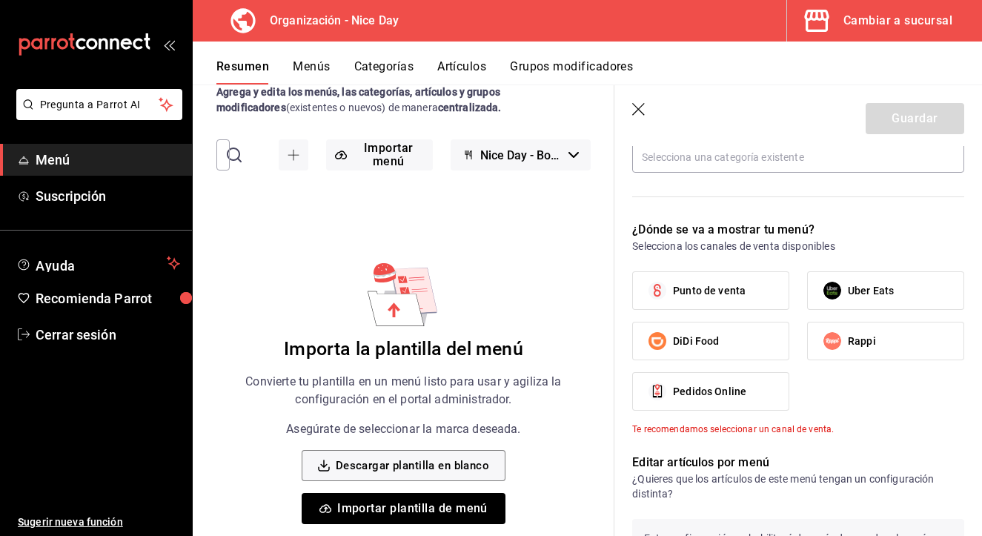
scroll to position [453, 0]
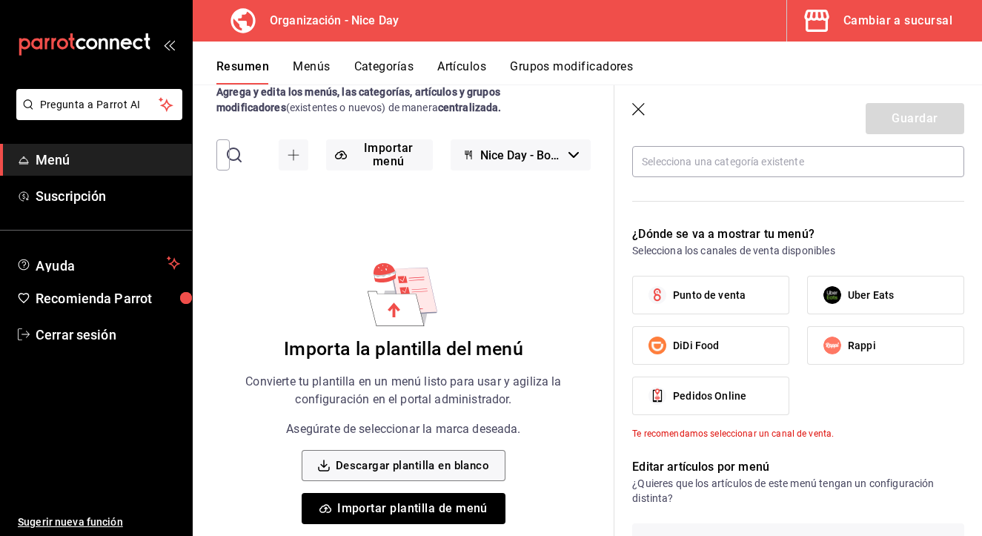
click at [732, 299] on span "Punto de venta" at bounding box center [709, 296] width 73 height 16
click at [673, 299] on input "Punto de venta" at bounding box center [657, 294] width 31 height 31
checkbox input "true"
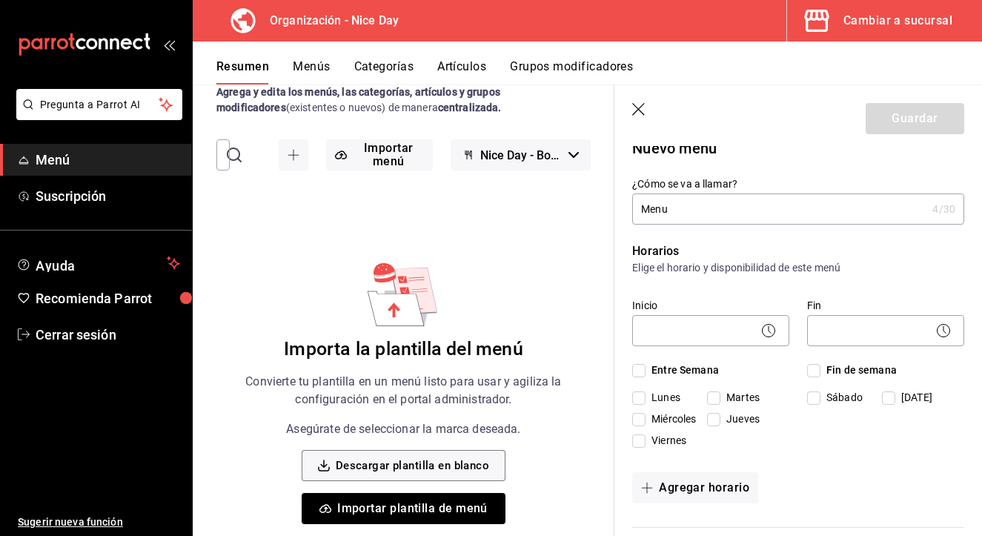
scroll to position [14, 0]
click at [768, 335] on icon at bounding box center [769, 331] width 18 height 18
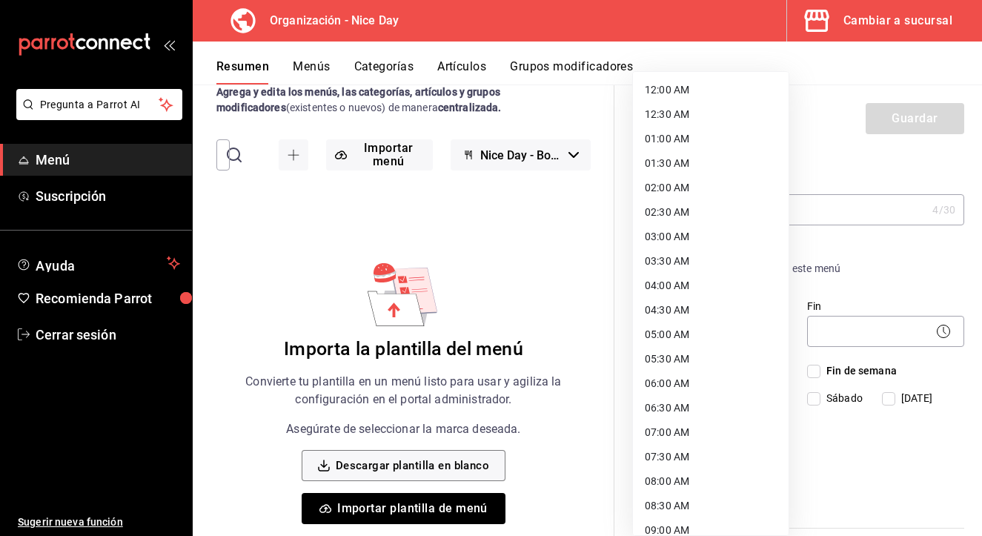
click at [742, 336] on body "Pregunta a Parrot AI Menú Suscripción Ayuda Recomienda Parrot Cerrar sesión Sug…" at bounding box center [491, 268] width 982 height 536
click at [677, 340] on li "05:00 AM" at bounding box center [711, 334] width 156 height 24
type input "05:00"
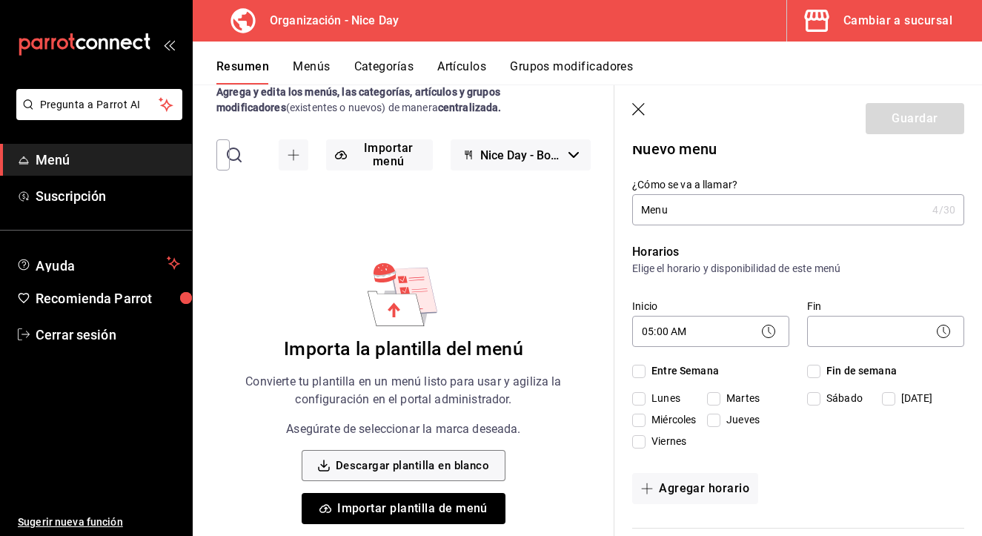
click at [942, 332] on icon at bounding box center [943, 331] width 18 height 18
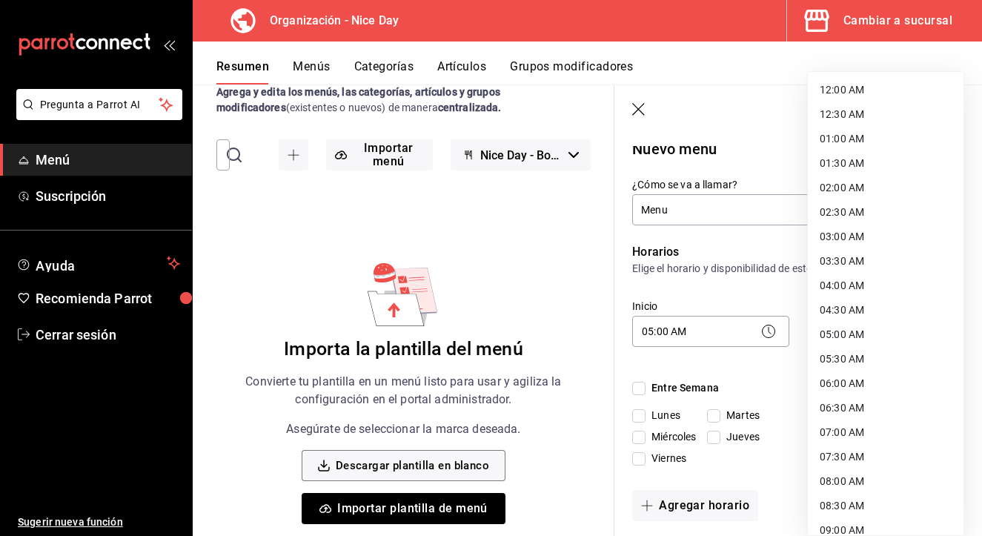
click at [895, 336] on body "Pregunta a Parrot AI Menú Suscripción Ayuda Recomienda Parrot Cerrar sesión Sug…" at bounding box center [491, 268] width 982 height 536
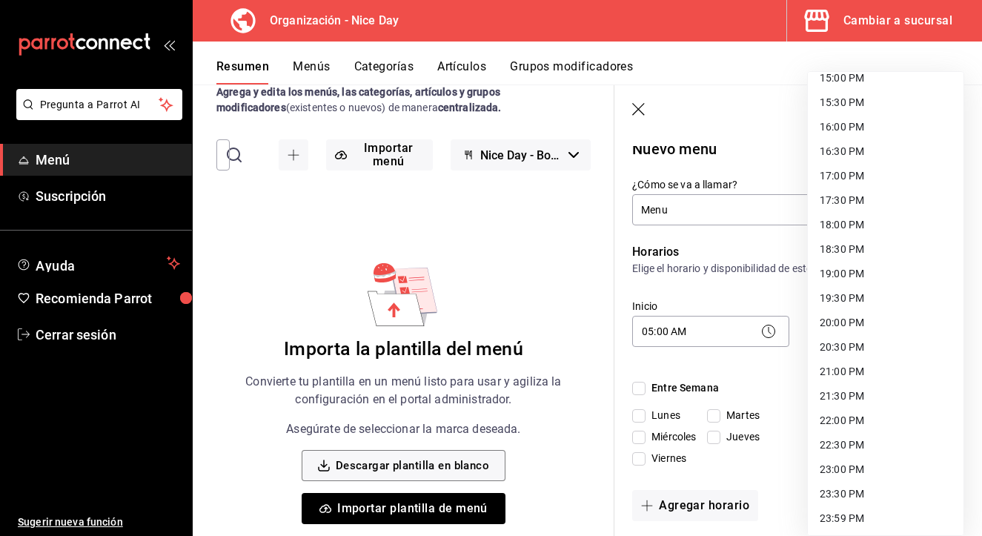
scroll to position [740, 0]
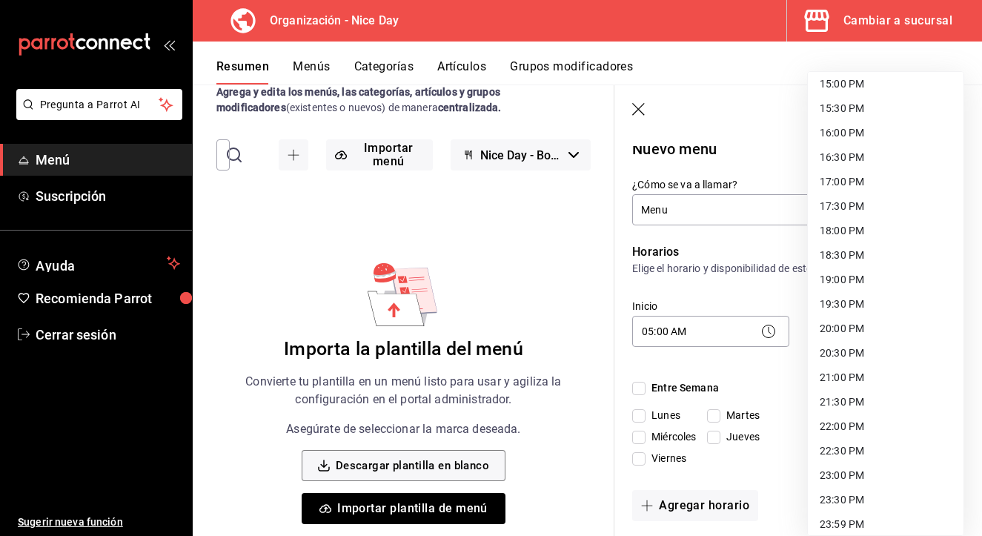
click at [845, 499] on li "23:30 PM" at bounding box center [886, 500] width 156 height 24
type input "23:30"
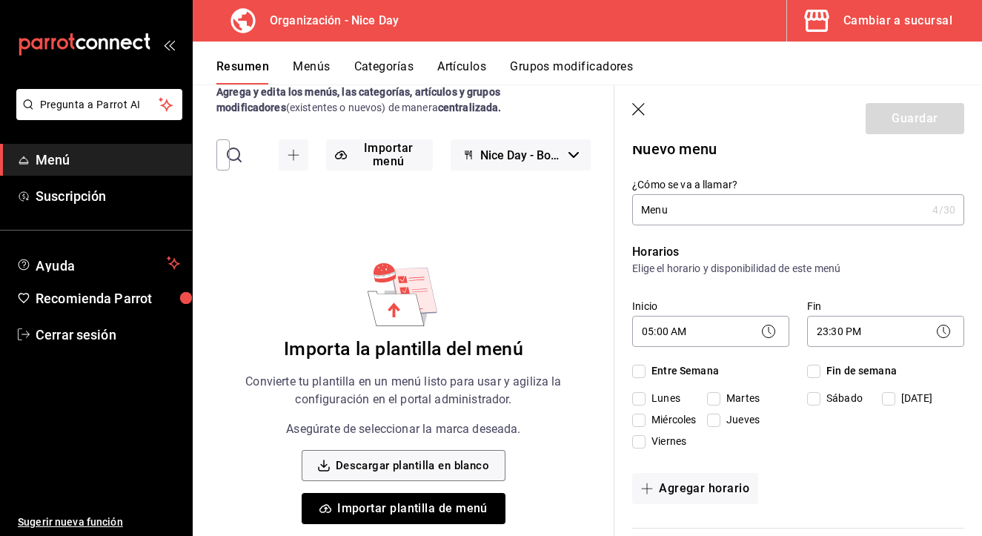
click at [640, 373] on input "Entre Semana" at bounding box center [638, 371] width 13 height 13
checkbox input "true"
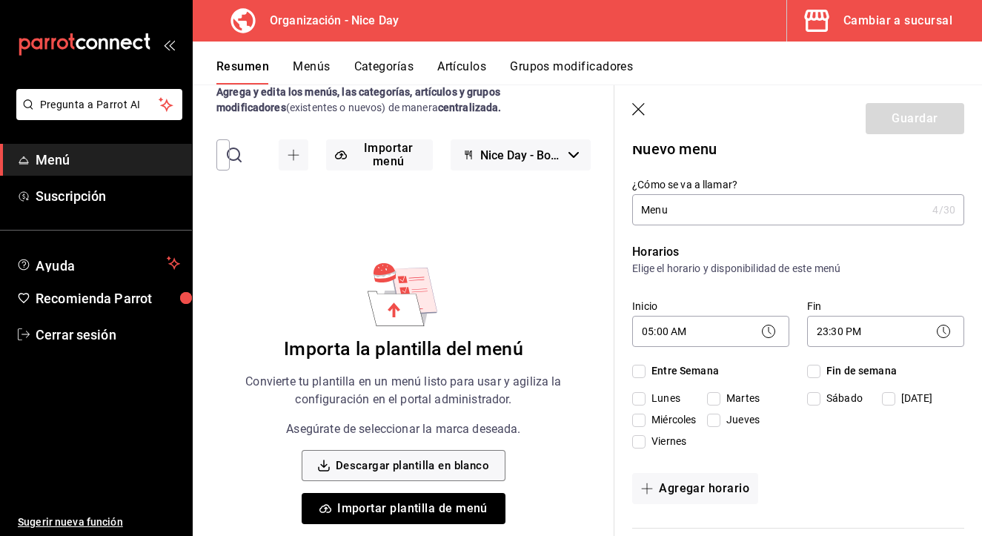
checkbox input "true"
click at [819, 373] on input "Fin de semana" at bounding box center [813, 371] width 13 height 13
checkbox input "true"
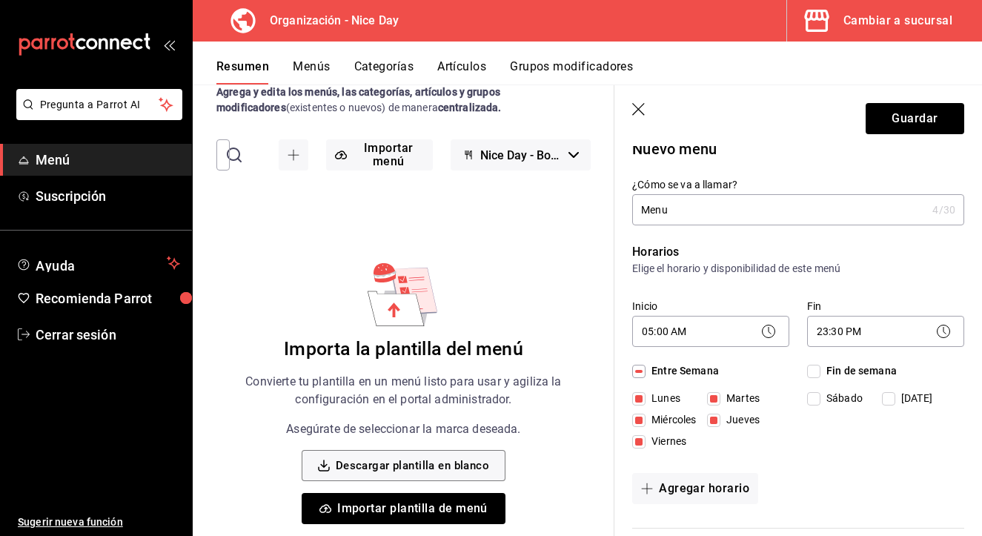
checkbox input "true"
click at [638, 372] on input "Entre Semana" at bounding box center [638, 371] width 13 height 13
checkbox input "false"
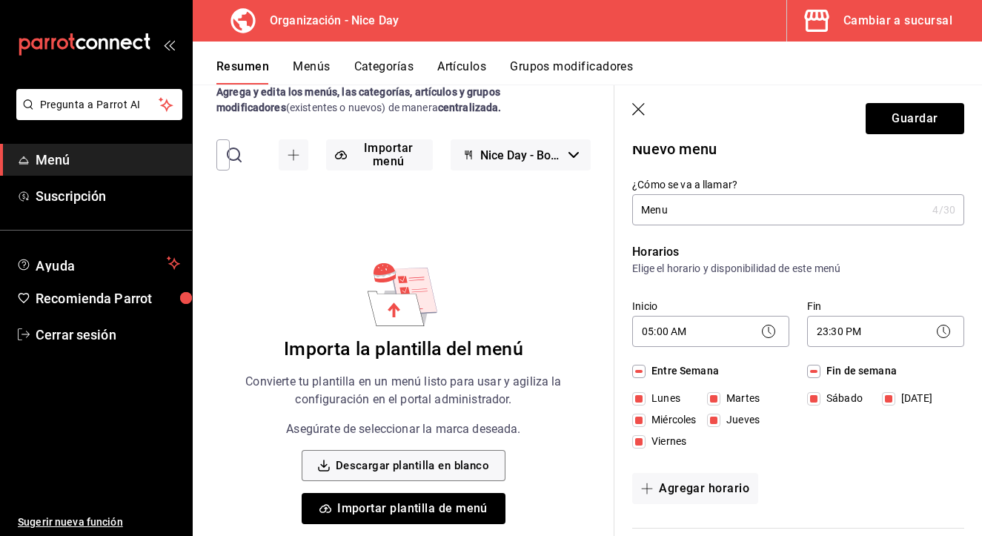
checkbox input "false"
click at [638, 372] on input "Entre Semana" at bounding box center [638, 371] width 13 height 13
checkbox input "true"
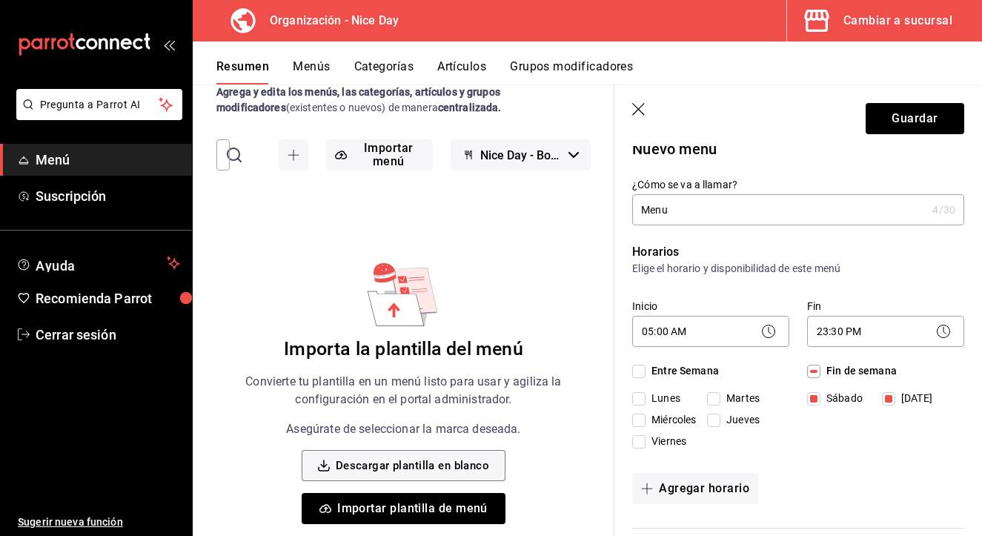
checkbox input "true"
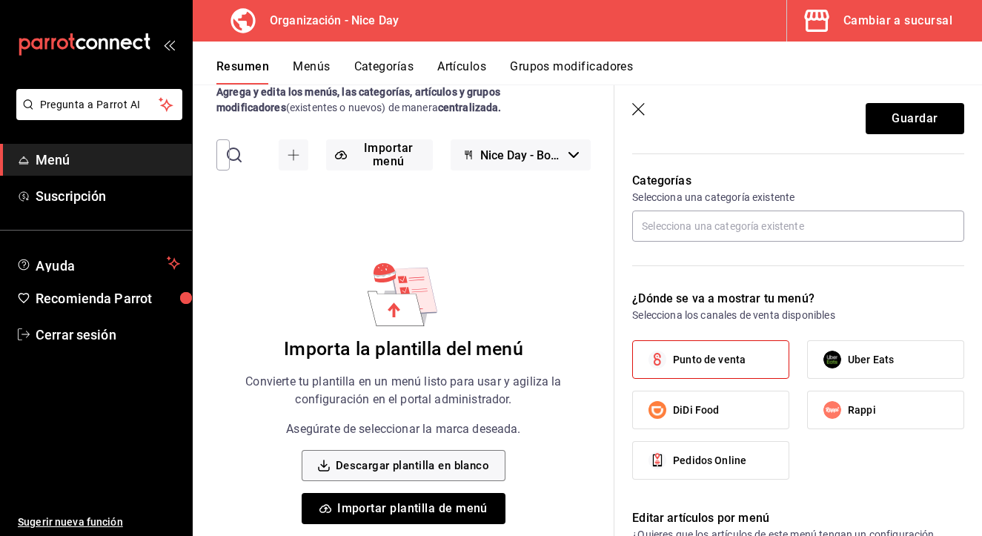
scroll to position [396, 0]
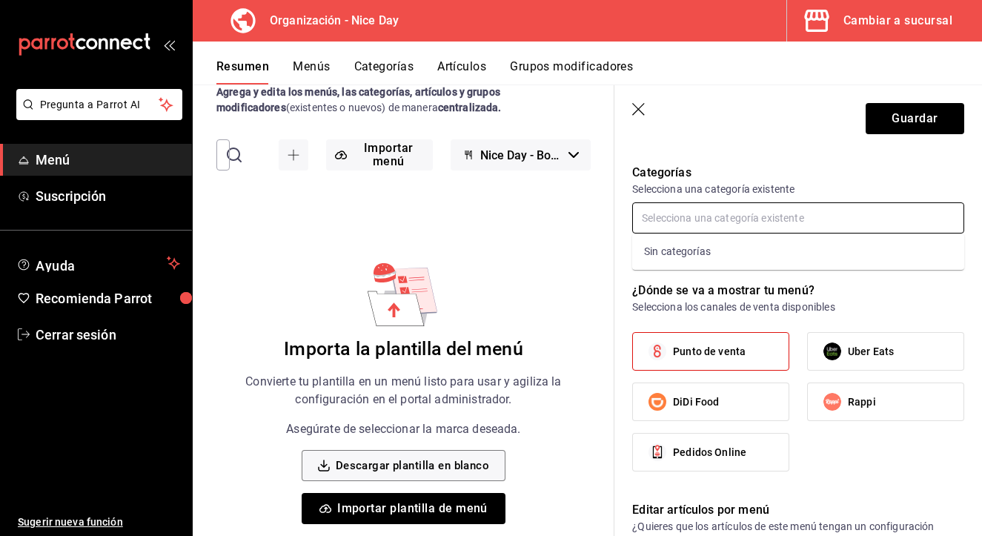
click at [704, 219] on input "text" at bounding box center [798, 217] width 332 height 31
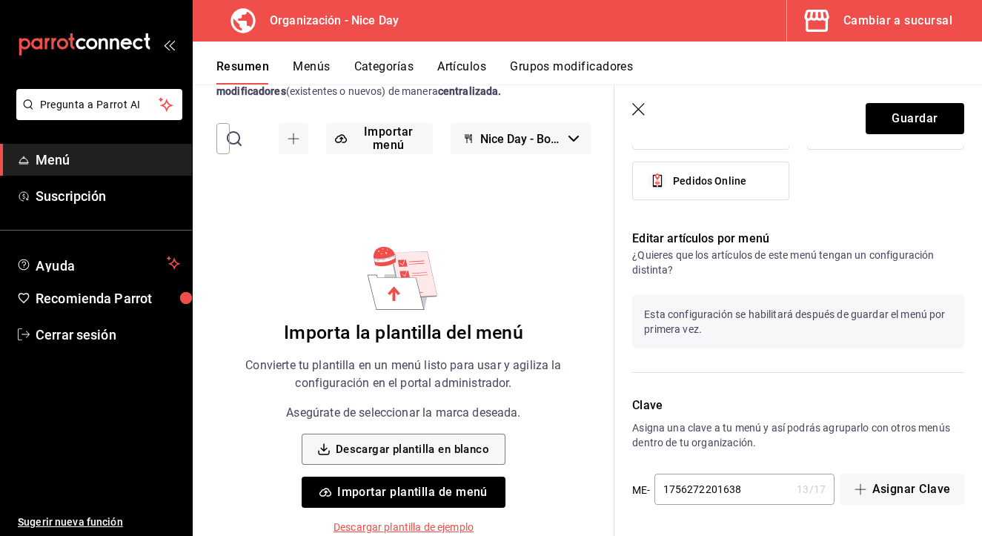
scroll to position [62, 0]
click at [759, 256] on p "¿Quieres que los artículos de este menú tengan un configuración distinta?" at bounding box center [798, 263] width 332 height 30
click at [714, 325] on p "Esta configuración se habilitará después de guardar el menú por primera vez." at bounding box center [798, 321] width 332 height 53
click at [645, 245] on p "Editar artículos por menú" at bounding box center [798, 239] width 332 height 18
click at [674, 337] on p "Esta configuración se habilitará después de guardar el menú por primera vez." at bounding box center [798, 321] width 332 height 53
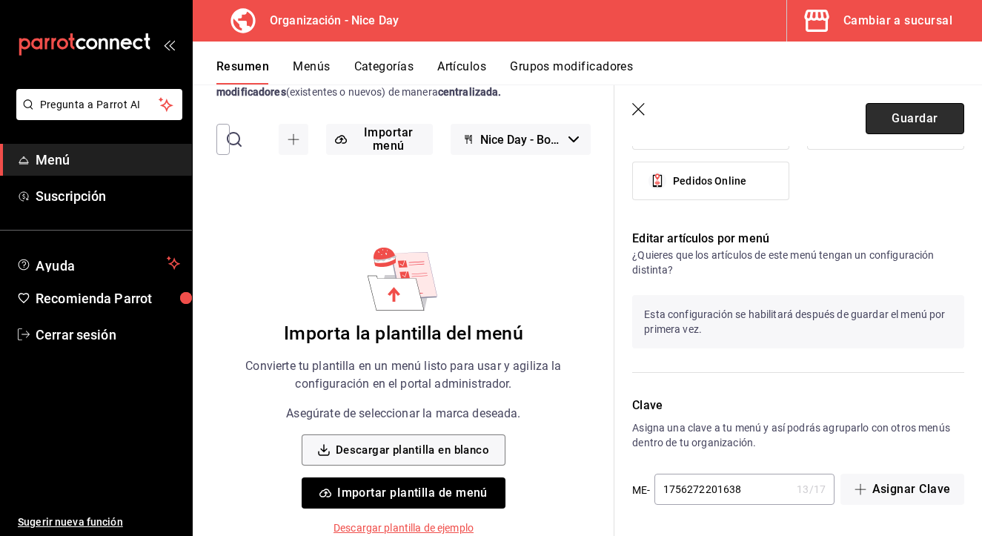
click at [886, 120] on button "Guardar" at bounding box center [915, 118] width 99 height 31
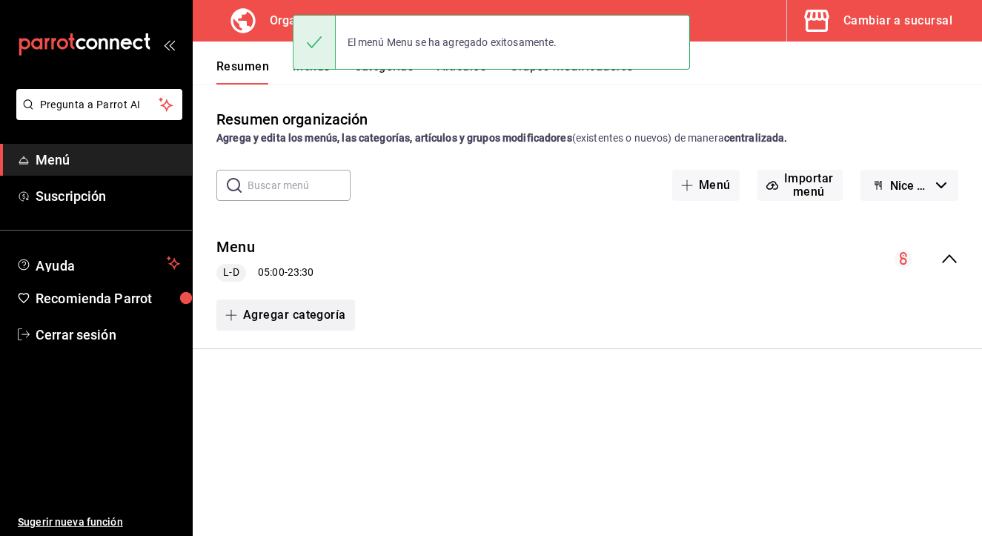
click at [235, 321] on button "Agregar categoría" at bounding box center [285, 314] width 139 height 31
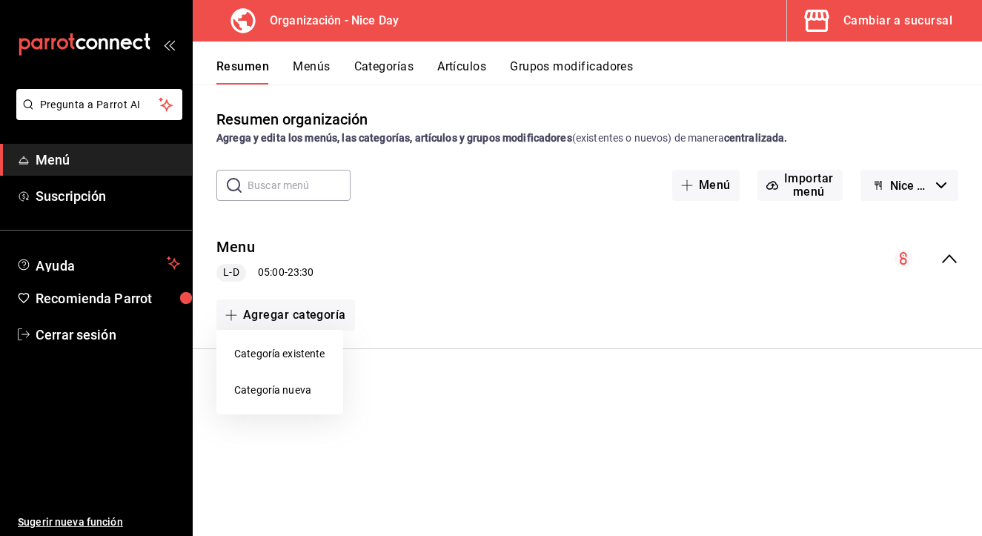
click at [468, 408] on div at bounding box center [491, 268] width 982 height 536
click at [319, 71] on button "Menús" at bounding box center [311, 71] width 37 height 25
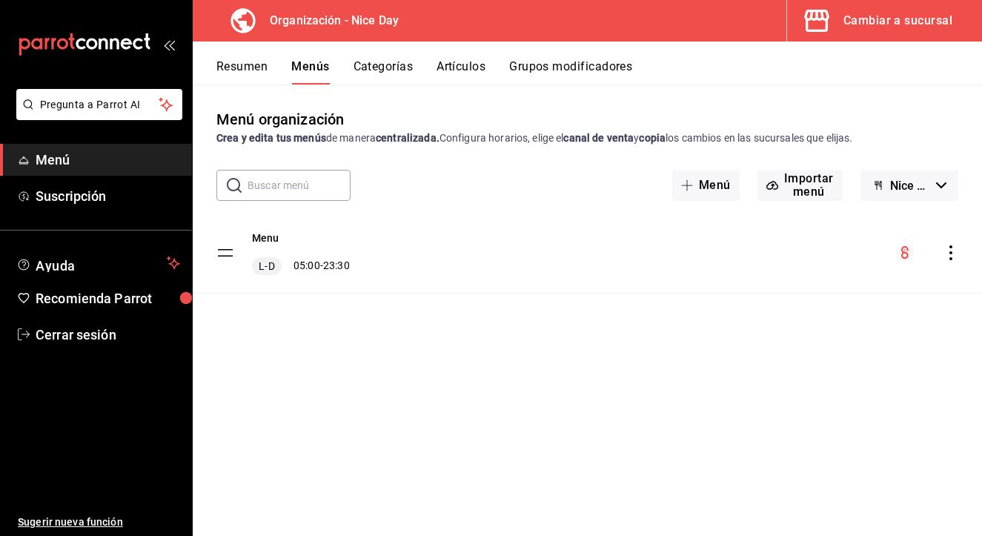
click at [452, 66] on button "Artículos" at bounding box center [460, 71] width 49 height 25
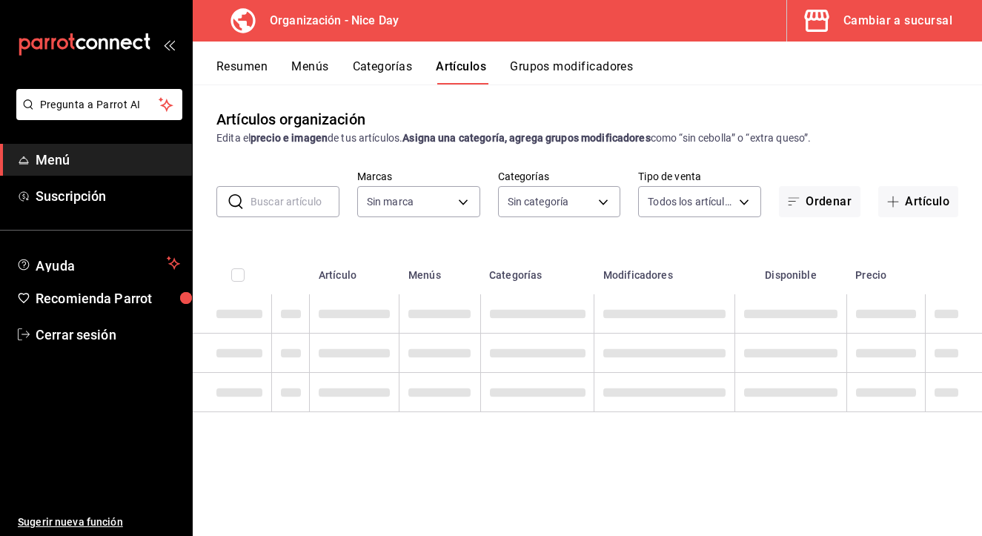
type input "d47212b9-ffe1-43aa-af1b-552604f4b056"
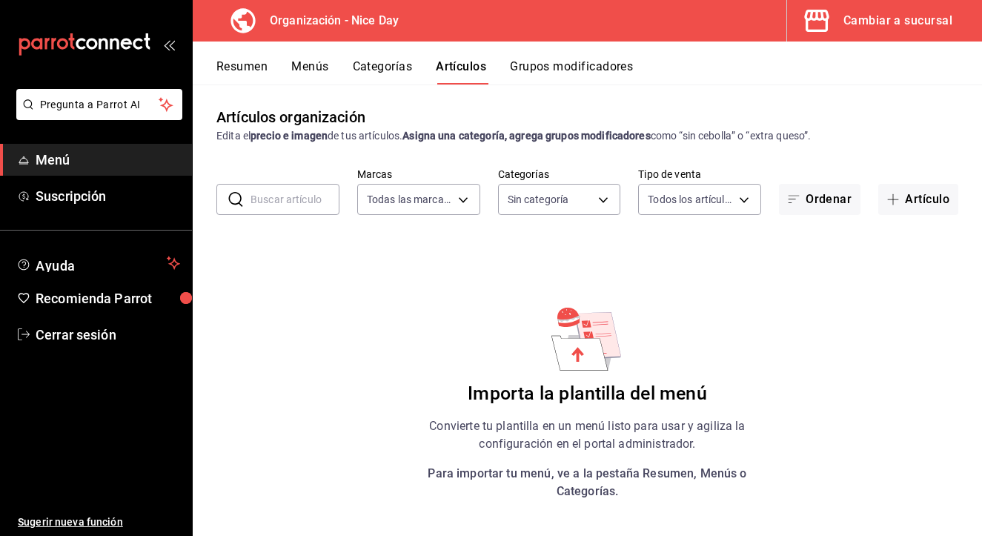
click at [317, 64] on button "Menús" at bounding box center [309, 71] width 37 height 25
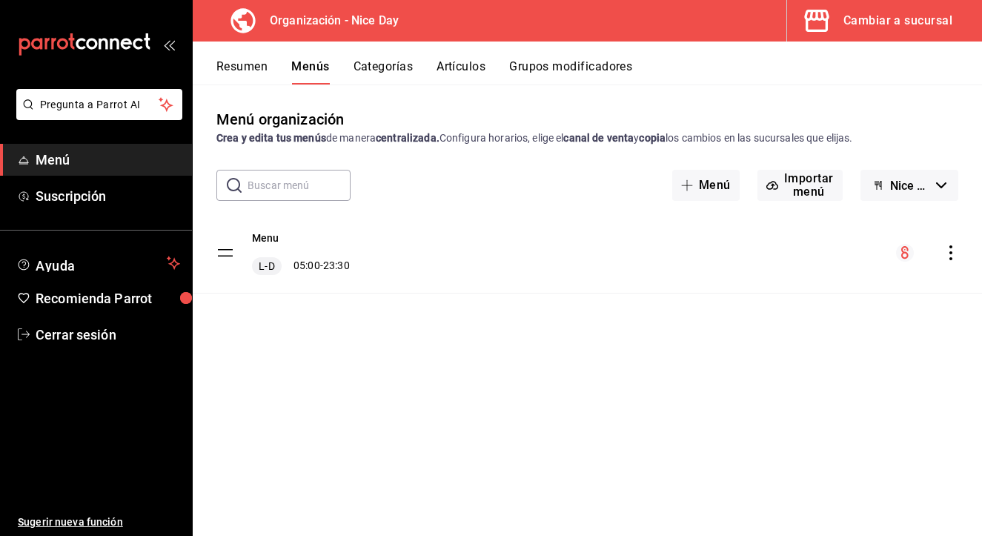
click at [390, 71] on button "Categorías" at bounding box center [383, 71] width 60 height 25
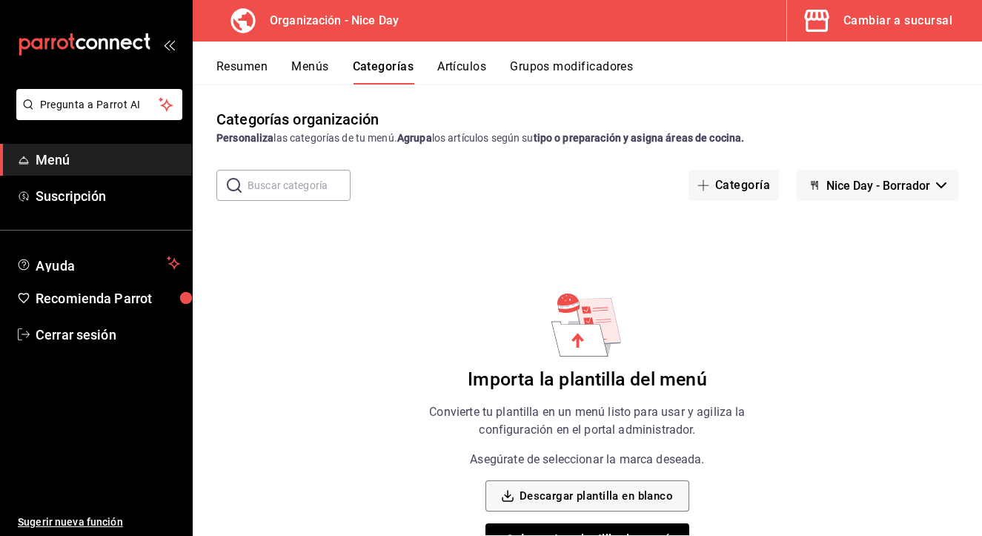
click at [259, 67] on button "Resumen" at bounding box center [241, 71] width 51 height 25
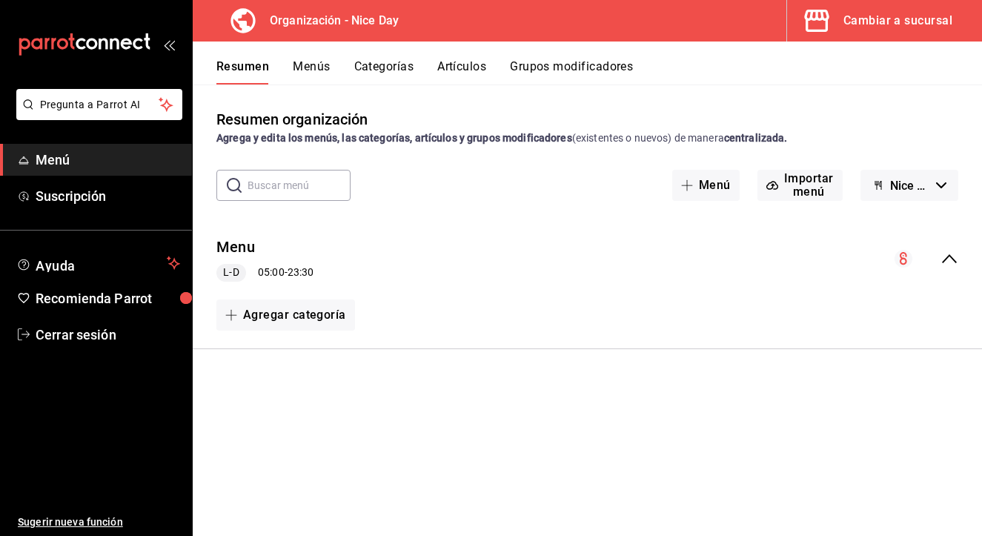
click at [376, 72] on button "Categorías" at bounding box center [384, 71] width 60 height 25
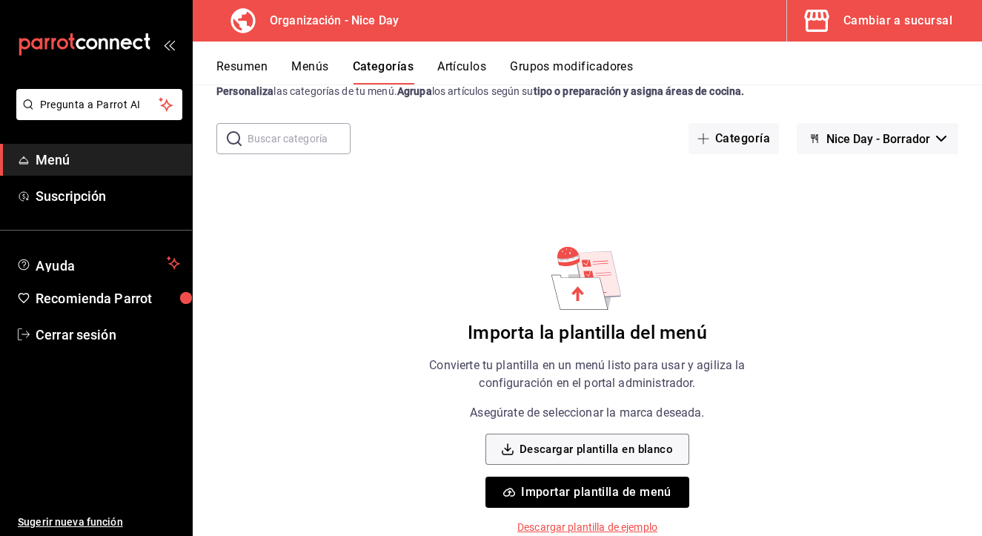
scroll to position [46, 0]
click at [559, 526] on p "Descargar plantilla de ejemplo" at bounding box center [587, 528] width 140 height 16
click at [89, 154] on span "Menú" at bounding box center [108, 160] width 145 height 20
